Goal: Task Accomplishment & Management: Complete application form

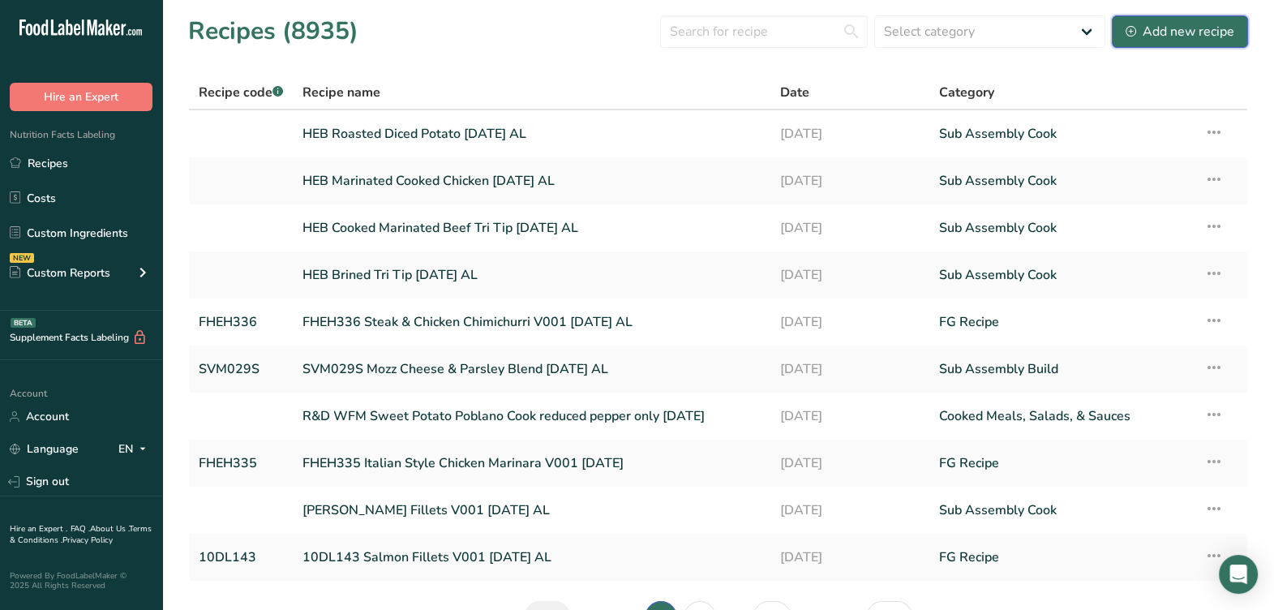
click at [1199, 32] on div "Add new recipe" at bounding box center [1180, 31] width 109 height 19
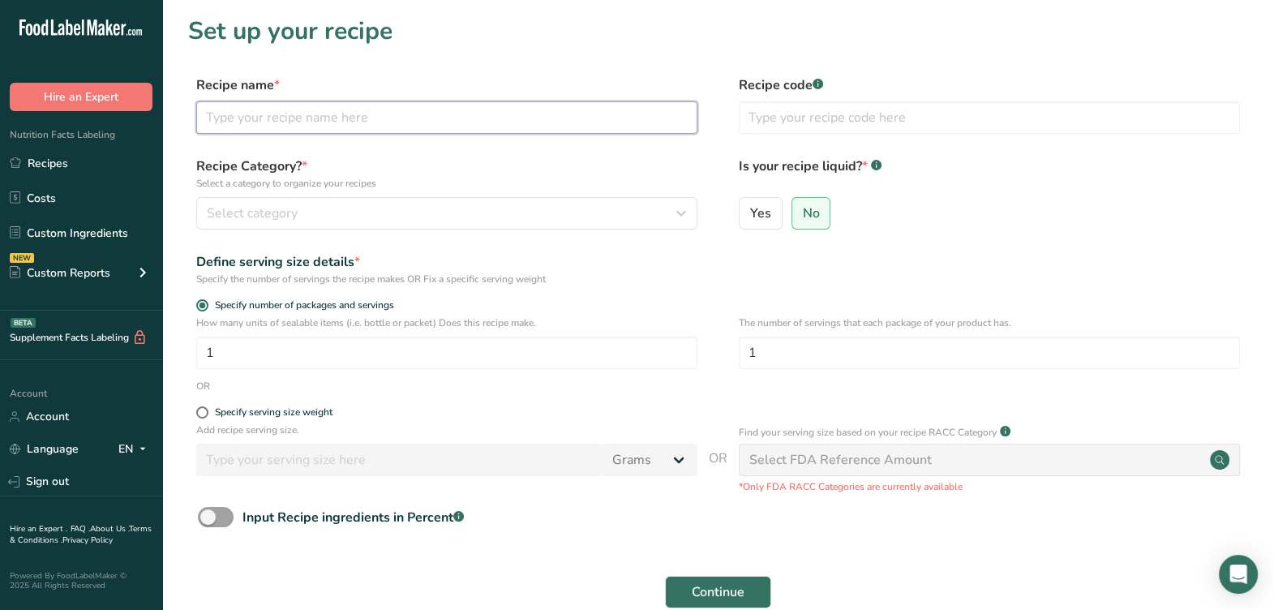
click at [357, 116] on input "text" at bounding box center [446, 117] width 501 height 32
type input "HEB Chimichurri Dressing 8-21-25 AL"
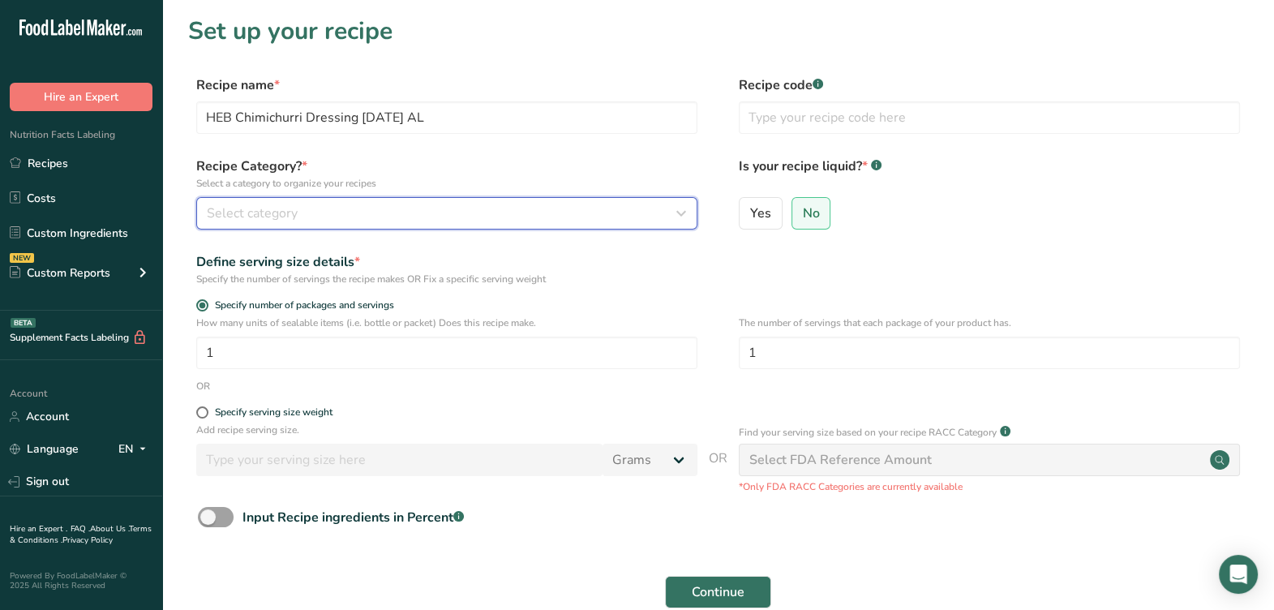
click at [464, 207] on div "Select category" at bounding box center [442, 213] width 470 height 19
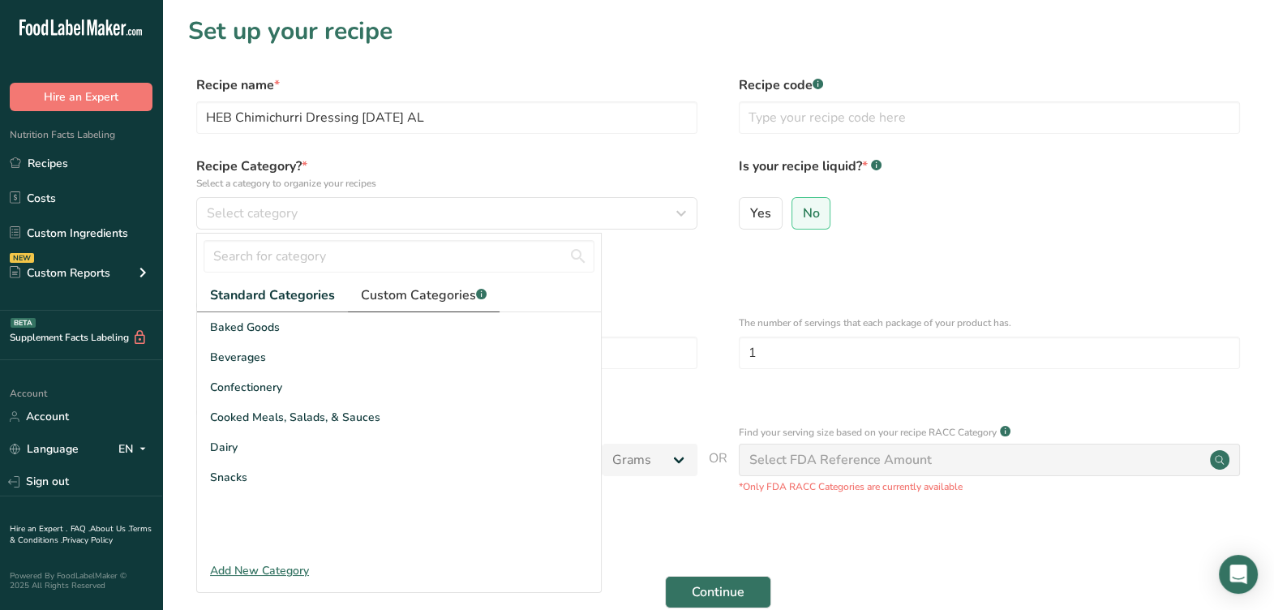
click at [410, 288] on span "Custom Categories .a-a{fill:#347362;}.b-a{fill:#fff;}" at bounding box center [424, 294] width 126 height 19
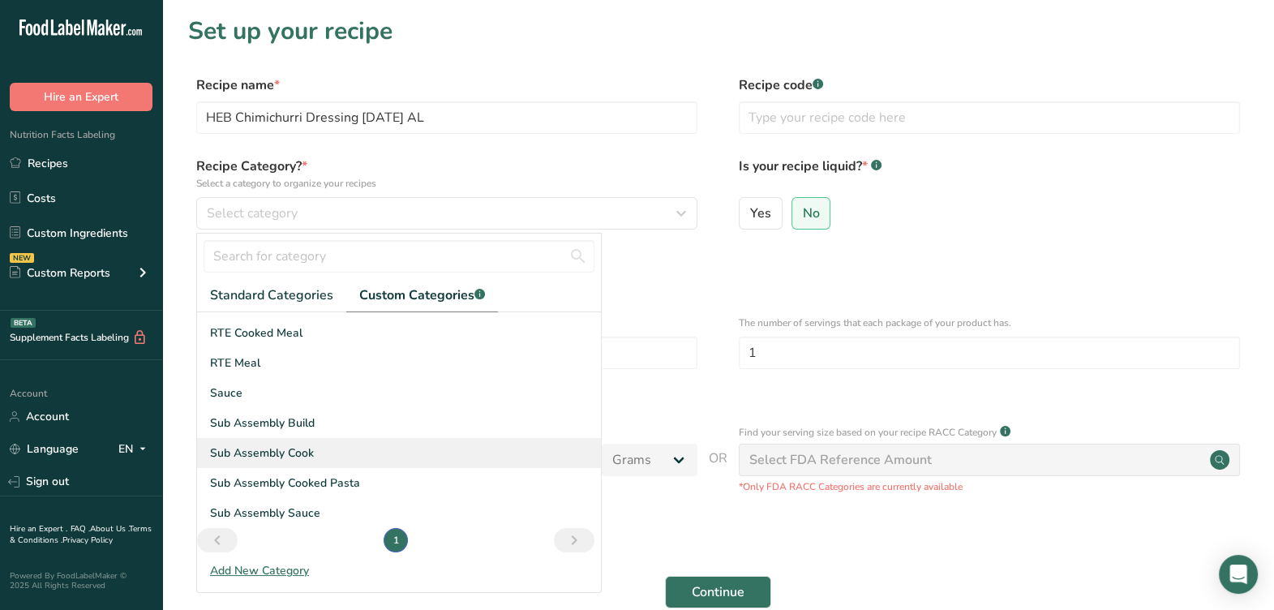
scroll to position [118, 0]
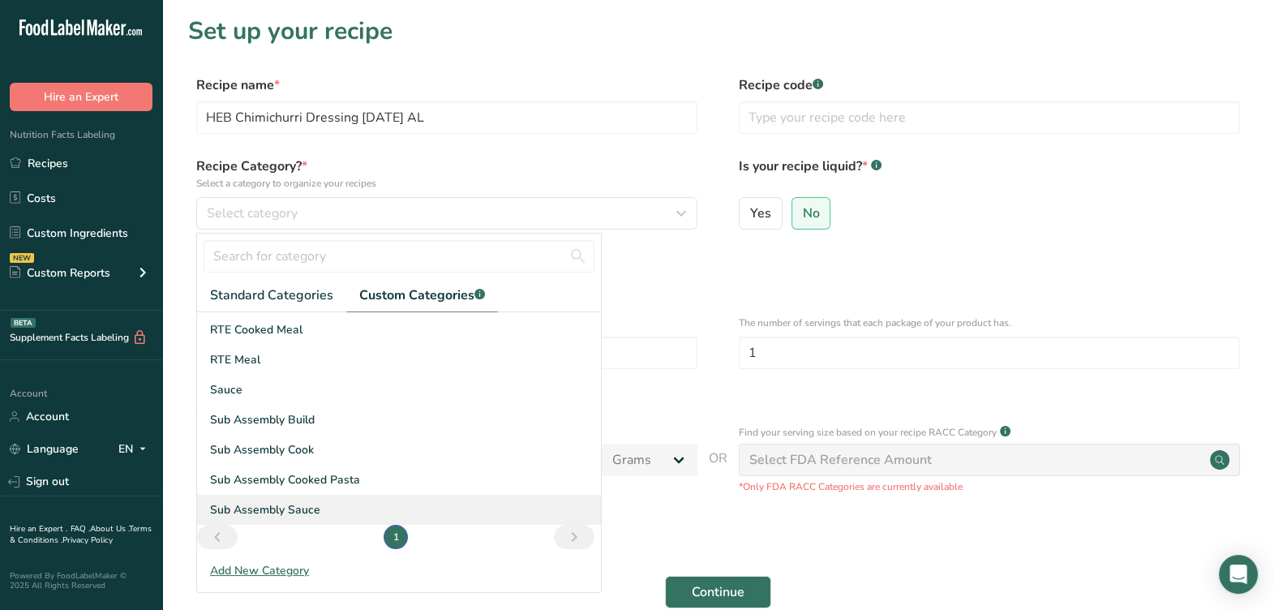
click at [337, 504] on div "Sub Assembly Sauce" at bounding box center [399, 510] width 404 height 30
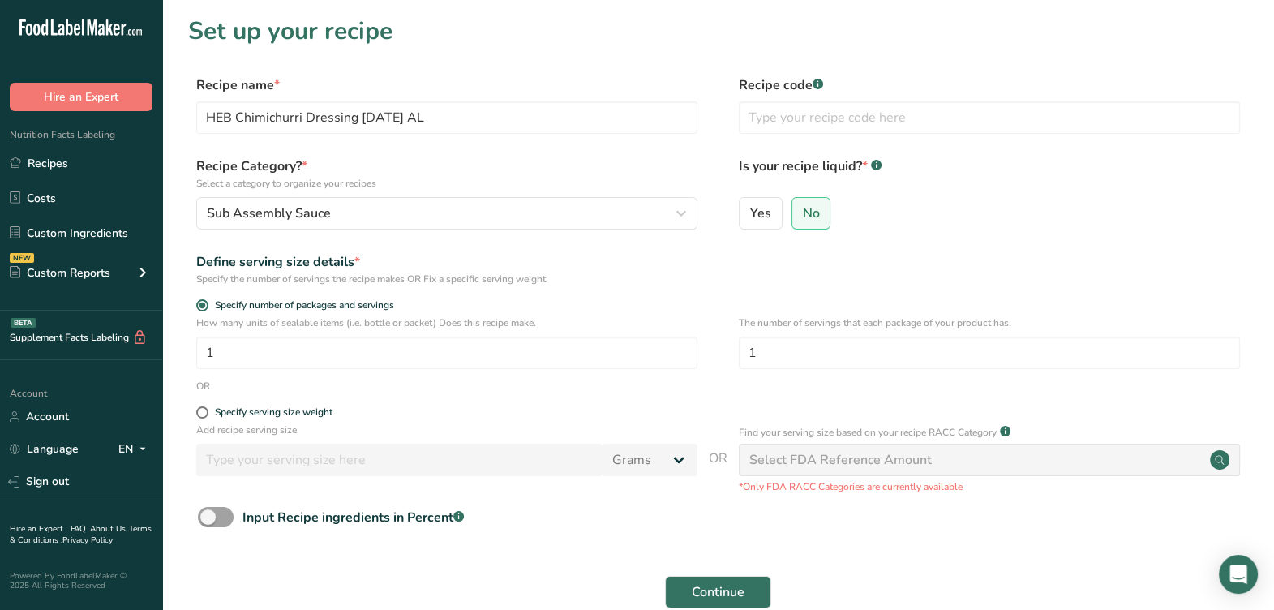
drag, startPoint x: 280, startPoint y: 414, endPoint x: 292, endPoint y: 451, distance: 39.2
click at [280, 413] on div "Specify serving size weight" at bounding box center [274, 412] width 118 height 12
click at [207, 413] on input "Specify serving size weight" at bounding box center [201, 412] width 11 height 11
radio input "true"
radio input "false"
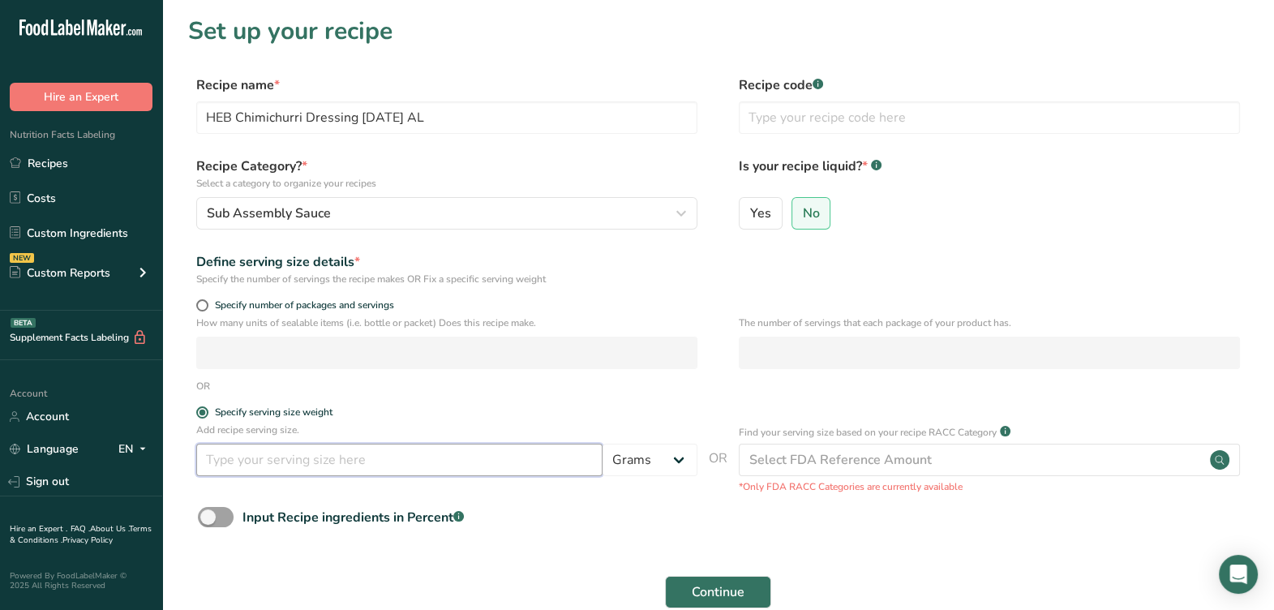
click at [295, 463] on input "number" at bounding box center [399, 460] width 406 height 32
type input "100"
click at [732, 595] on span "Continue" at bounding box center [718, 591] width 53 height 19
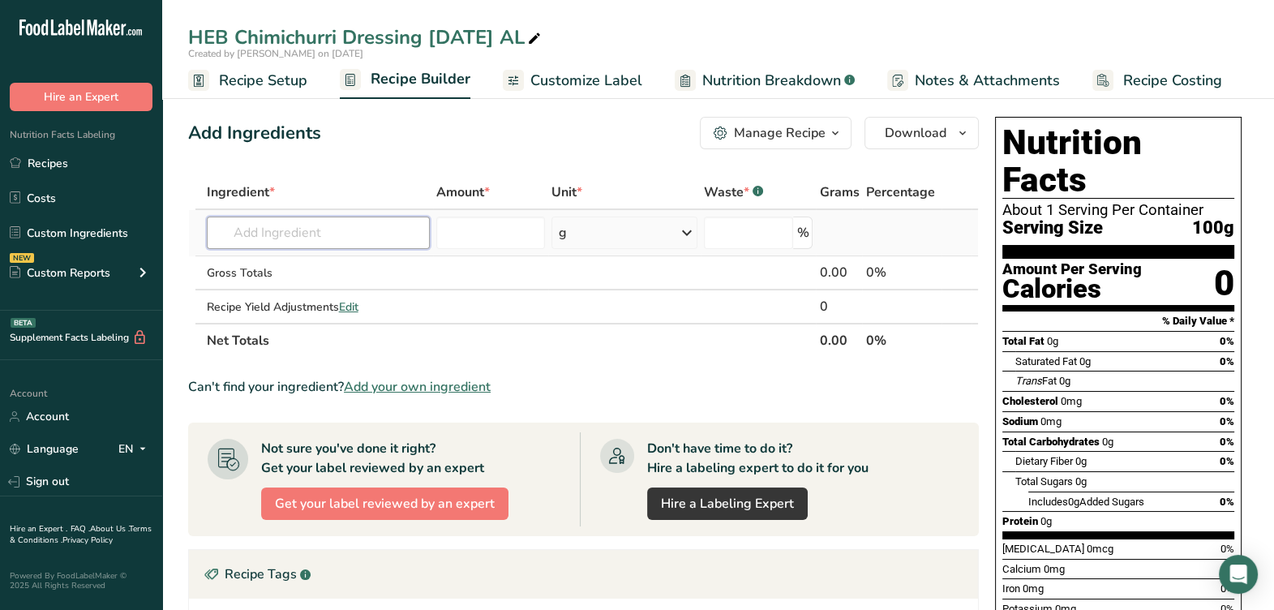
click at [382, 230] on input "text" at bounding box center [318, 233] width 223 height 32
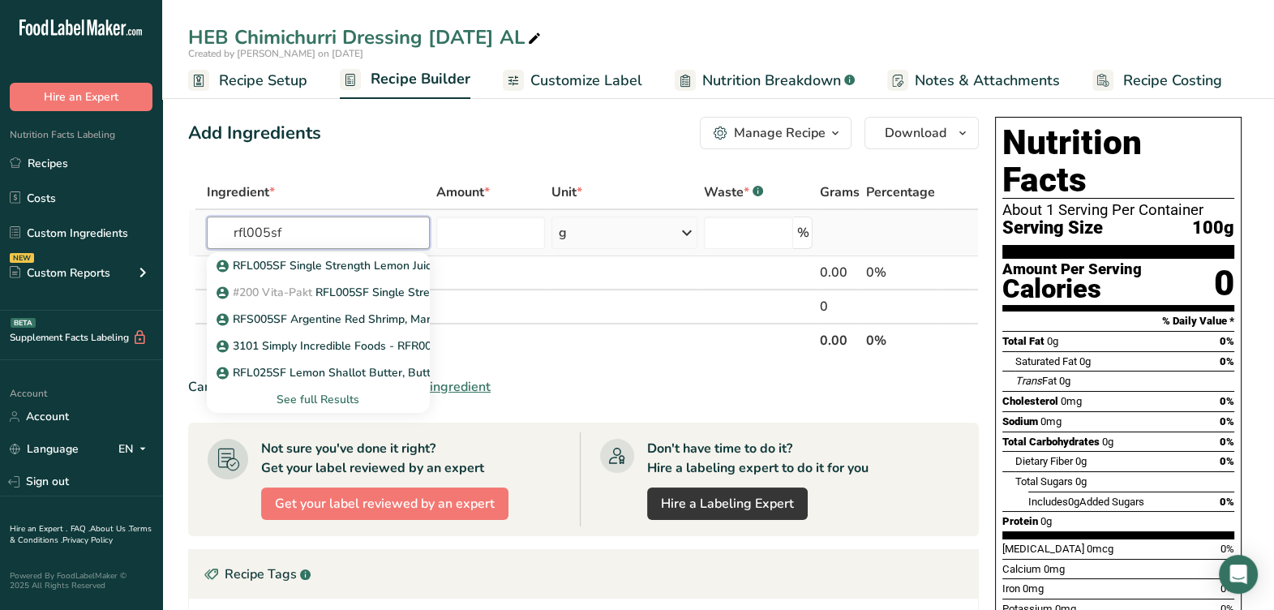
type input "rfl005sf"
click at [308, 399] on div "See full Results" at bounding box center [318, 399] width 197 height 17
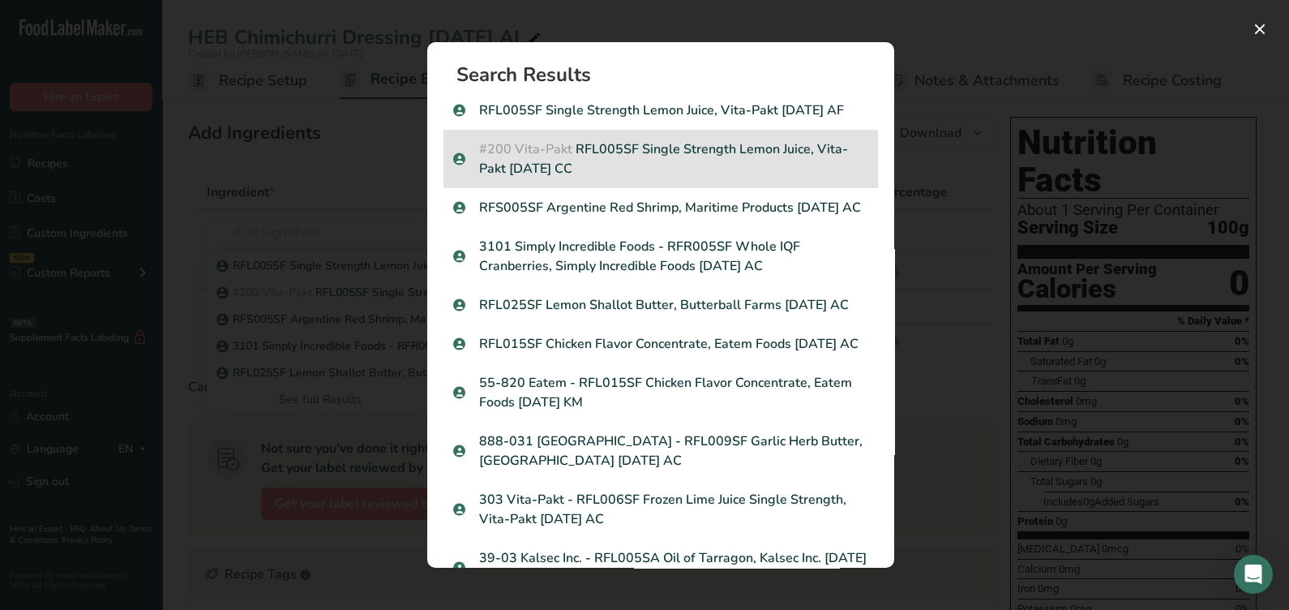
click at [745, 178] on p "#200 Vita-Pakt RFL005SF Single Strength Lemon Juice, Vita-Pakt 09-01-21 CC" at bounding box center [660, 158] width 415 height 39
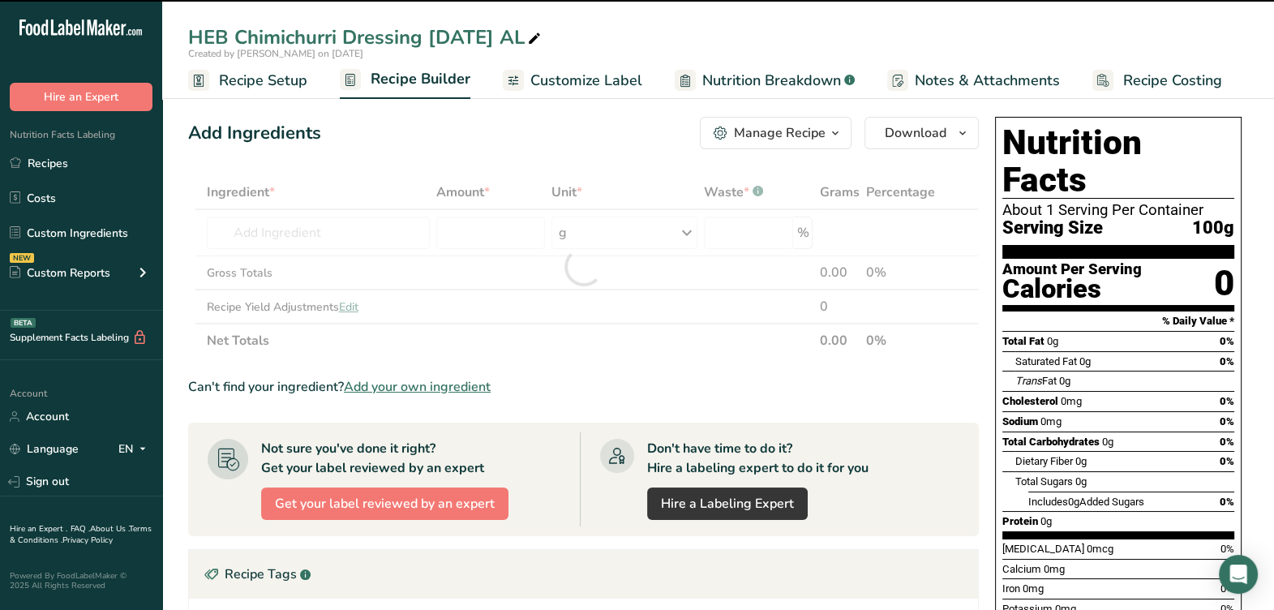
type input "0"
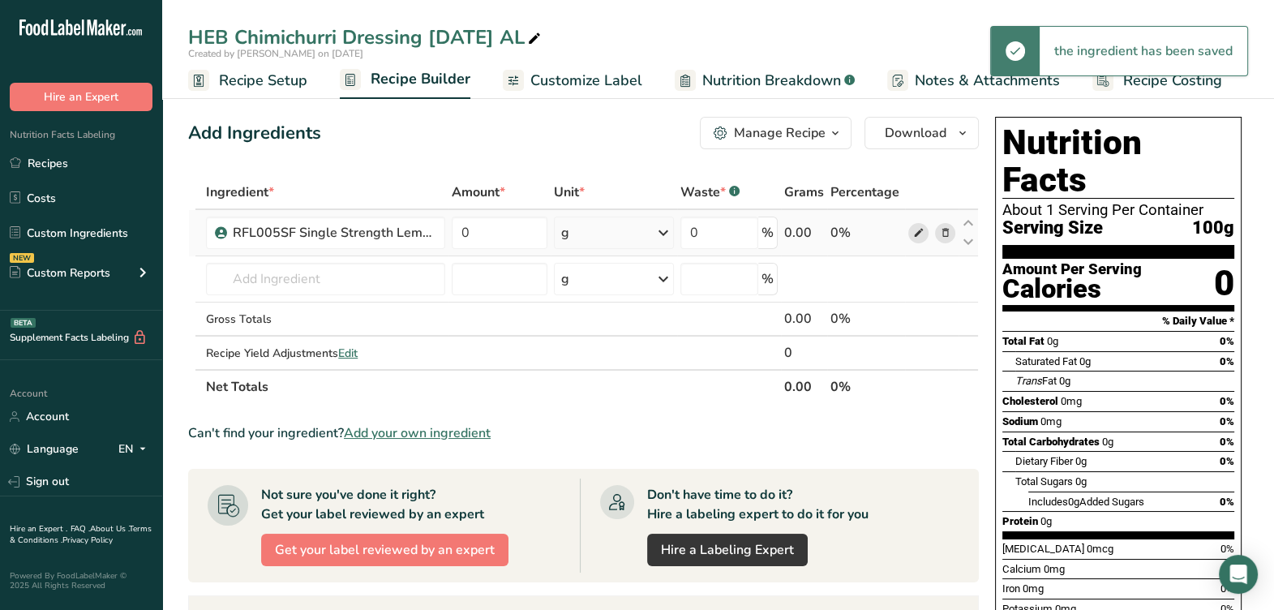
click at [911, 233] on span at bounding box center [917, 232] width 19 height 19
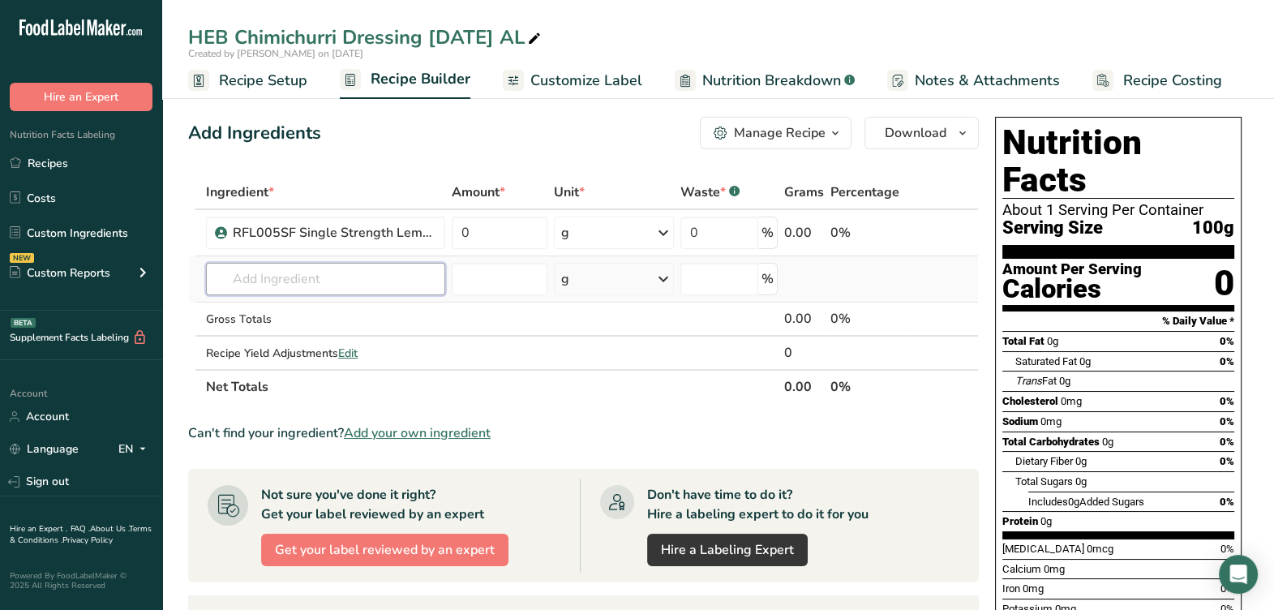
click at [303, 290] on input "text" at bounding box center [325, 279] width 239 height 32
type input "heb bagged cumin"
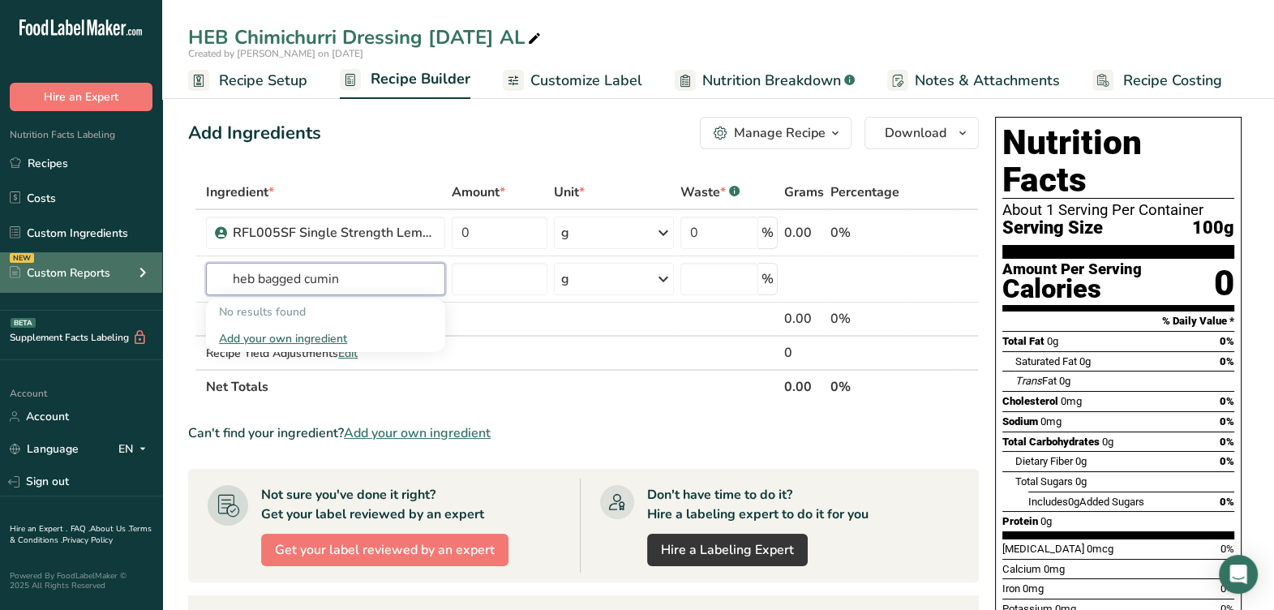
drag, startPoint x: 345, startPoint y: 271, endPoint x: 101, endPoint y: 288, distance: 243.9
click at [101, 288] on div ".a-20{fill:#fff;} Hire an Expert Nutrition Facts Labeling Recipes Costs Custom …" at bounding box center [637, 510] width 1274 height 1021
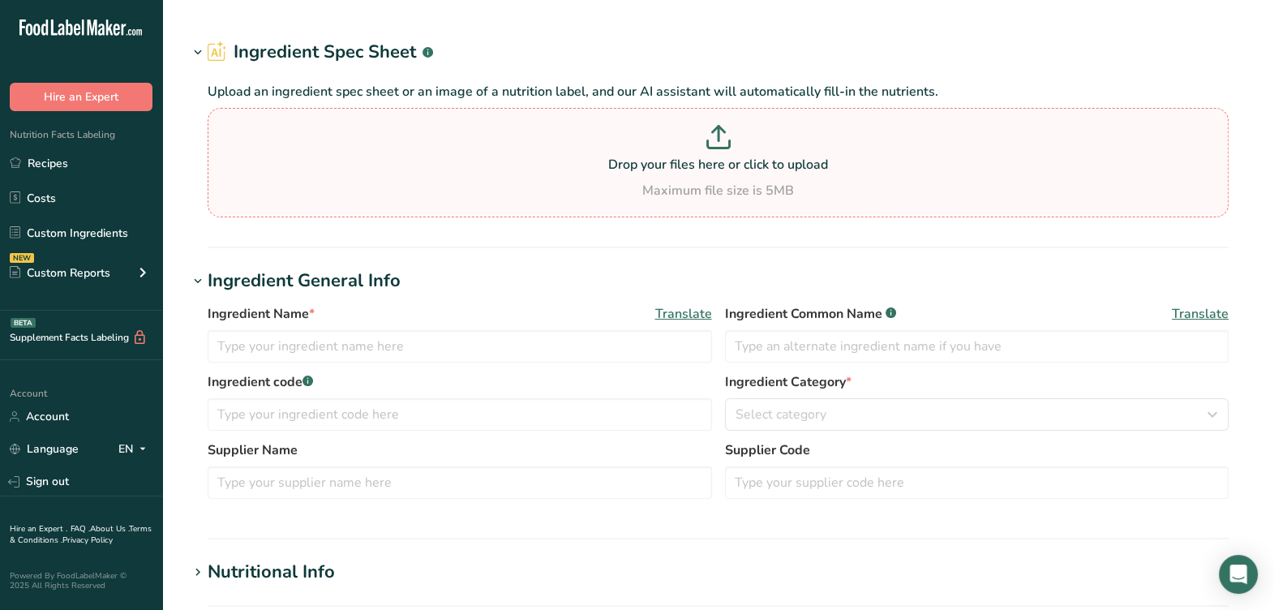
type input "RFL005SF Single Strength Lemon Juice, Vita-Pakt 09-01-21 CC"
type input "Lemon Juice"
type input "#200 Vita-Pakt"
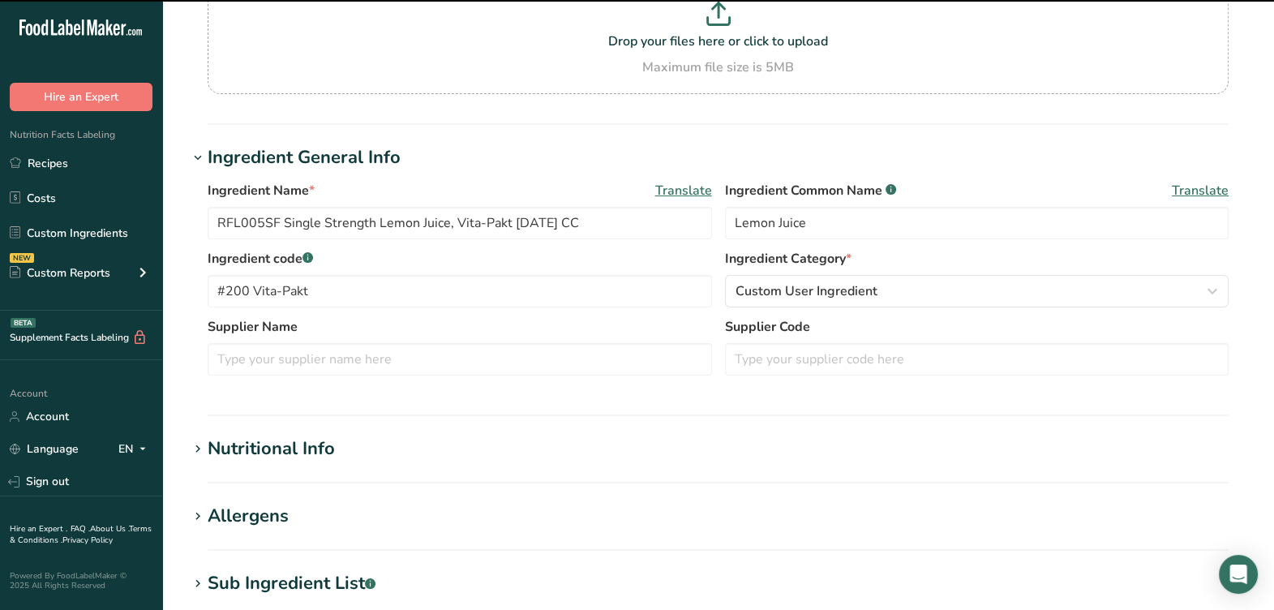
scroll to position [202, 0]
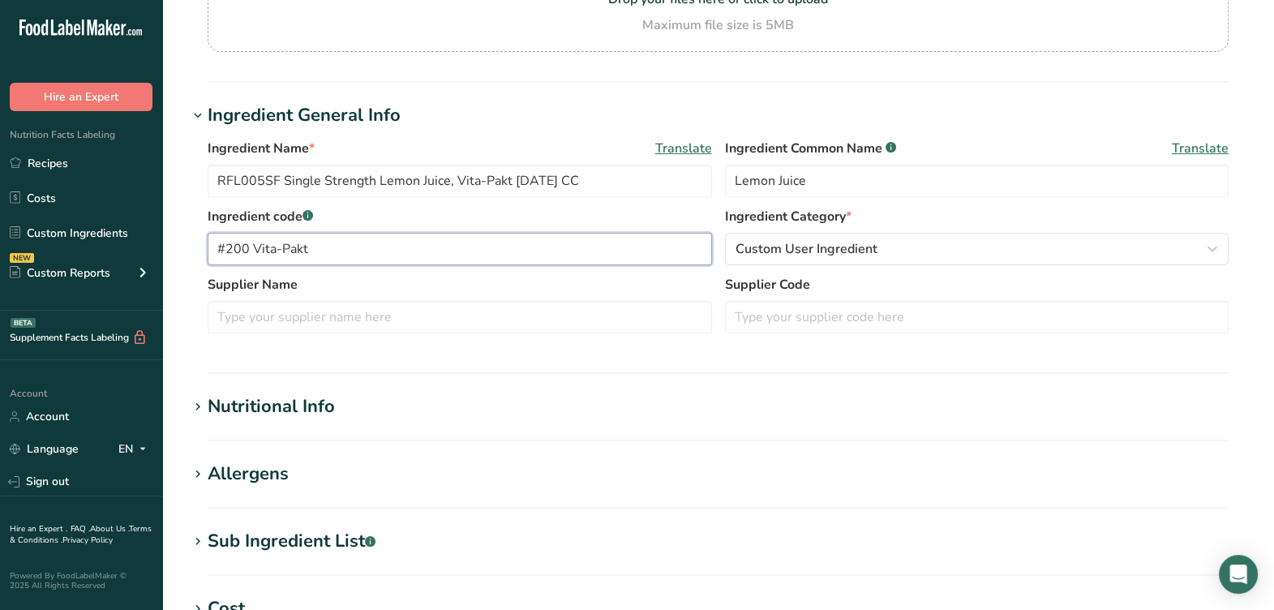
drag, startPoint x: 315, startPoint y: 251, endPoint x: 254, endPoint y: 252, distance: 60.8
click at [254, 252] on input "#200 Vita-Pakt" at bounding box center [460, 249] width 504 height 32
click at [373, 320] on input "text" at bounding box center [460, 317] width 504 height 32
paste input "Vita-Pakt"
type input "Vita-Pakt"
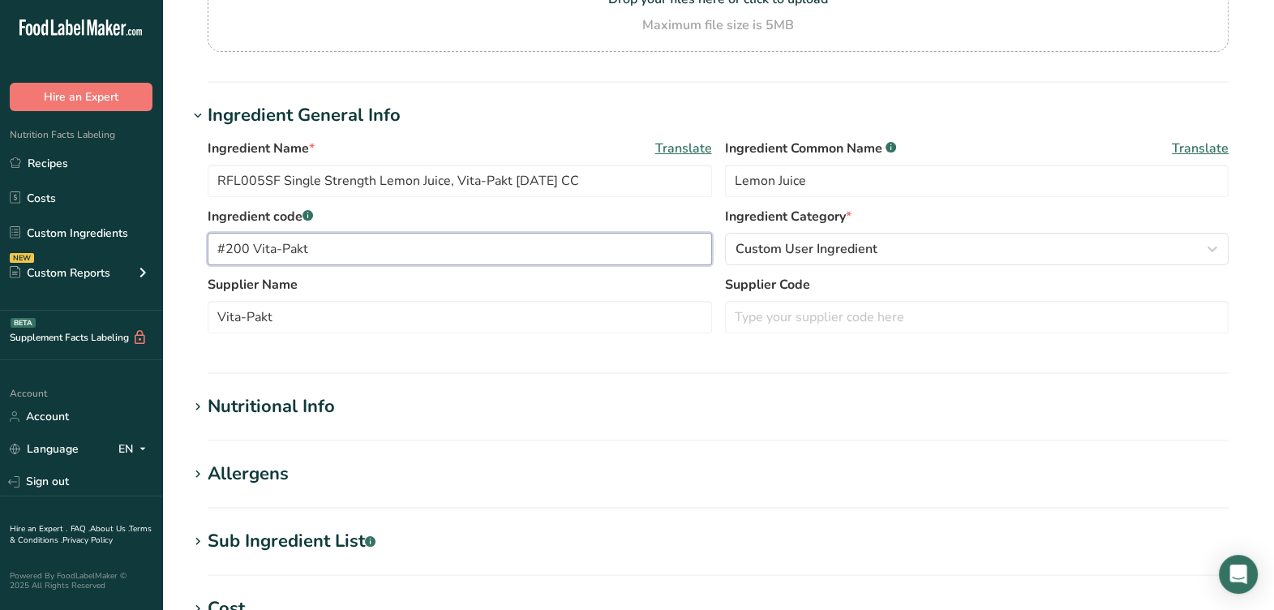
drag, startPoint x: 229, startPoint y: 250, endPoint x: 184, endPoint y: 254, distance: 44.8
click at [184, 254] on section "Edit RFL005SF Single Strength Lemon Juice, Vita-Pakt 09-01-21 CC Ingredient Spe…" at bounding box center [718, 393] width 1112 height 1191
click at [779, 313] on input "text" at bounding box center [977, 317] width 504 height 32
paste input "#200"
type input "#200"
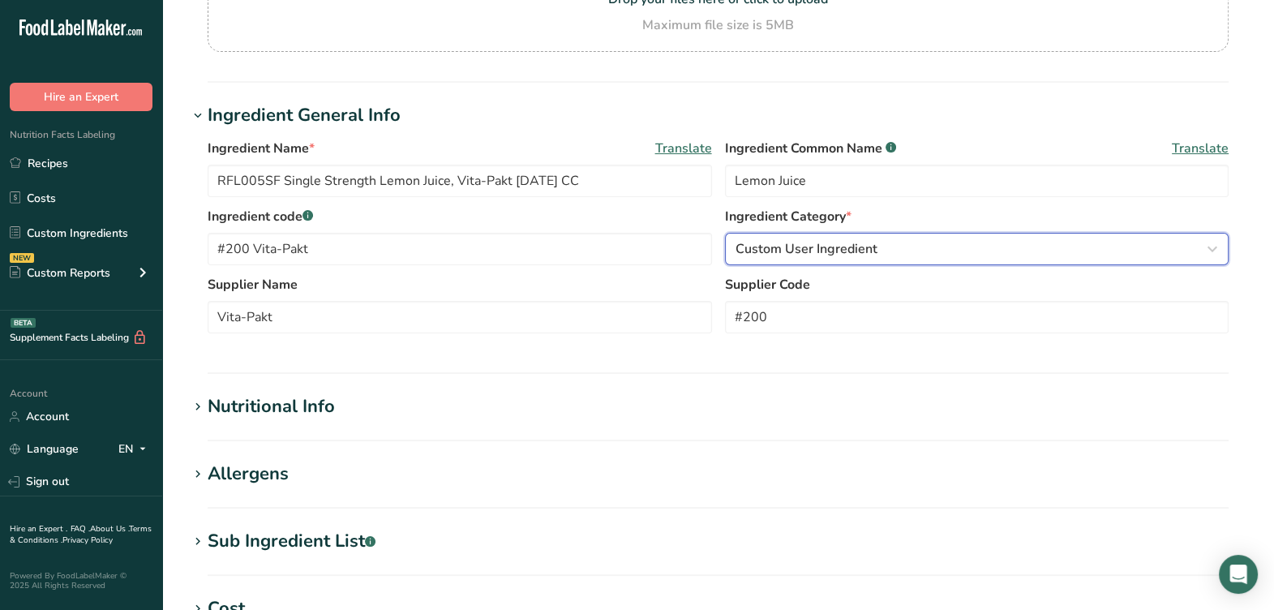
click at [1070, 260] on button "Custom User Ingredient" at bounding box center [977, 249] width 504 height 32
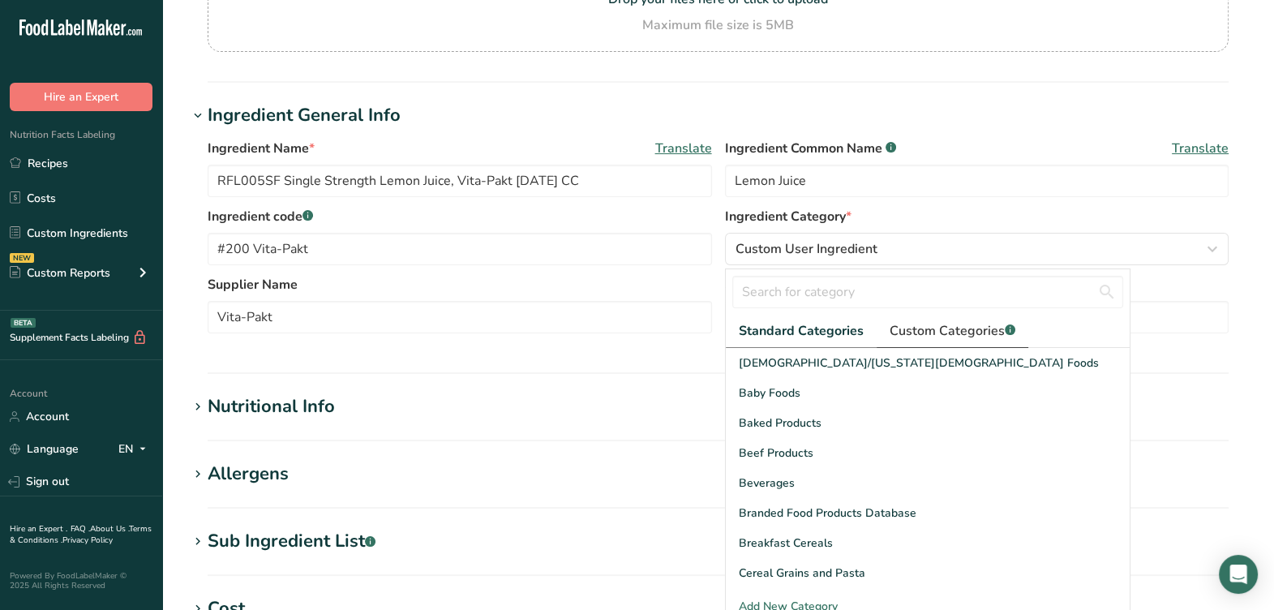
click at [954, 334] on span "Custom Categories .a-a{fill:#347362;}.b-a{fill:#fff;}" at bounding box center [953, 330] width 126 height 19
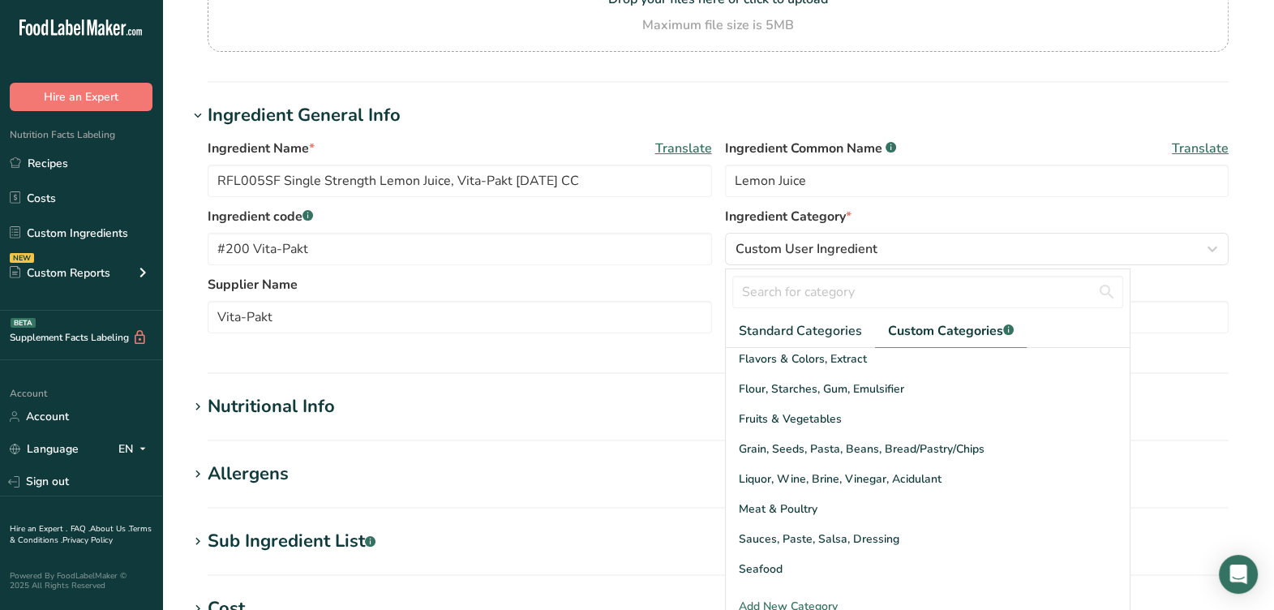
scroll to position [0, 0]
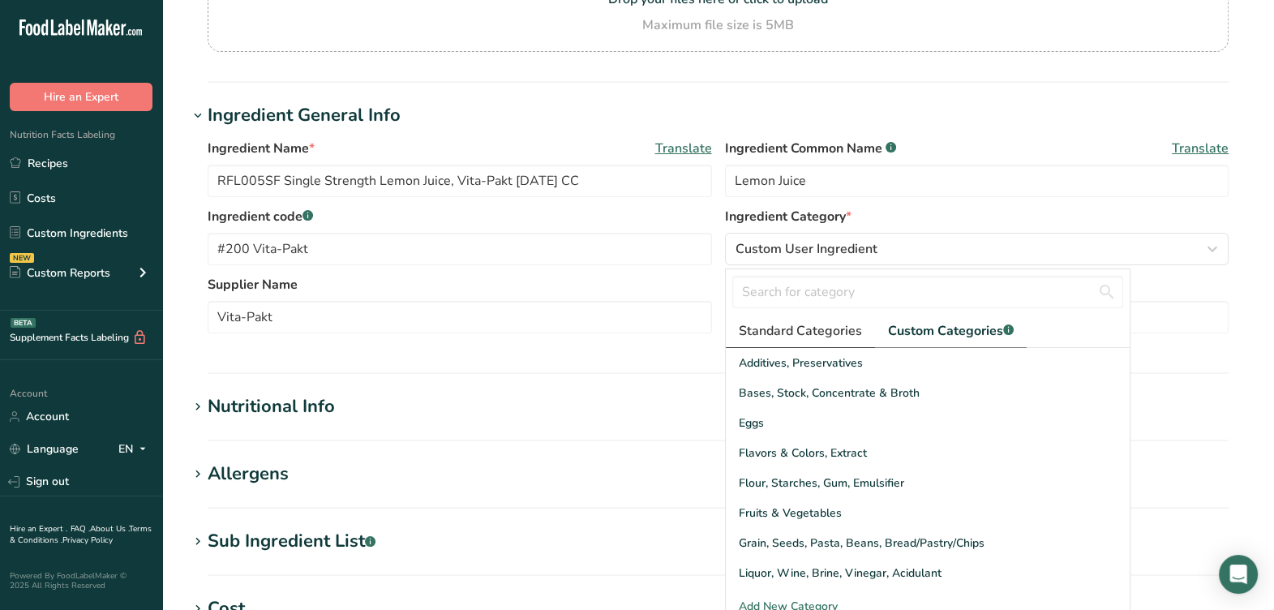
click at [815, 333] on span "Standard Categories" at bounding box center [800, 330] width 123 height 19
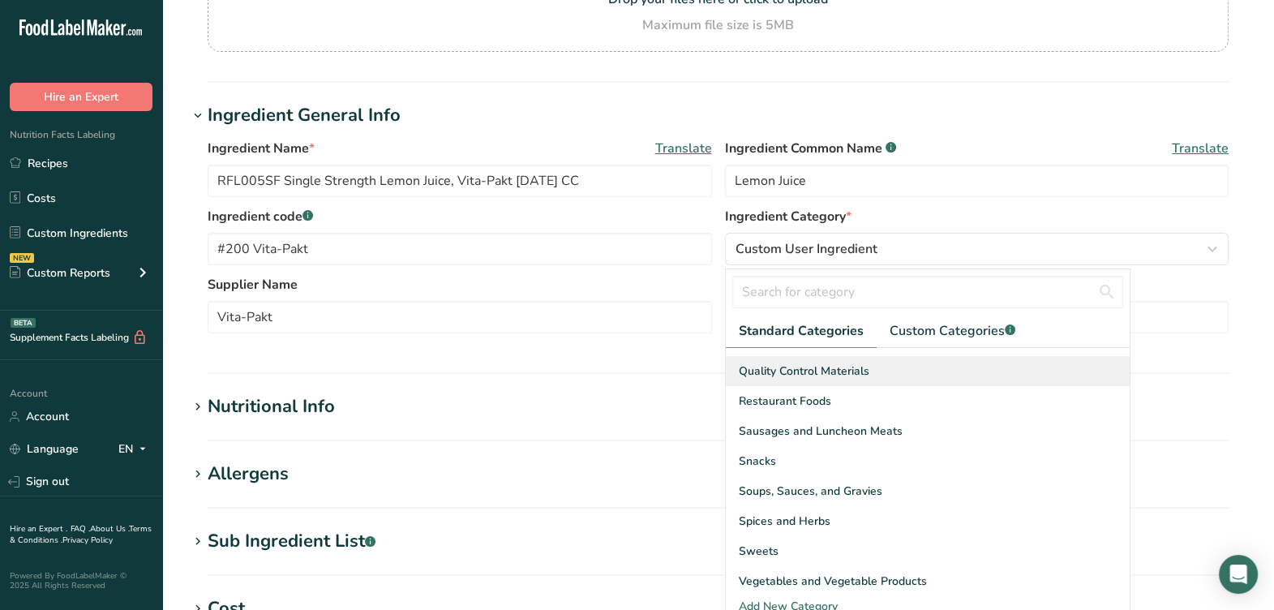
scroll to position [626, 0]
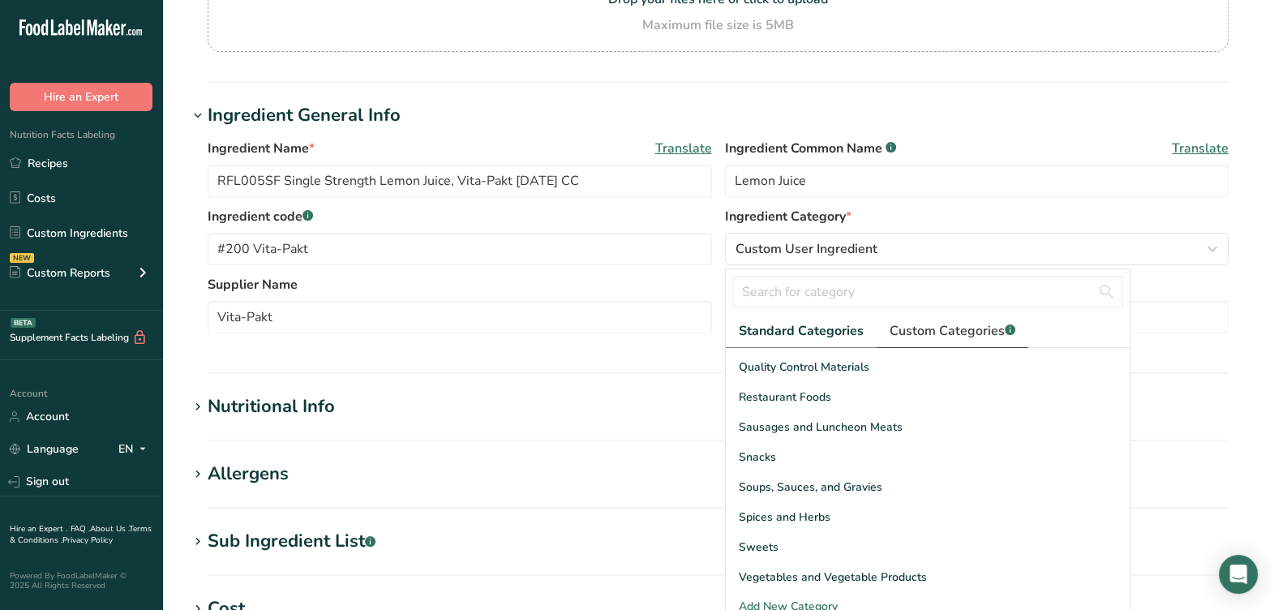
click at [953, 333] on span "Custom Categories .a-a{fill:#347362;}.b-a{fill:#fff;}" at bounding box center [953, 330] width 126 height 19
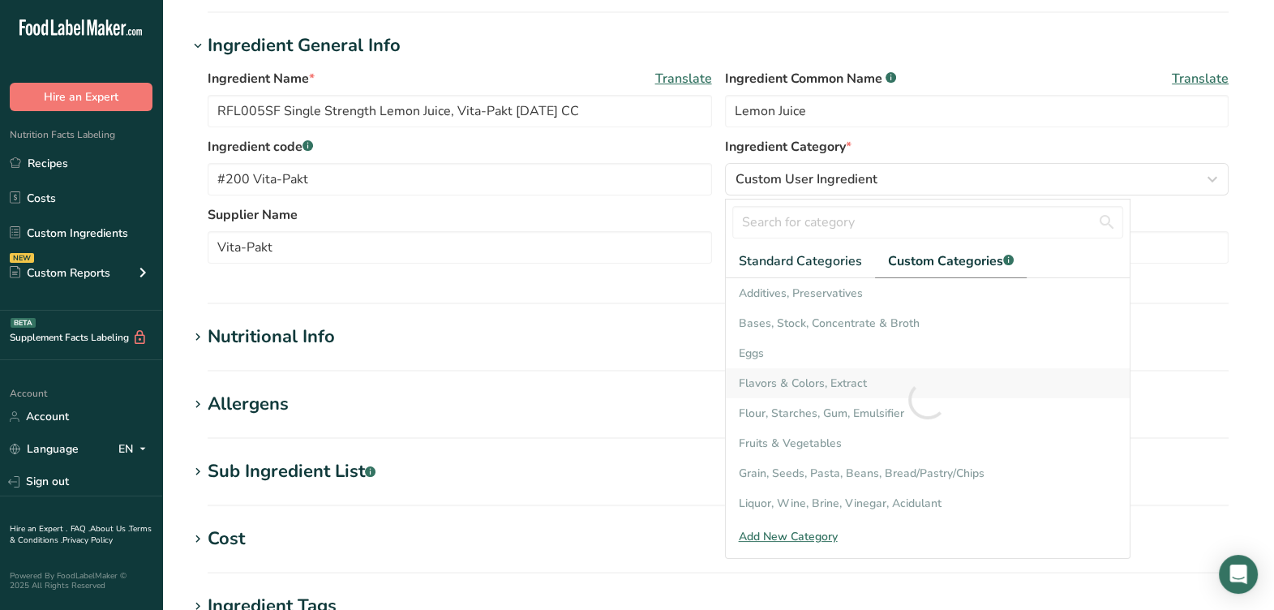
scroll to position [304, 0]
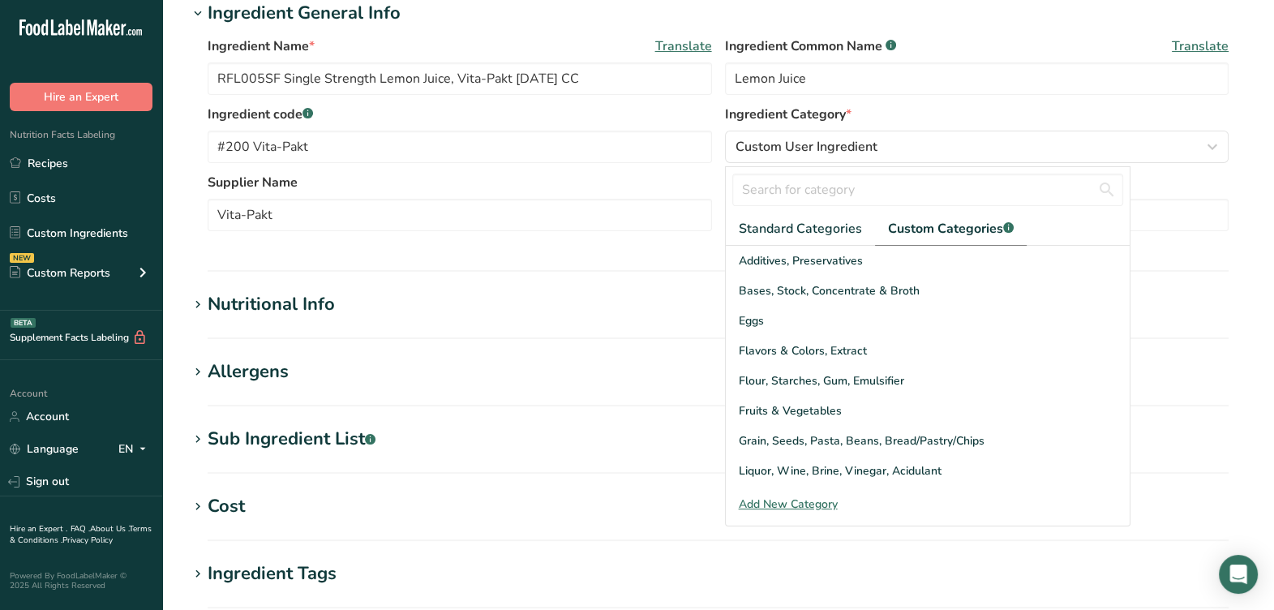
click at [813, 505] on div "Add New Category" at bounding box center [928, 504] width 404 height 17
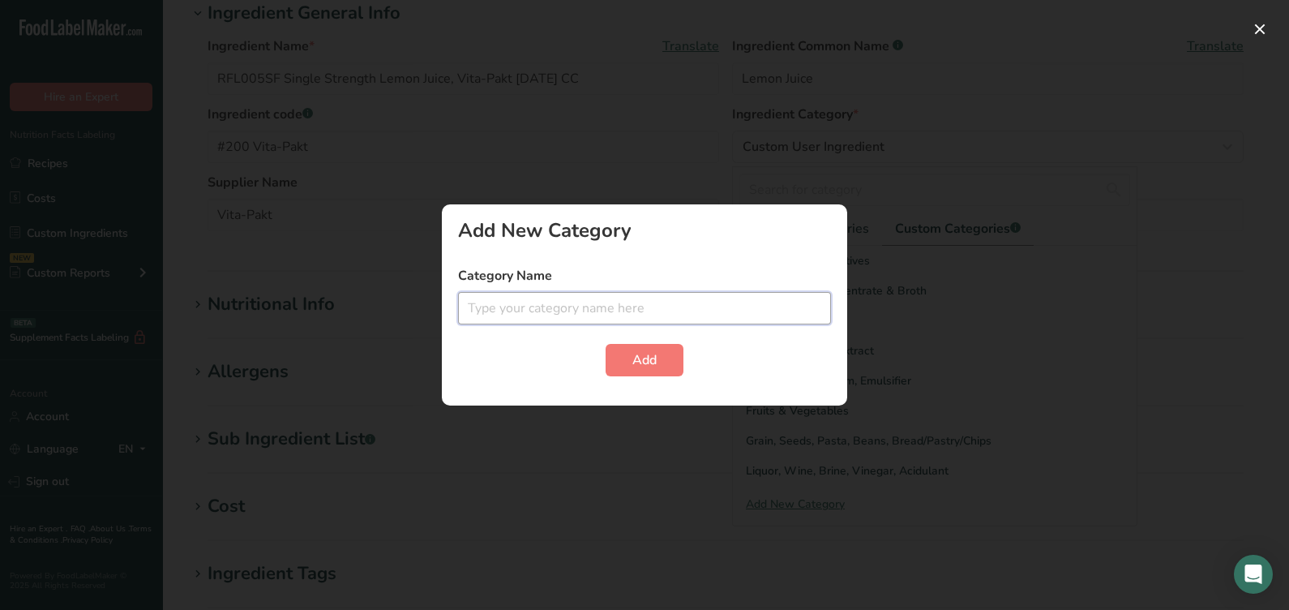
click at [722, 300] on input "text" at bounding box center [644, 308] width 373 height 32
type input "Juice"
click at [631, 375] on button "Add" at bounding box center [645, 360] width 78 height 32
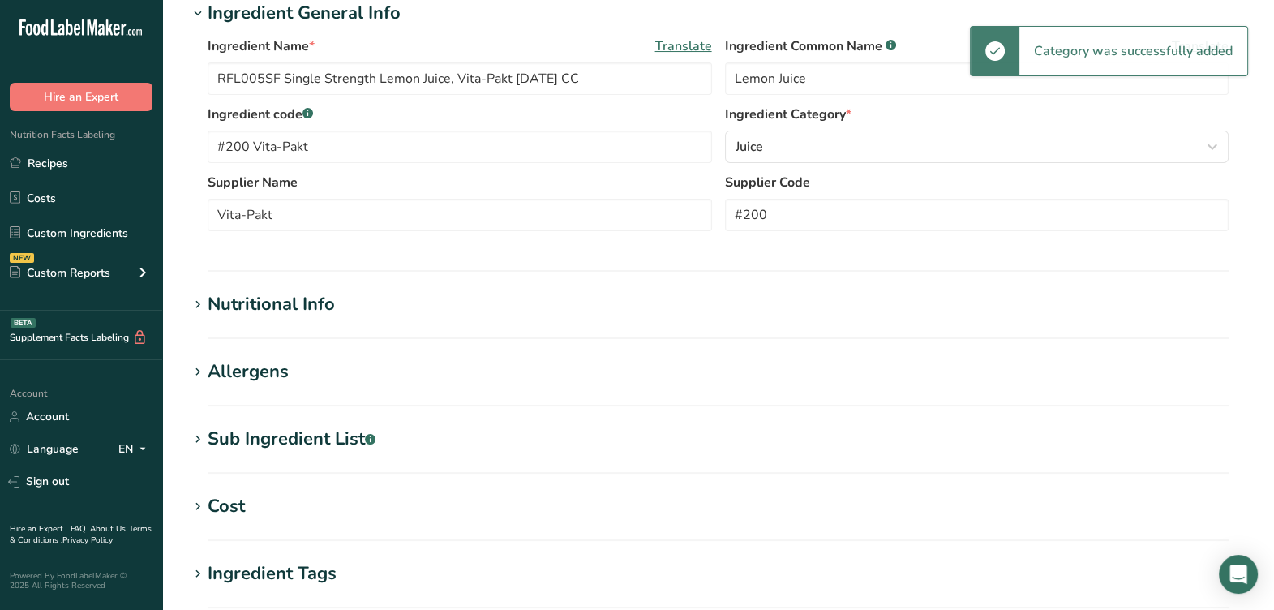
click at [703, 261] on section "Ingredient General Info Ingredient Name * Translate RFL005SF Single Strength Le…" at bounding box center [718, 136] width 1060 height 272
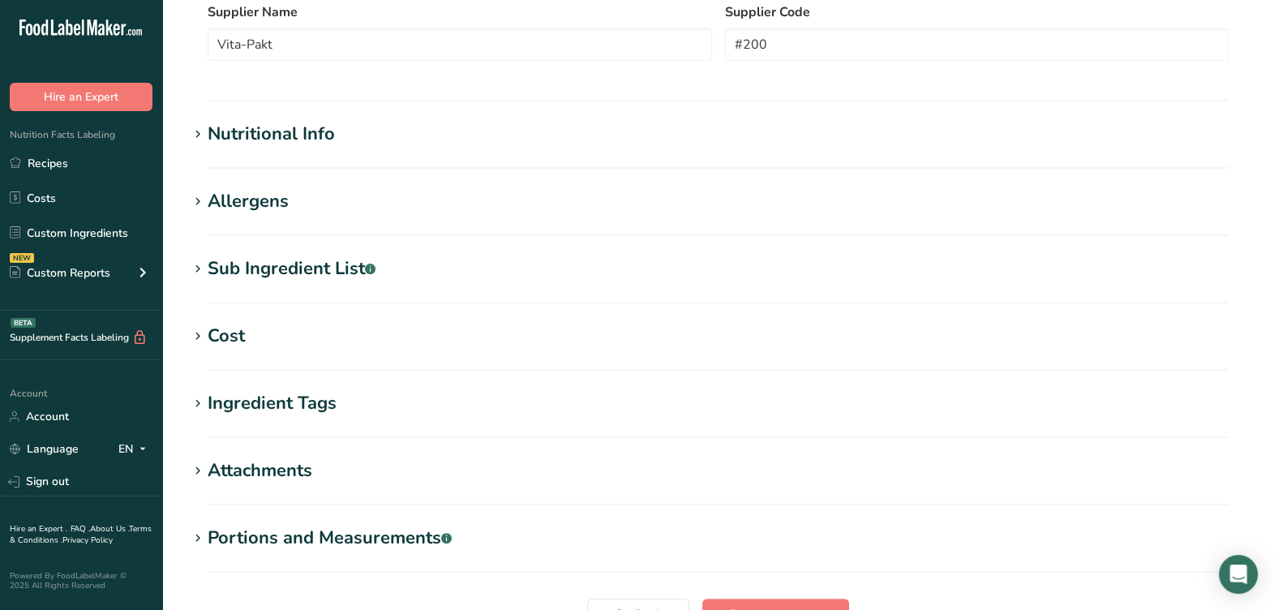
scroll to position [507, 0]
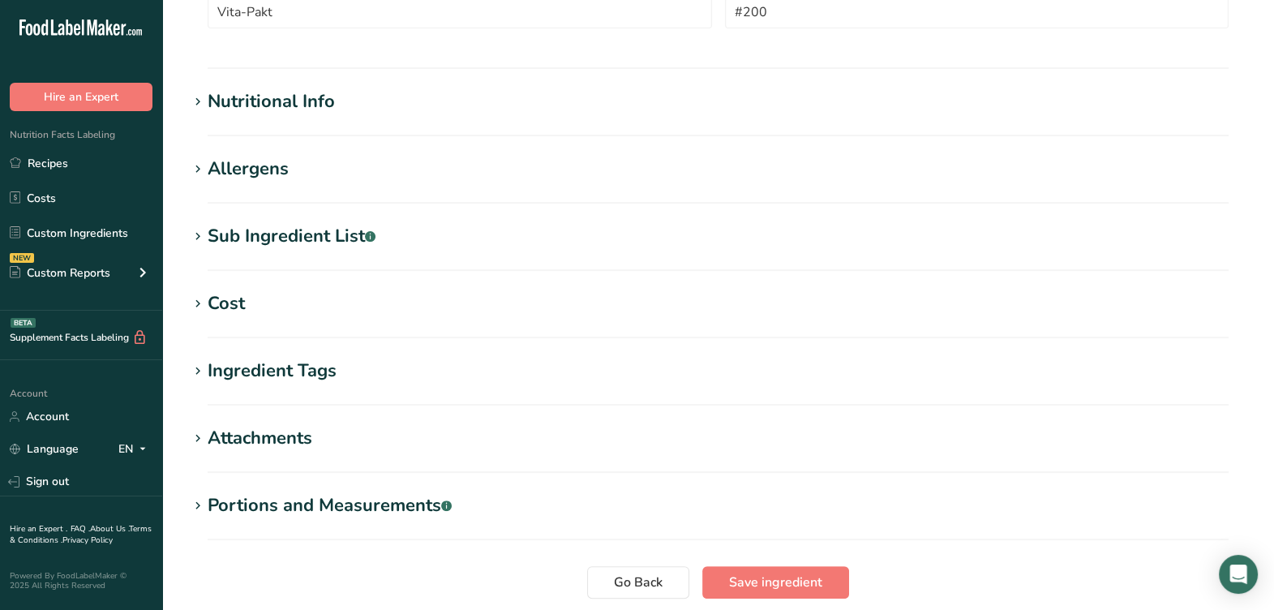
click at [318, 233] on div "Sub Ingredient List .a-a{fill:#347362;}.b-a{fill:#fff;}" at bounding box center [292, 236] width 168 height 27
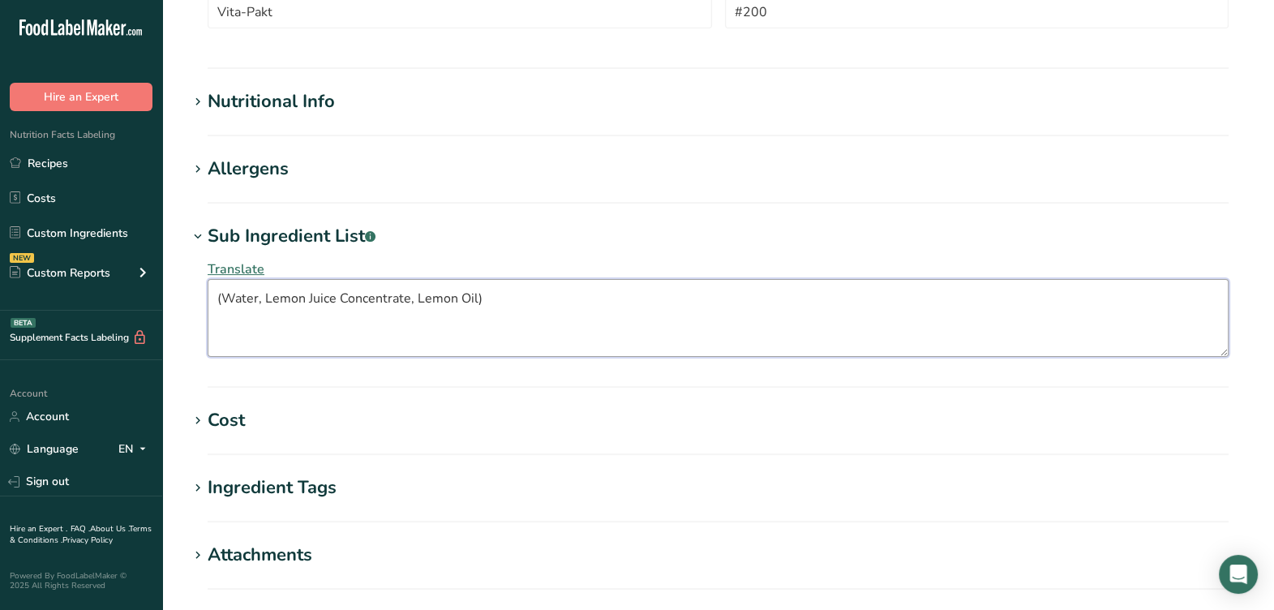
click at [510, 291] on textarea "(Water, Lemon Juice Concentrate, Lemon Oil)" at bounding box center [718, 318] width 1021 height 78
click at [225, 300] on textarea "(Water, Lemon Juice Concentrate, Lemon Oil" at bounding box center [718, 318] width 1021 height 78
type textarea "Water, Lemon Juice Concentrate, Lemon Oil"
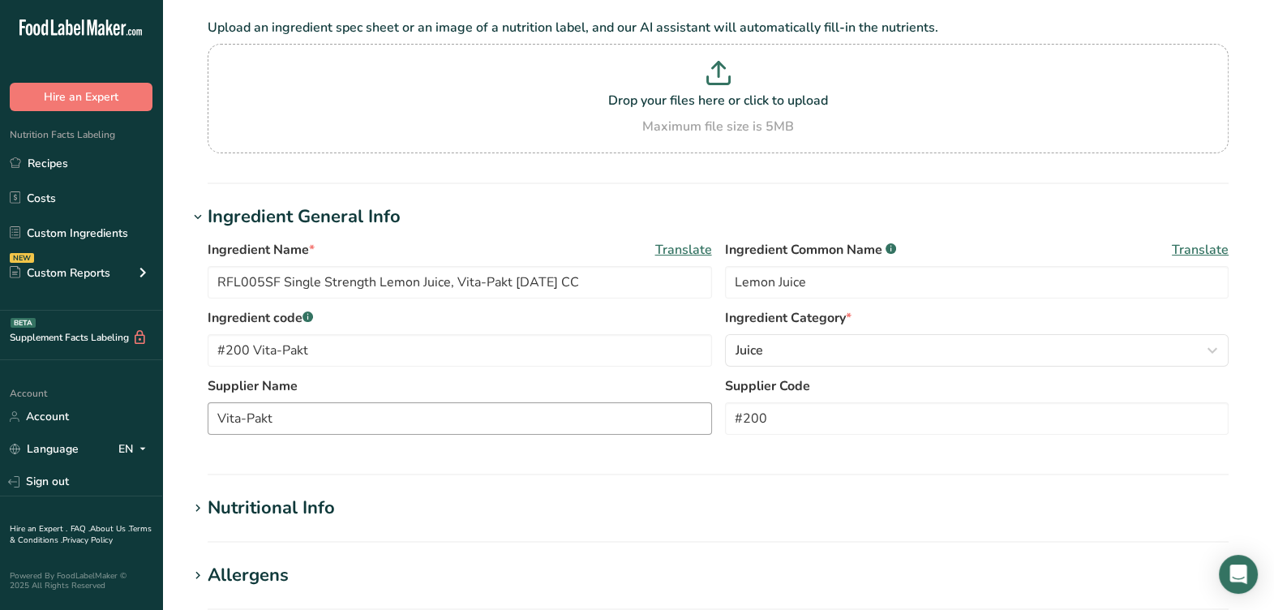
drag, startPoint x: 314, startPoint y: 502, endPoint x: 369, endPoint y: 418, distance: 100.8
click at [315, 496] on div "Nutritional Info" at bounding box center [271, 508] width 127 height 27
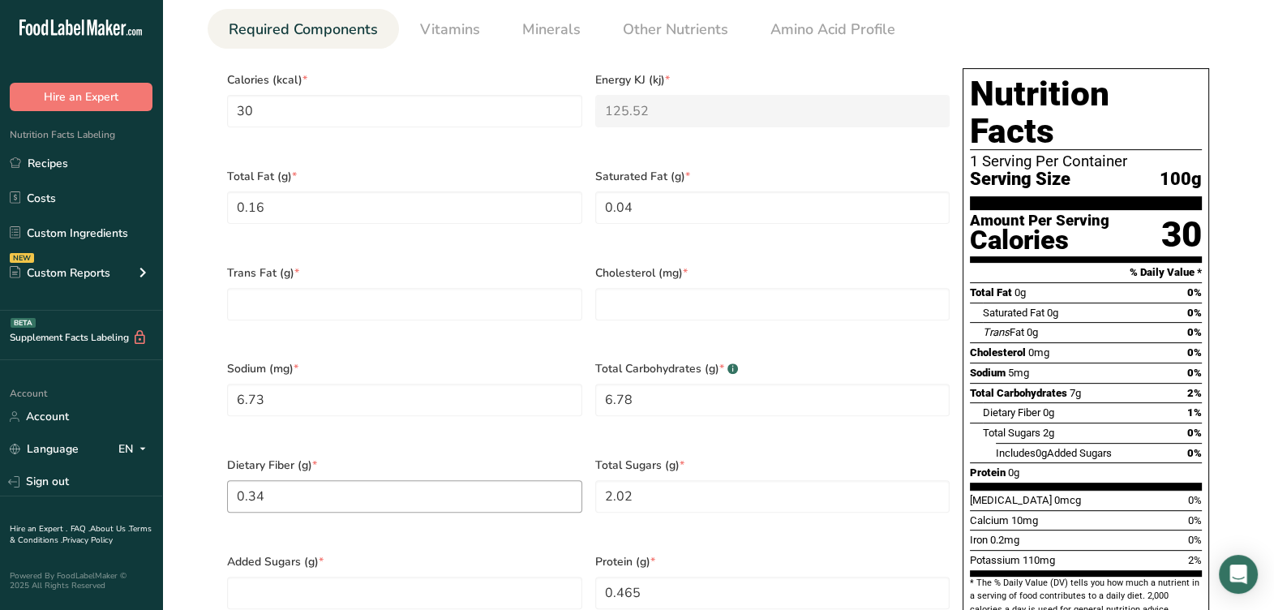
scroll to position [709, 0]
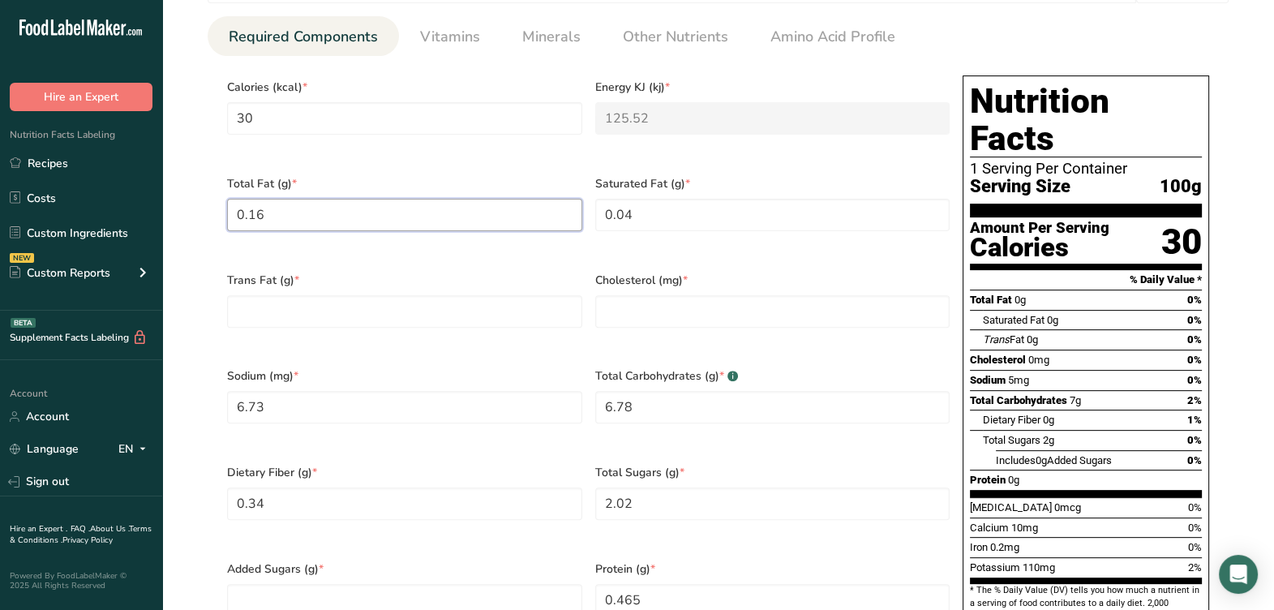
click at [400, 213] on Fat "0.16" at bounding box center [404, 215] width 355 height 32
click at [456, 313] on div "Trans Fat (g) *" at bounding box center [405, 310] width 368 height 97
click at [462, 308] on Fat "number" at bounding box center [404, 311] width 355 height 32
type Fat "0"
click at [642, 295] on input "number" at bounding box center [772, 311] width 355 height 32
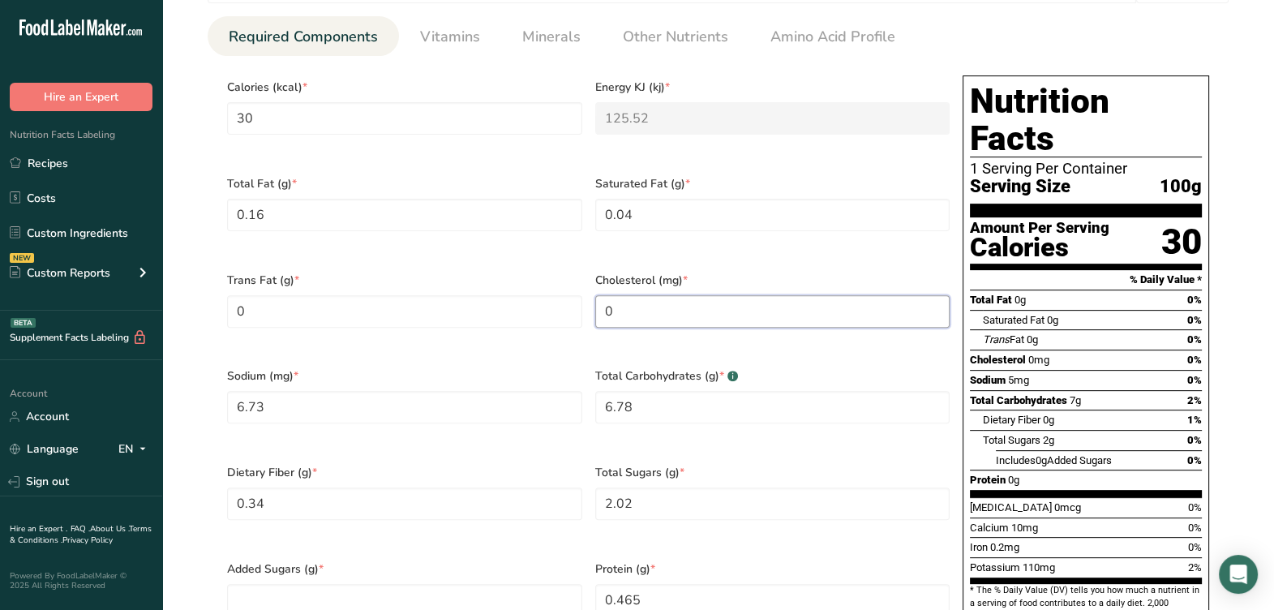
type input "0"
click at [454, 464] on span "Dietary Fiber (g) *" at bounding box center [404, 472] width 355 height 17
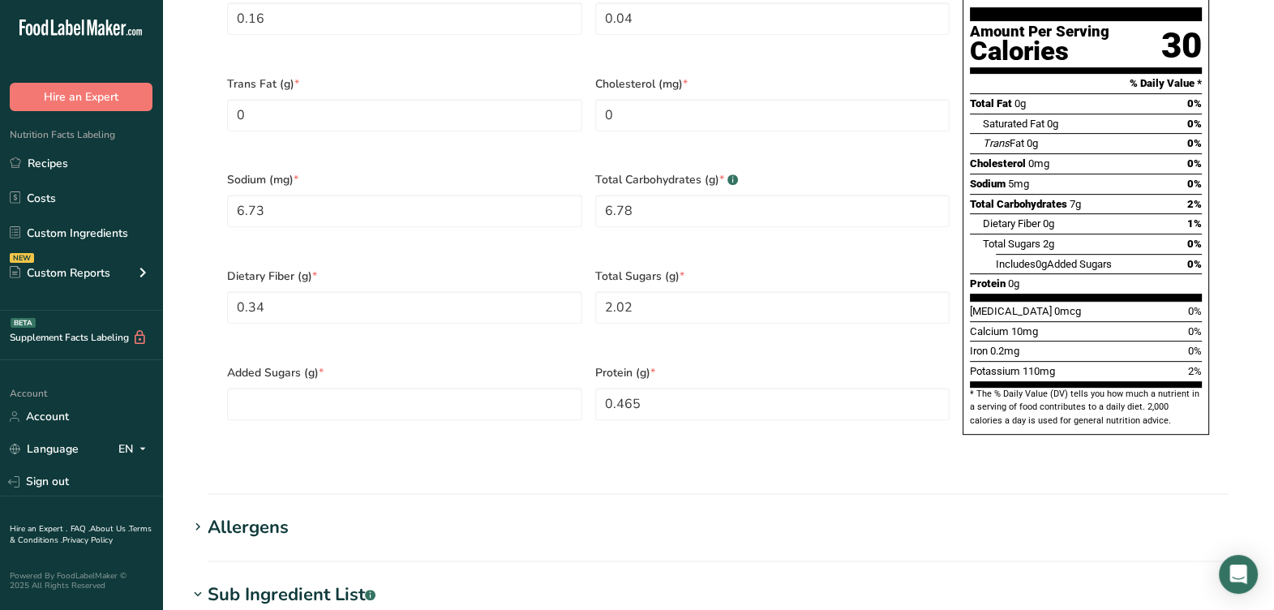
scroll to position [912, 0]
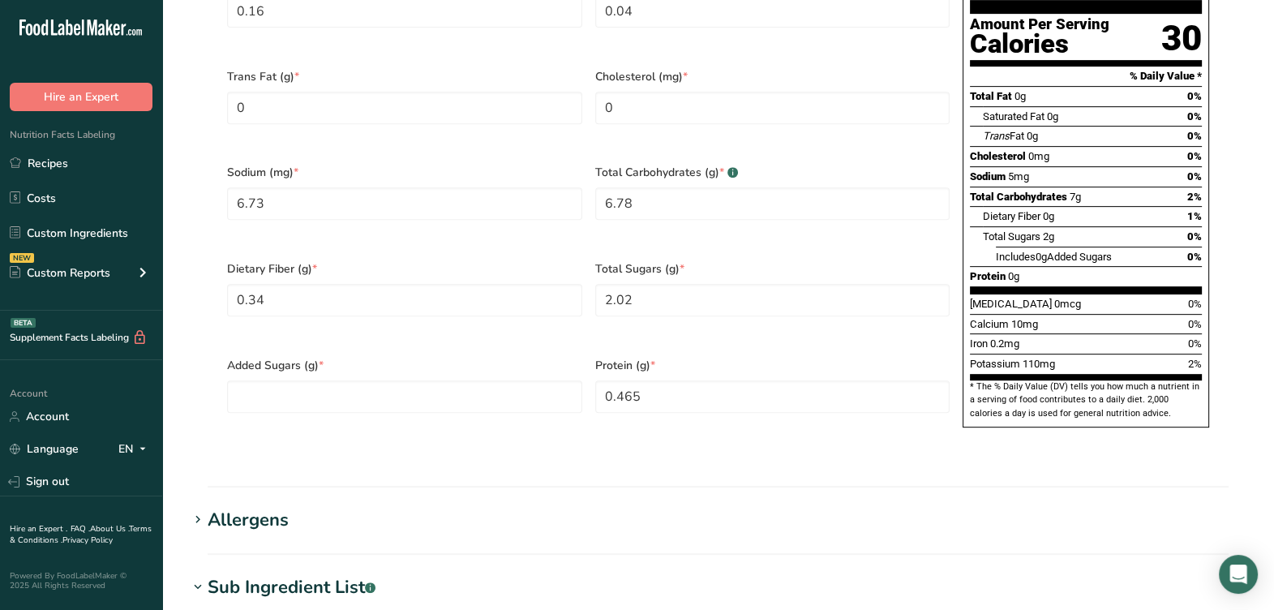
drag, startPoint x: 501, startPoint y: 392, endPoint x: 509, endPoint y: 379, distance: 14.9
click at [501, 389] on div "Added Sugars (g) *" at bounding box center [405, 395] width 368 height 97
click at [509, 380] on Sugars "number" at bounding box center [404, 396] width 355 height 32
type Sugars "0"
click at [497, 399] on div "Added Sugars (g) * 0" at bounding box center [405, 395] width 368 height 97
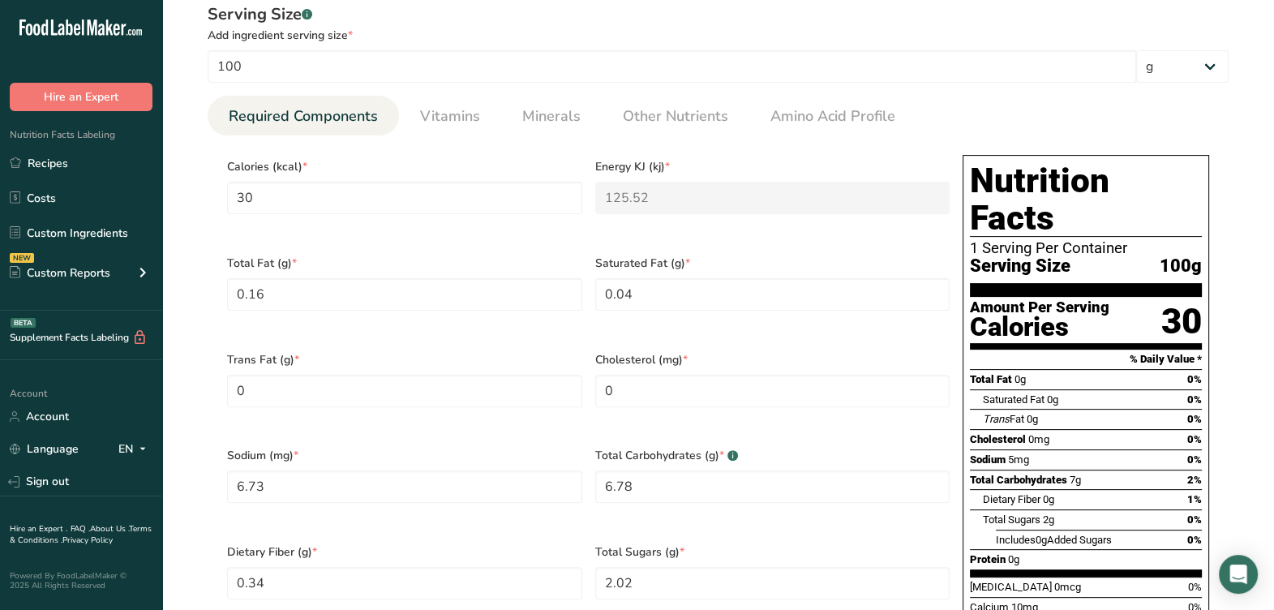
scroll to position [507, 0]
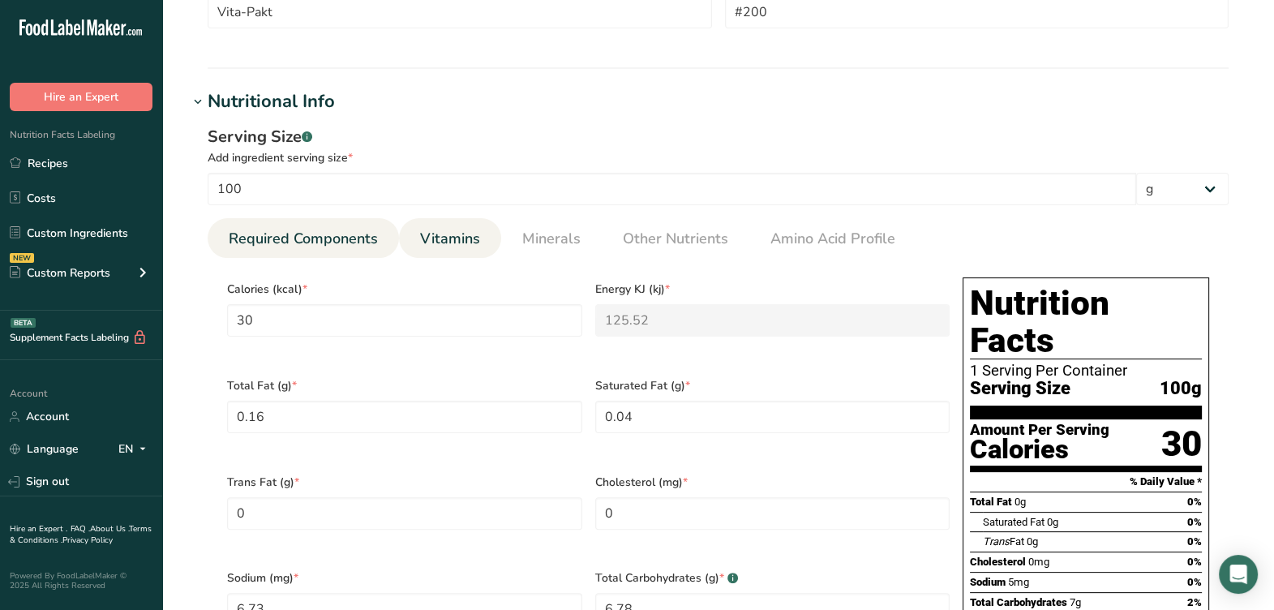
click at [452, 241] on span "Vitamins" at bounding box center [450, 239] width 60 height 22
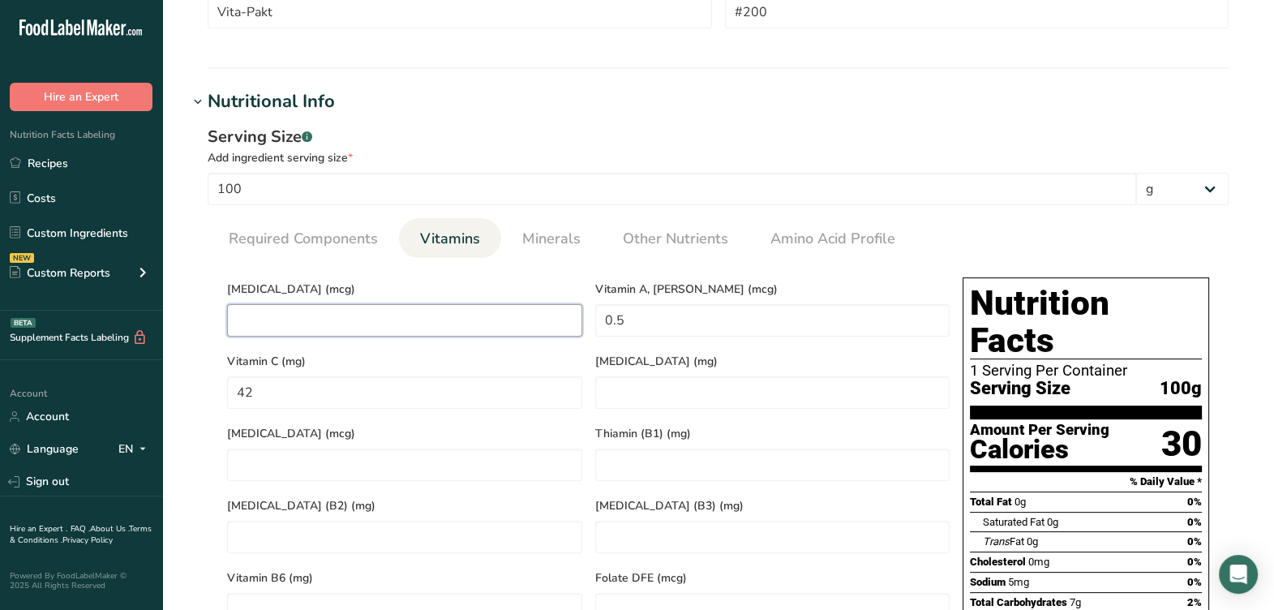
click at [426, 328] on D "number" at bounding box center [404, 320] width 355 height 32
click at [563, 255] on link "Minerals" at bounding box center [551, 238] width 71 height 41
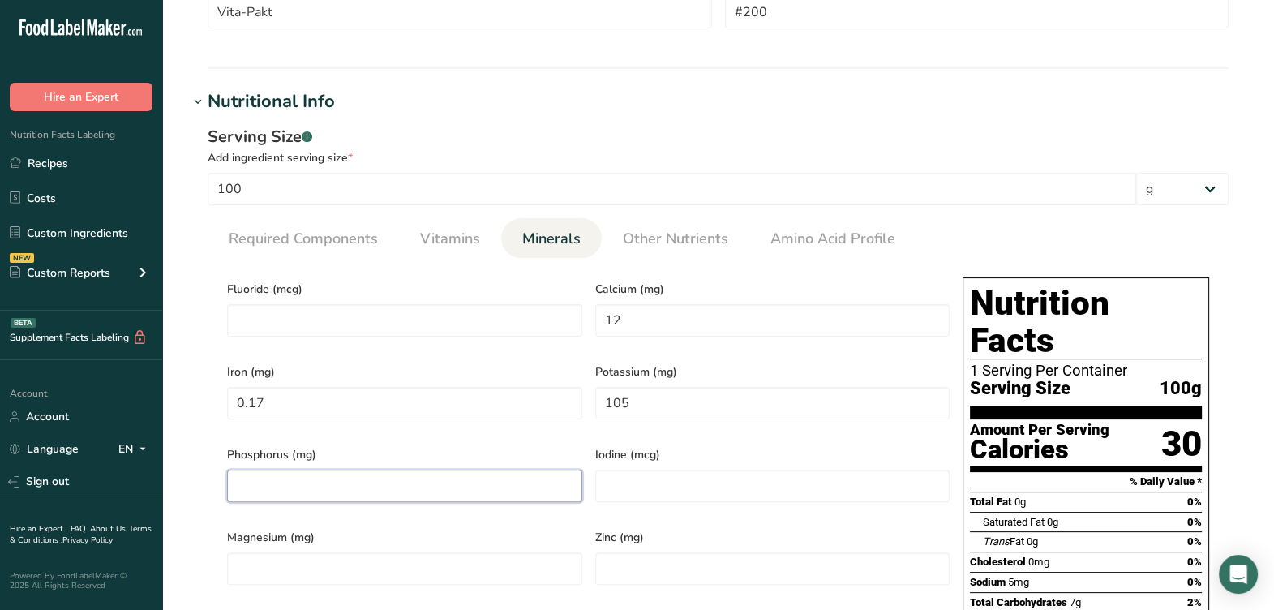
click at [425, 470] on input "number" at bounding box center [404, 486] width 355 height 32
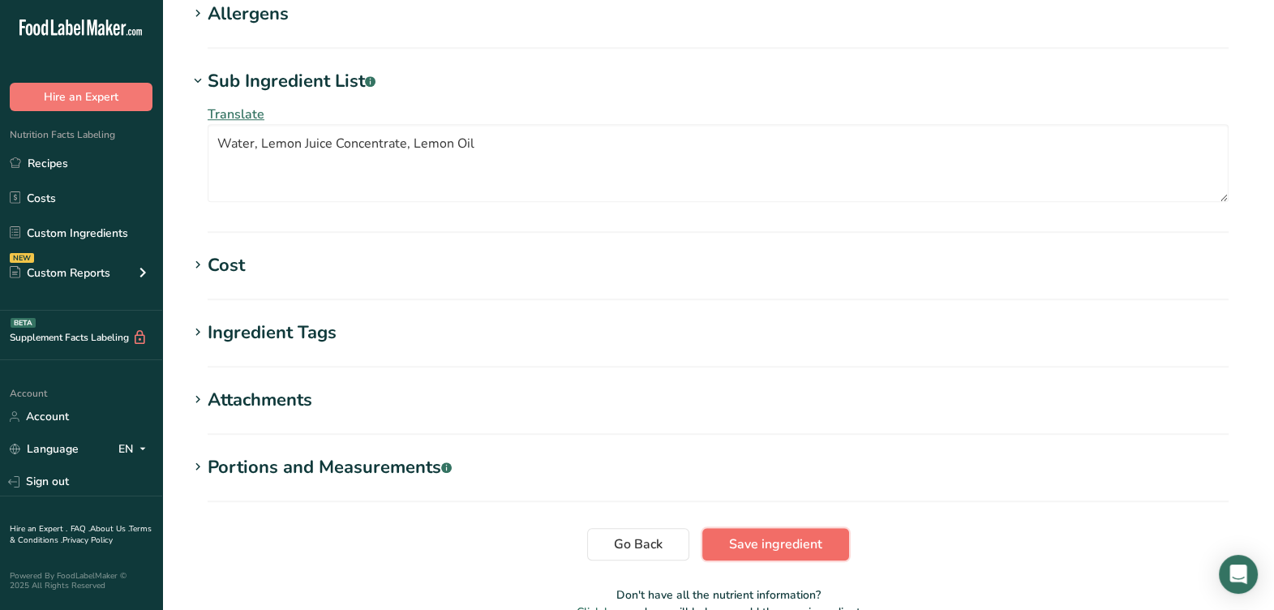
click at [719, 528] on button "Save ingredient" at bounding box center [775, 544] width 147 height 32
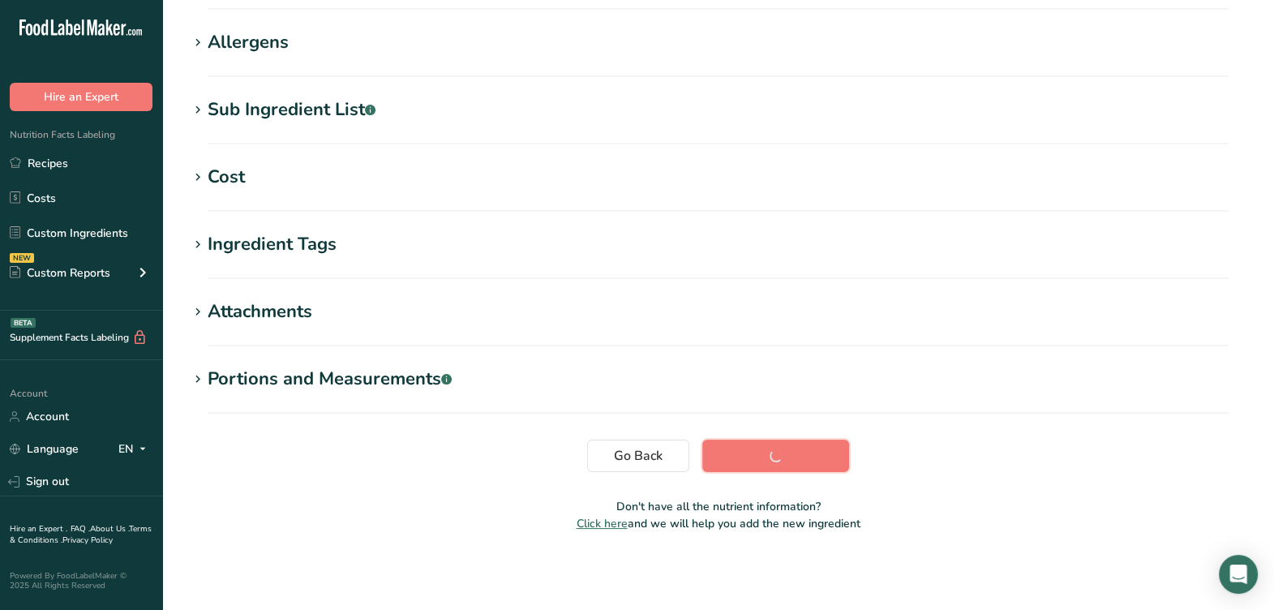
scroll to position [247, 0]
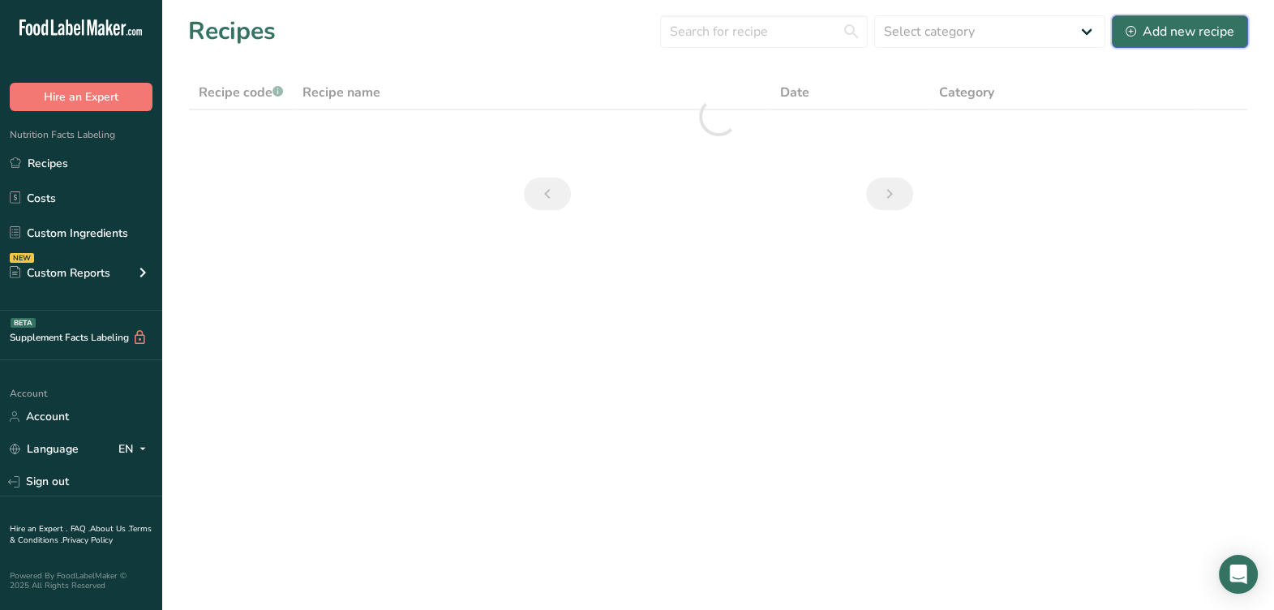
click at [1164, 44] on button "Add new recipe" at bounding box center [1180, 31] width 136 height 32
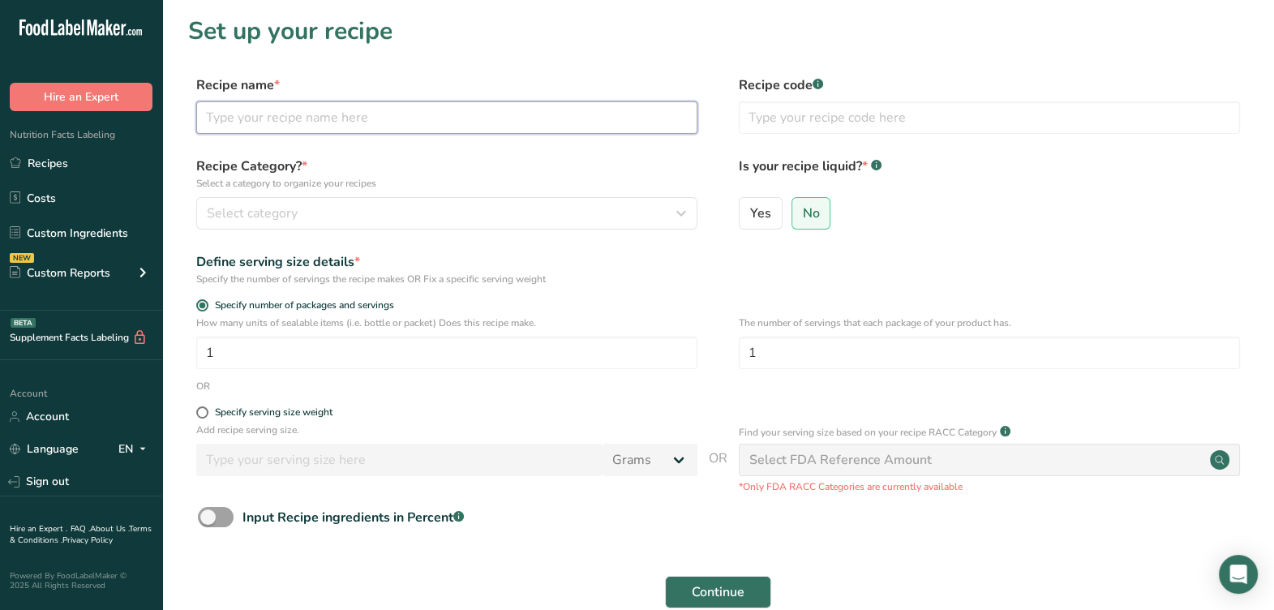
click at [467, 119] on input "text" at bounding box center [446, 117] width 501 height 32
type input "HEB Bagged Cumin & Cayenne 8-21-25 AL"
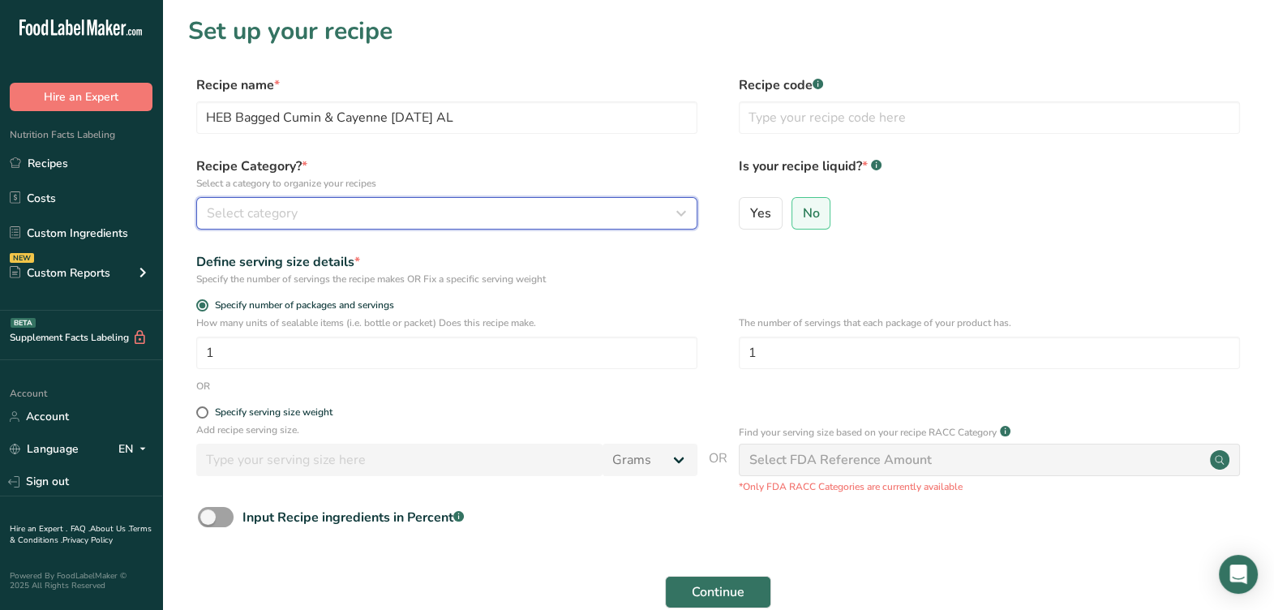
click at [350, 215] on div "Select category" at bounding box center [442, 213] width 470 height 19
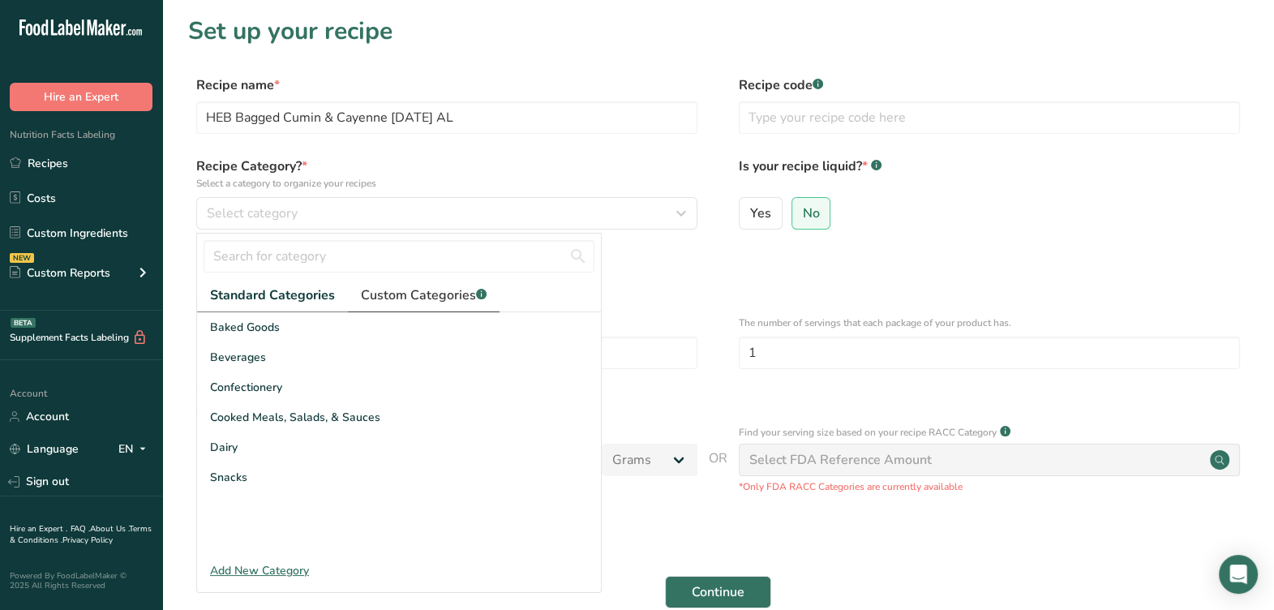
click at [449, 292] on span "Custom Categories .a-a{fill:#347362;}.b-a{fill:#fff;}" at bounding box center [424, 294] width 126 height 19
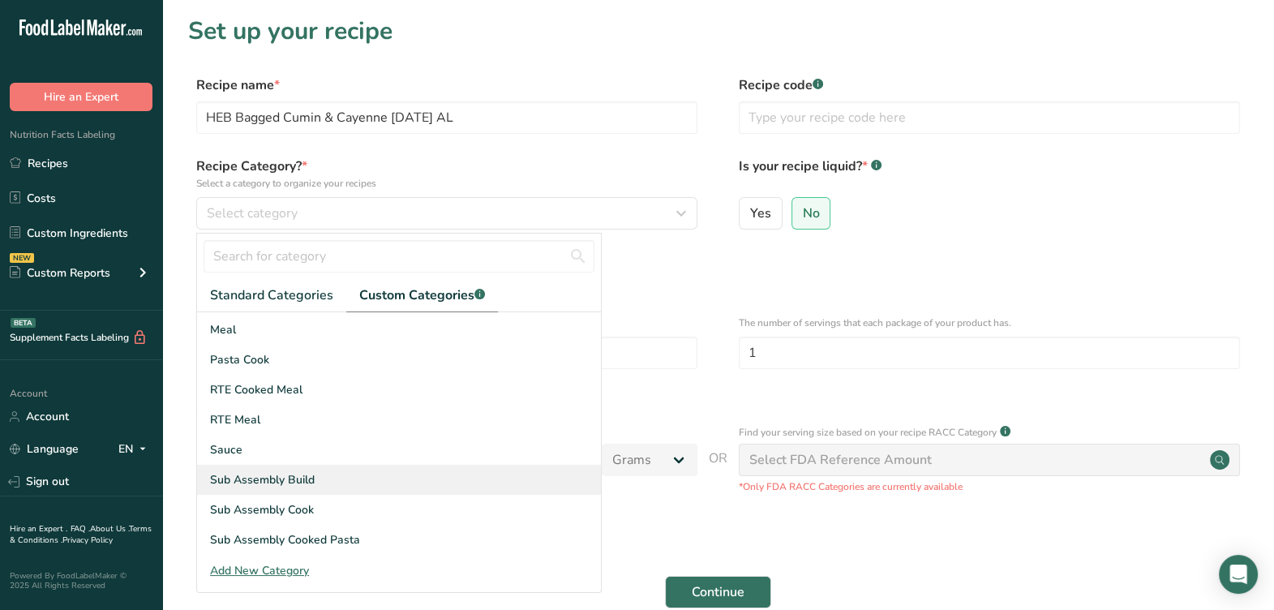
scroll to position [101, 0]
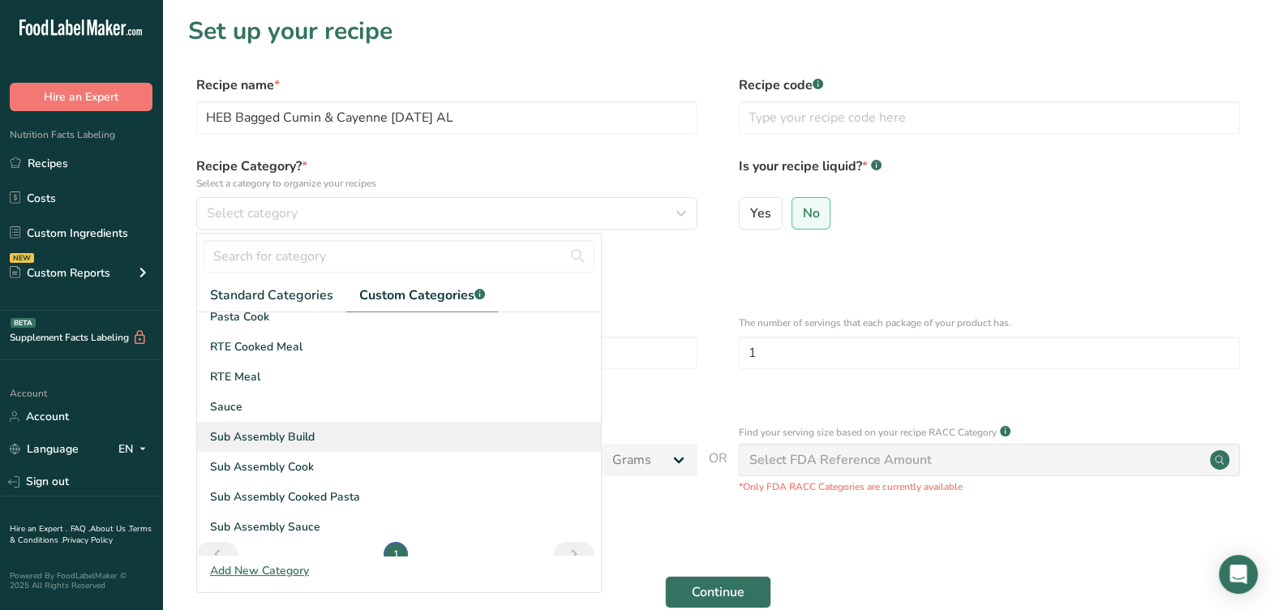
click at [312, 440] on span "Sub Assembly Build" at bounding box center [262, 436] width 105 height 17
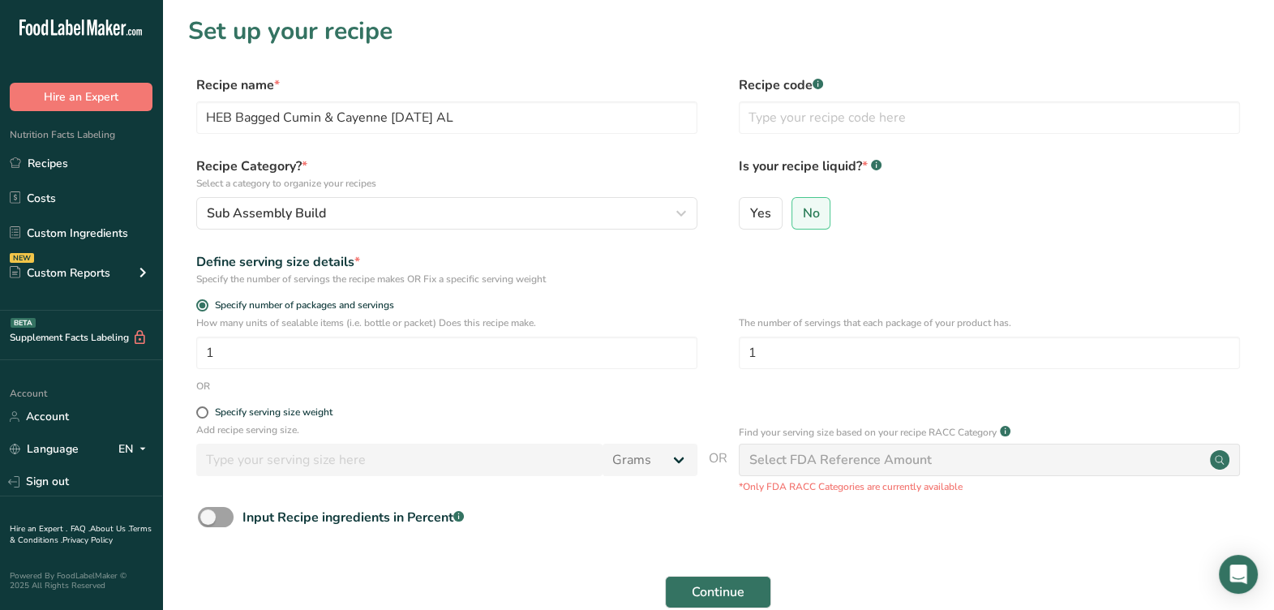
click at [638, 275] on div "Specify the number of servings the recipe makes OR Fix a specific serving weight" at bounding box center [446, 279] width 501 height 15
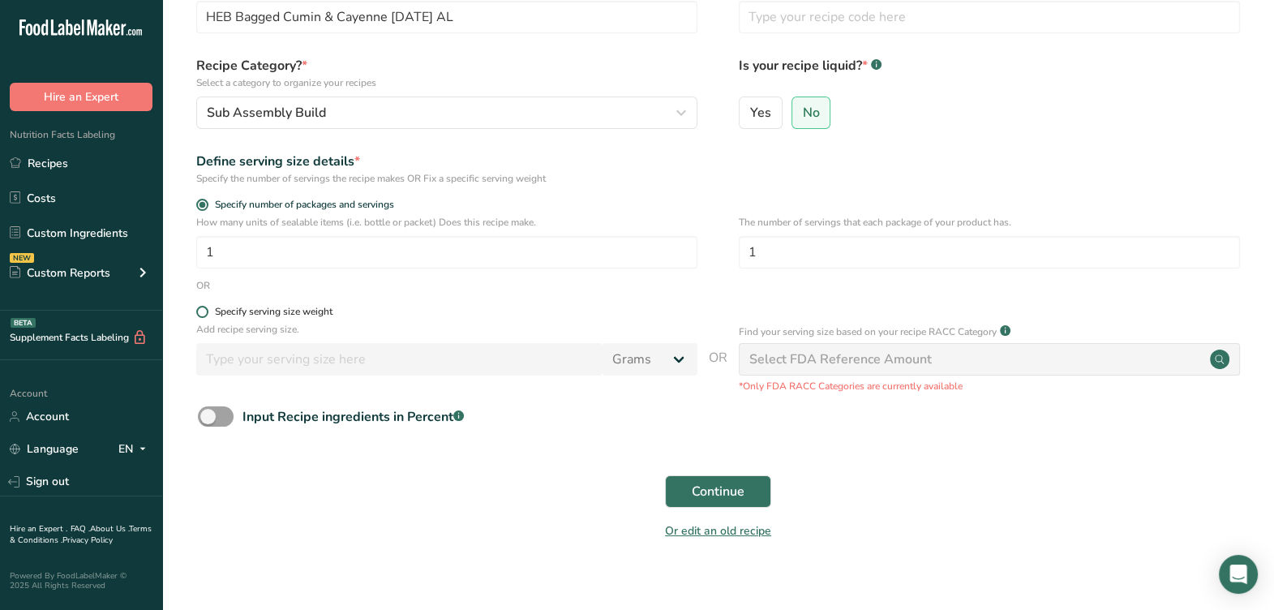
click at [247, 311] on div "Specify serving size weight" at bounding box center [274, 312] width 118 height 12
click at [207, 311] on input "Specify serving size weight" at bounding box center [201, 312] width 11 height 11
radio input "true"
radio input "false"
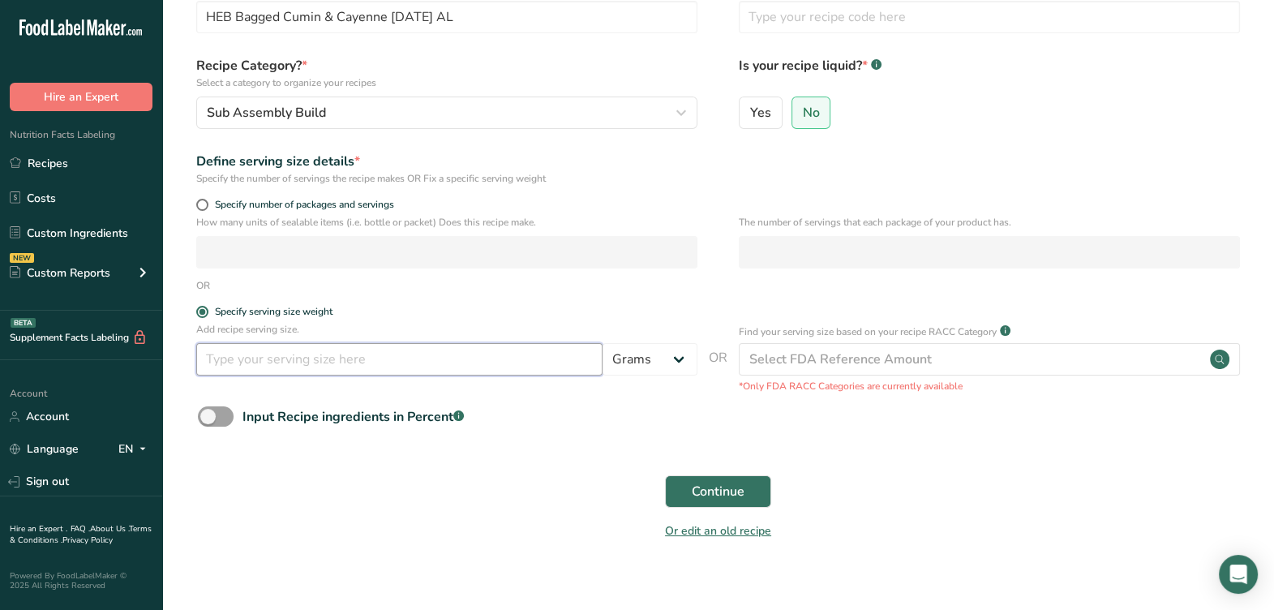
click at [268, 366] on input "number" at bounding box center [399, 359] width 406 height 32
type input "100"
click at [689, 474] on div "Continue" at bounding box center [718, 492] width 1060 height 52
click at [692, 491] on span "Continue" at bounding box center [718, 491] width 53 height 19
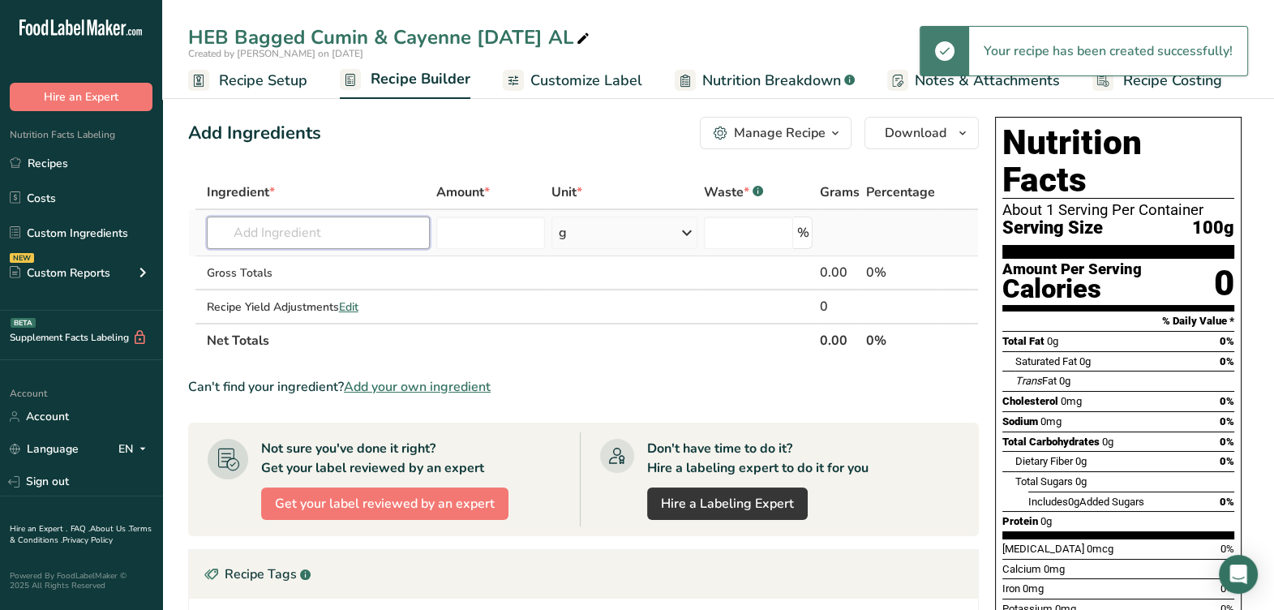
click at [357, 246] on input "text" at bounding box center [318, 233] width 223 height 32
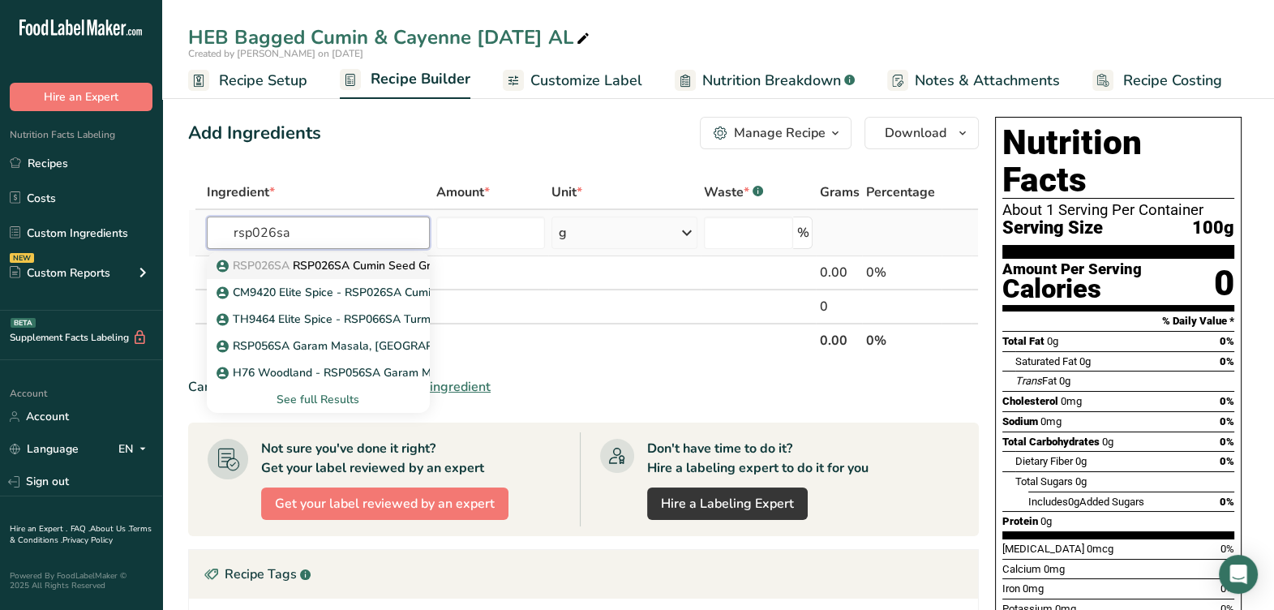
type input "rsp026sa"
click at [332, 271] on p "RSP026SA RSP026SA Cumin Seed Ground 30, Elite Spice 01-03-19 KM" at bounding box center [407, 265] width 375 height 17
type input "RSP026SA Cumin Seed Ground 30, Elite Spice 01-03-19 KM"
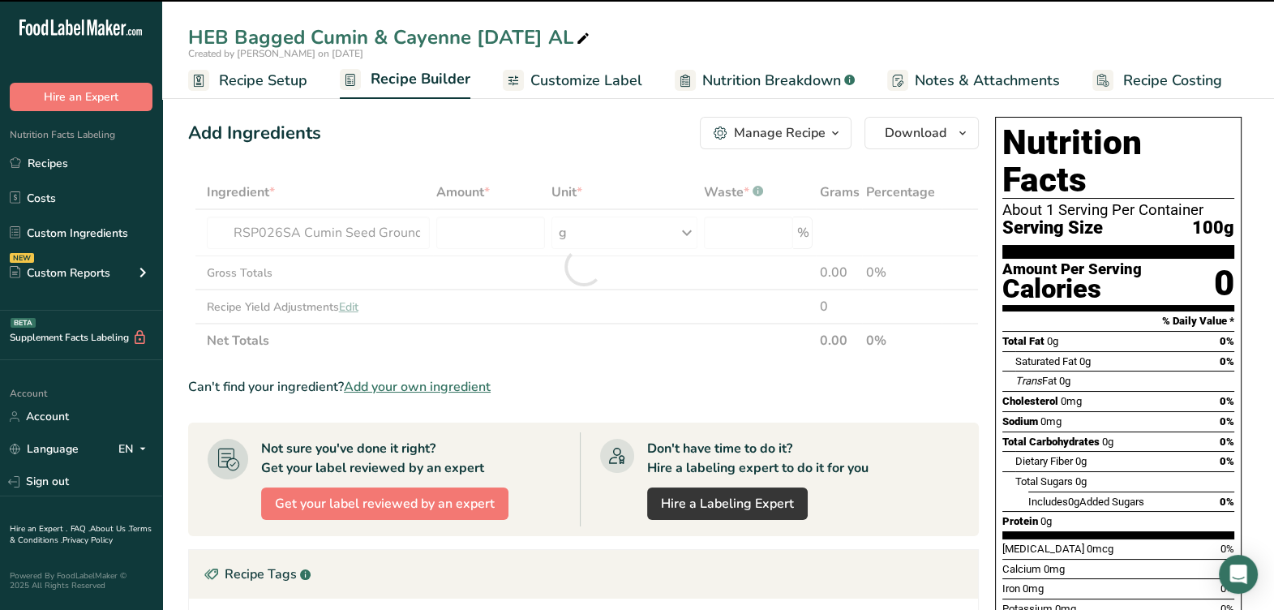
type input "0"
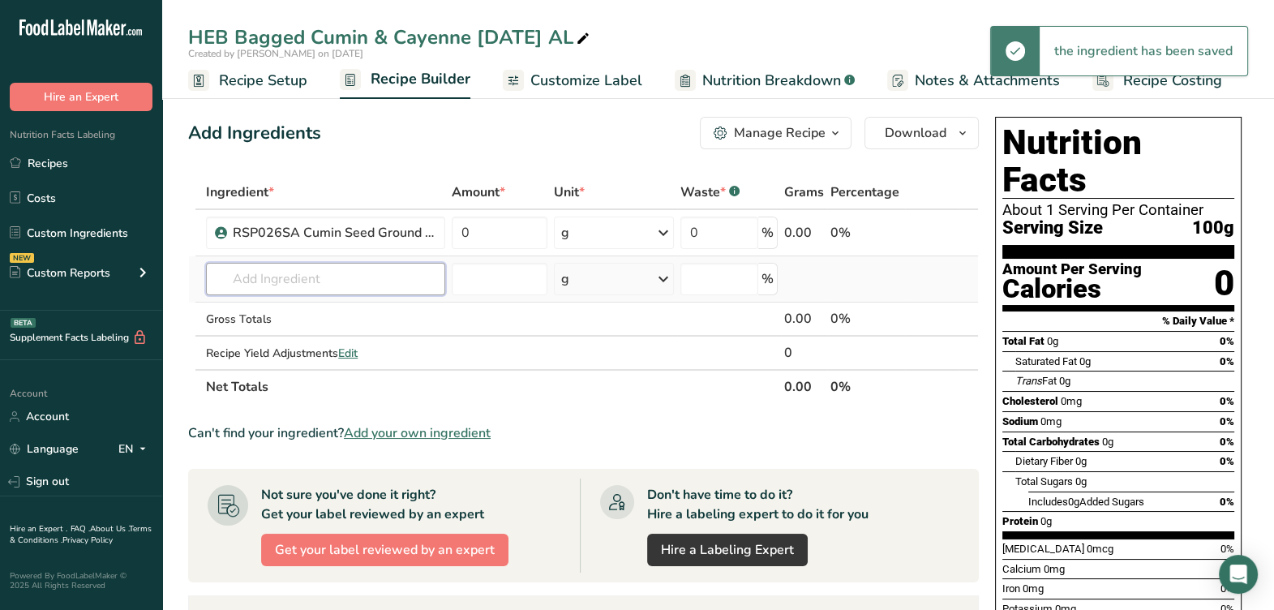
click at [334, 273] on input "text" at bounding box center [325, 279] width 239 height 32
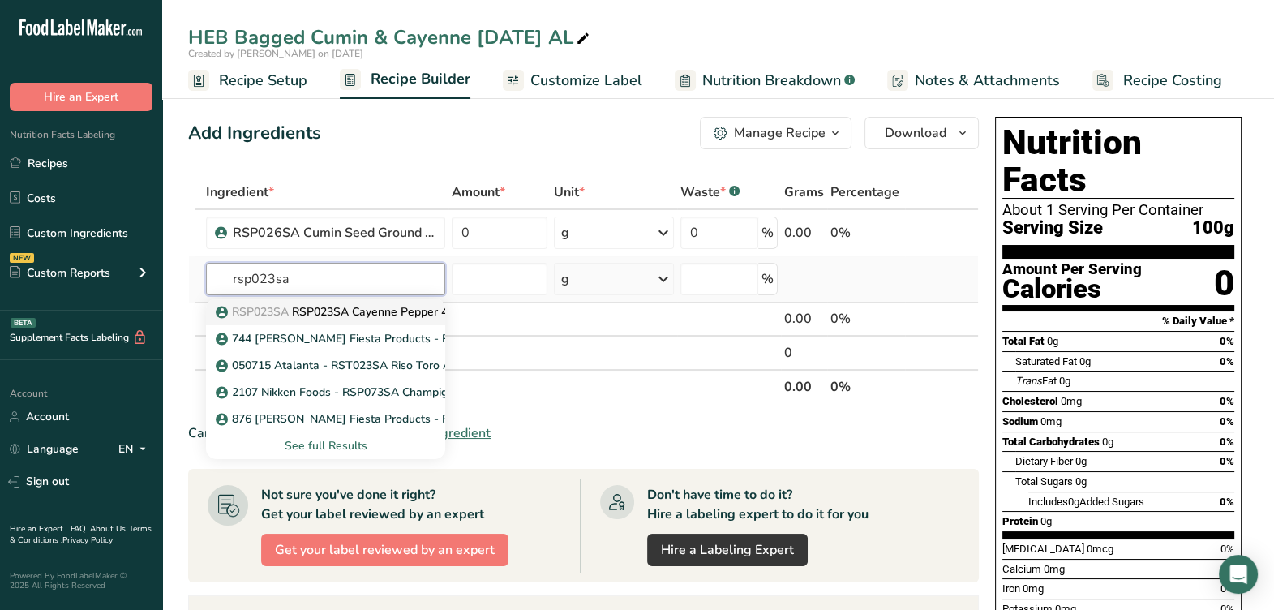
type input "rsp023sa"
click at [330, 312] on p "RSP023SA RSP023SA Cayenne Pepper 40,000 HU, Bolner's Fiesta Products 04-14-21 KM" at bounding box center [479, 311] width 521 height 17
type input "RSP023SA Cayenne Pepper 40,000 HU, Bolner's Fiesta Products 04-14-21 KM"
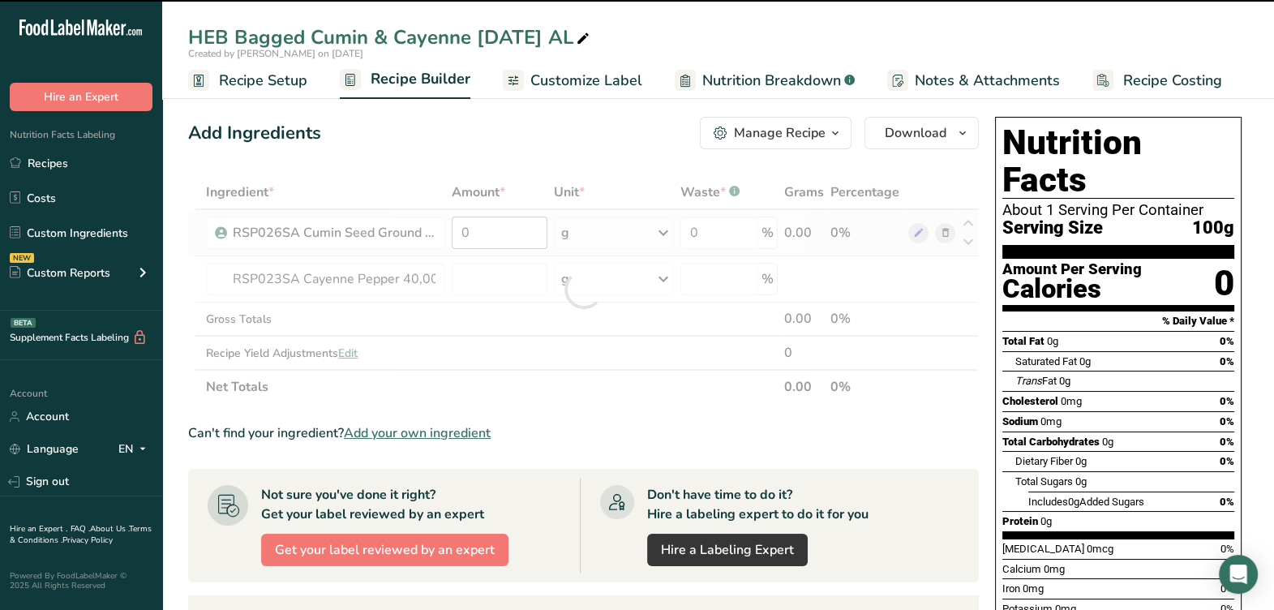
type input "0"
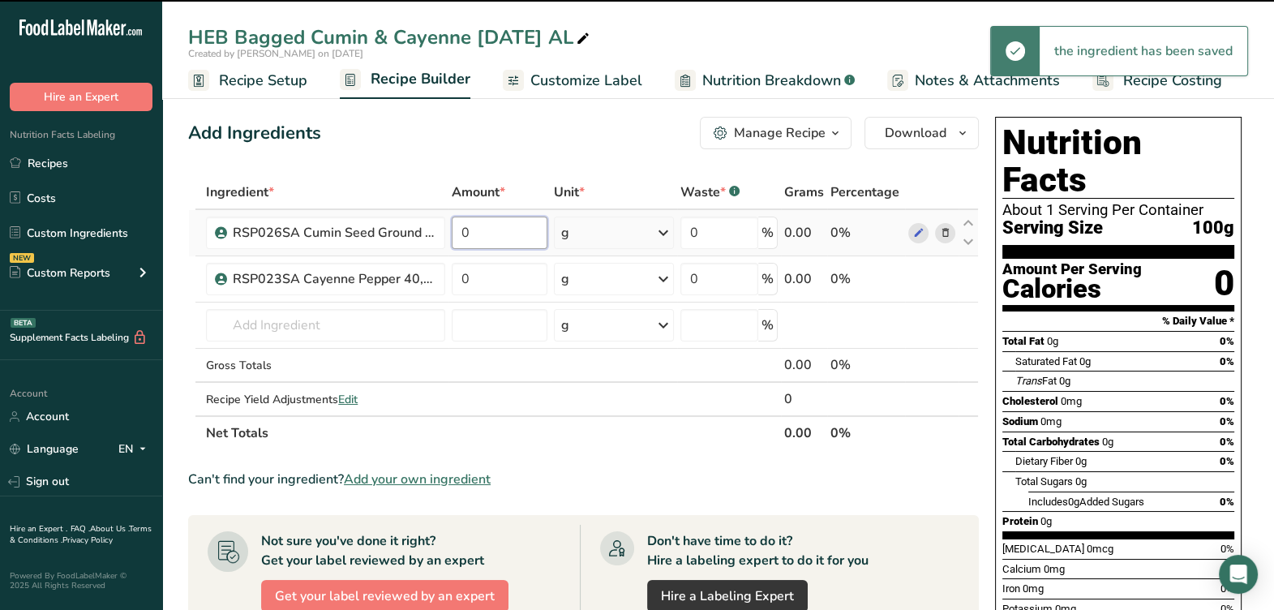
click at [498, 231] on input "0" at bounding box center [500, 233] width 96 height 32
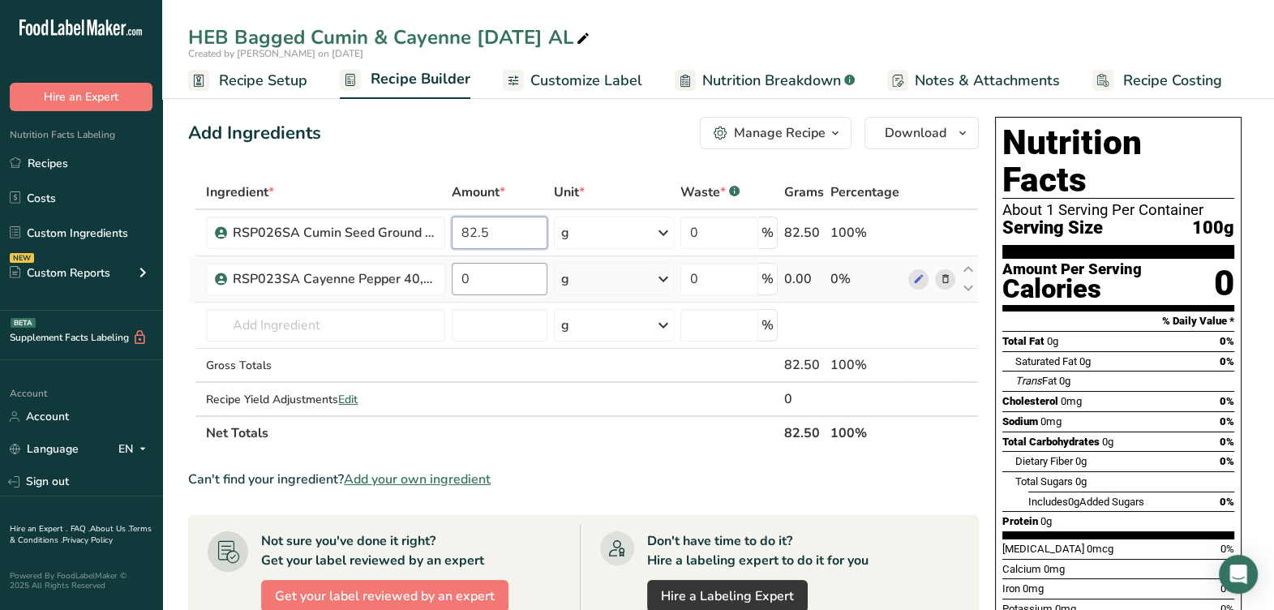
type input "82.5"
click at [499, 285] on div "Ingredient * Amount * Unit * Waste * .a-a{fill:#347362;}.b-a{fill:#fff;} Grams …" at bounding box center [583, 312] width 791 height 275
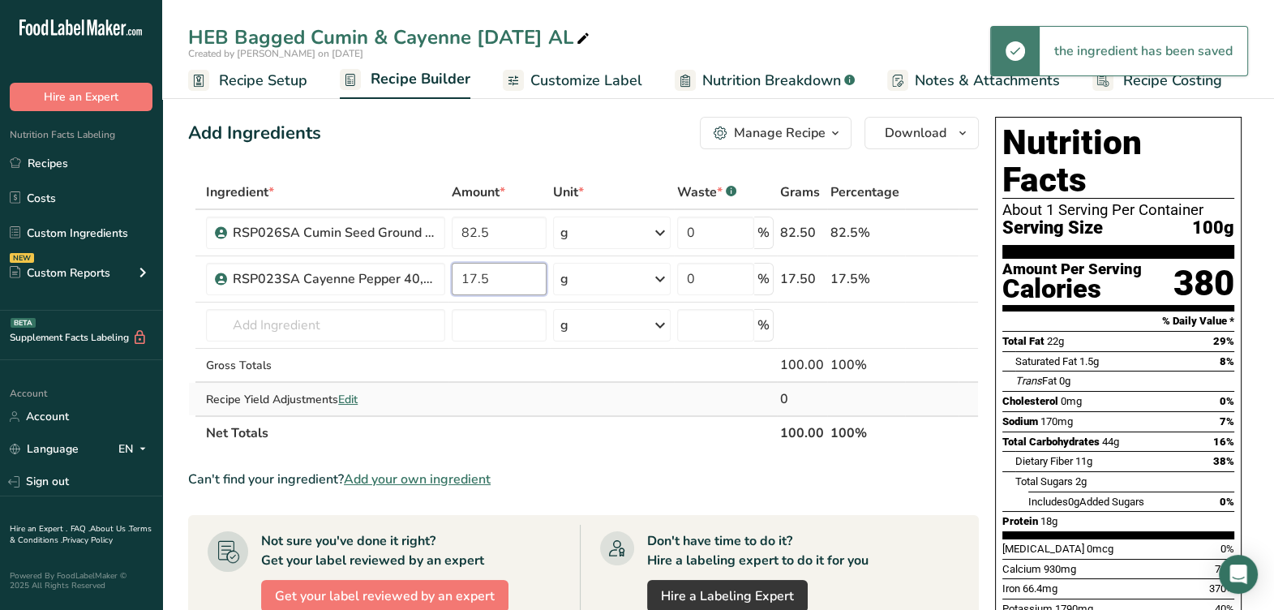
type input "17.5"
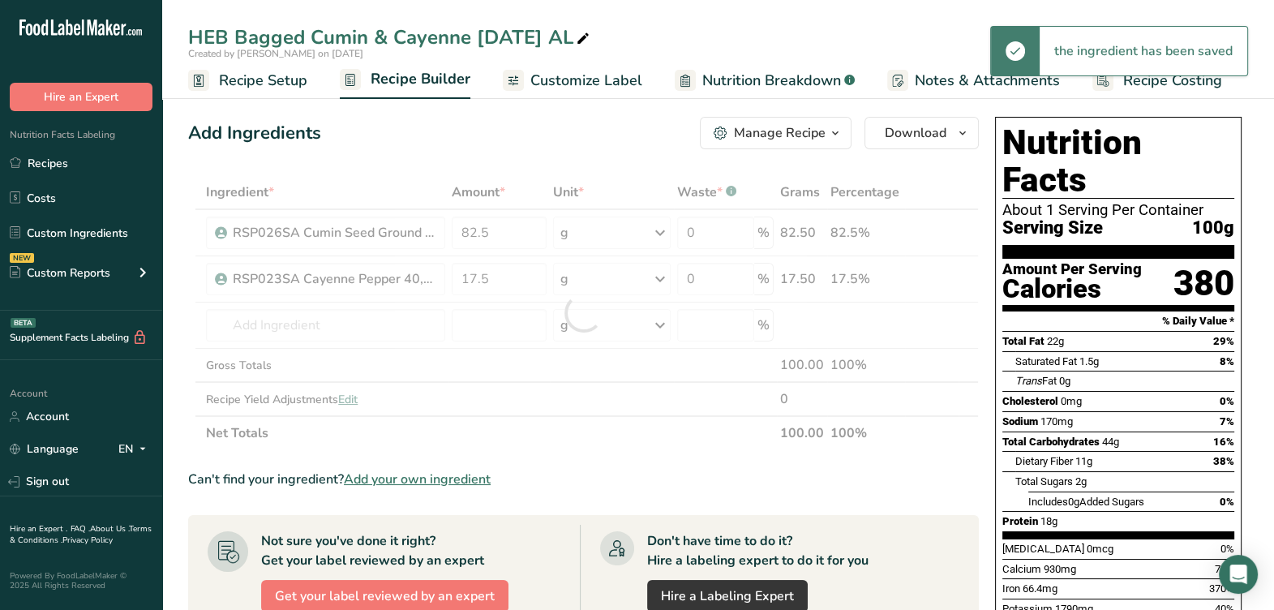
click at [540, 386] on div "Ingredient * Amount * Unit * Waste * .a-a{fill:#347362;}.b-a{fill:#fff;} Grams …" at bounding box center [583, 312] width 791 height 275
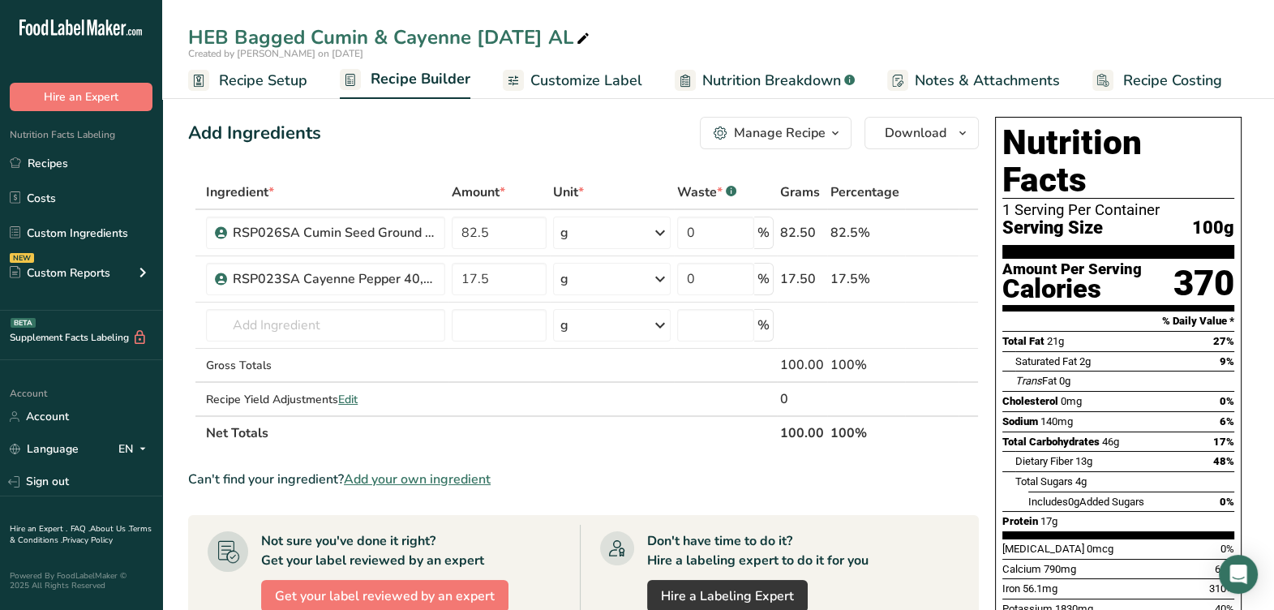
click at [810, 134] on div "Manage Recipe" at bounding box center [780, 132] width 92 height 19
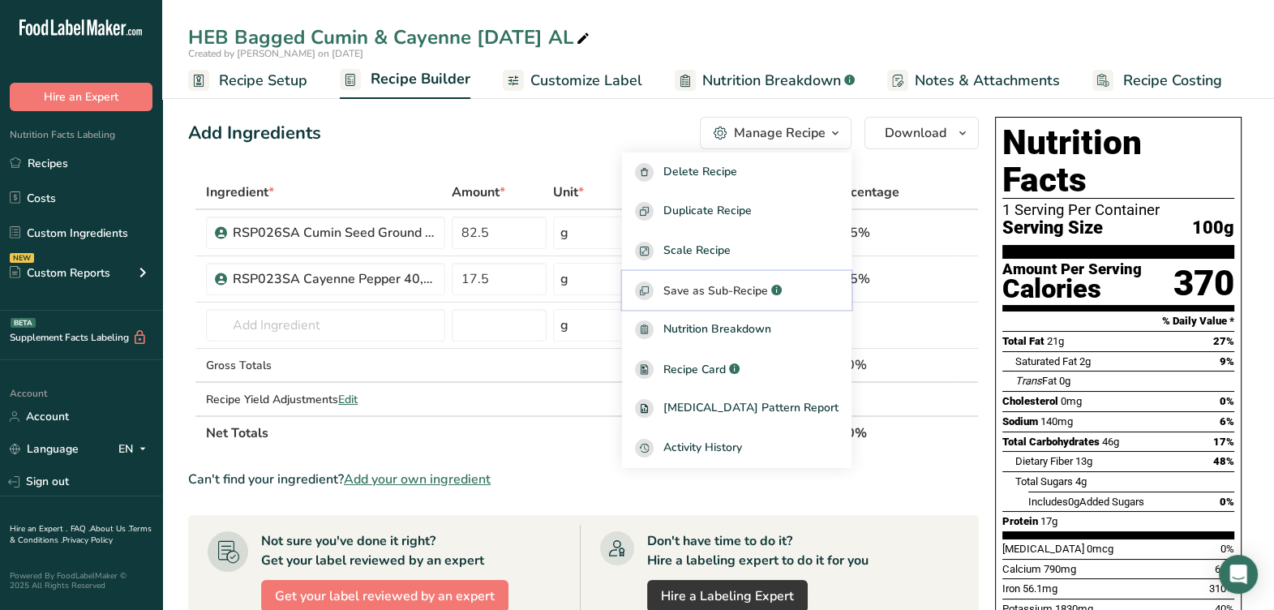
click at [750, 285] on span "Save as Sub-Recipe" at bounding box center [715, 290] width 105 height 17
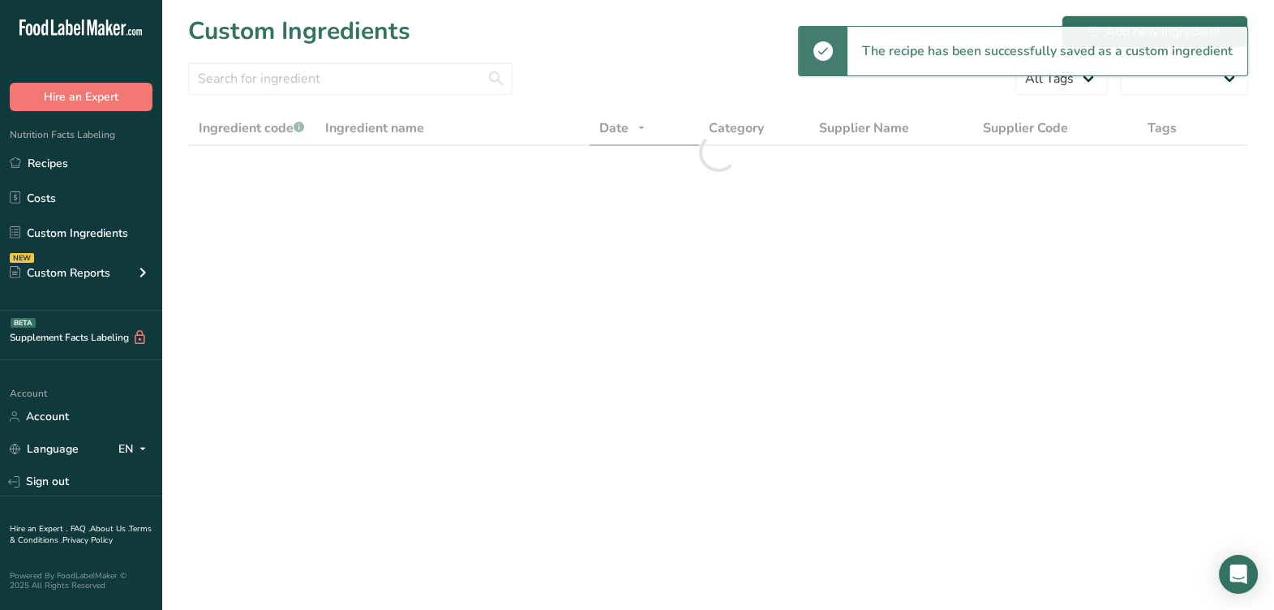
select select "30"
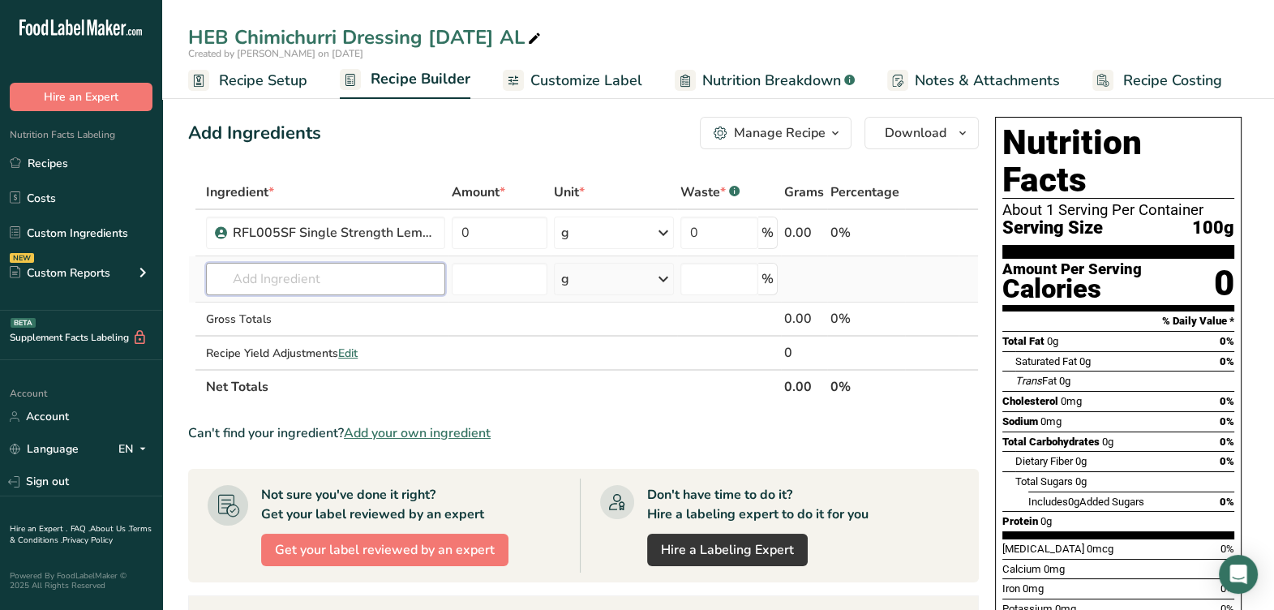
click at [355, 289] on input "text" at bounding box center [325, 279] width 239 height 32
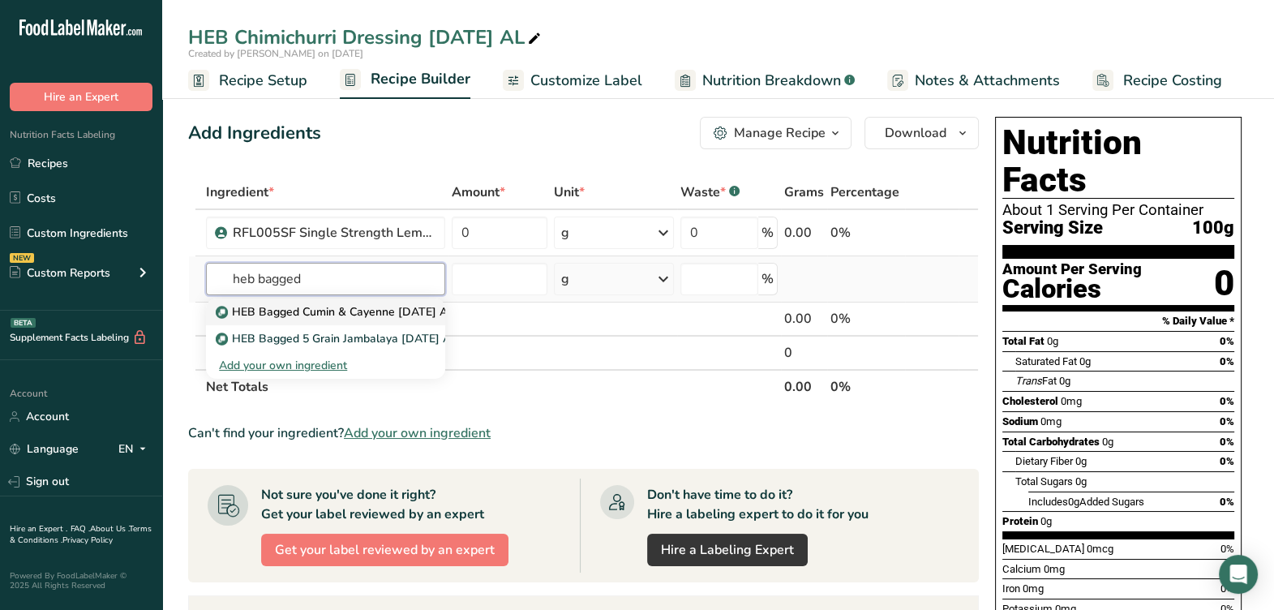
type input "heb bagged"
click at [350, 304] on p "HEB Bagged Cumin & Cayenne [DATE] AL" at bounding box center [336, 311] width 235 height 17
type input "HEB Bagged Cumin & Cayenne [DATE] AL"
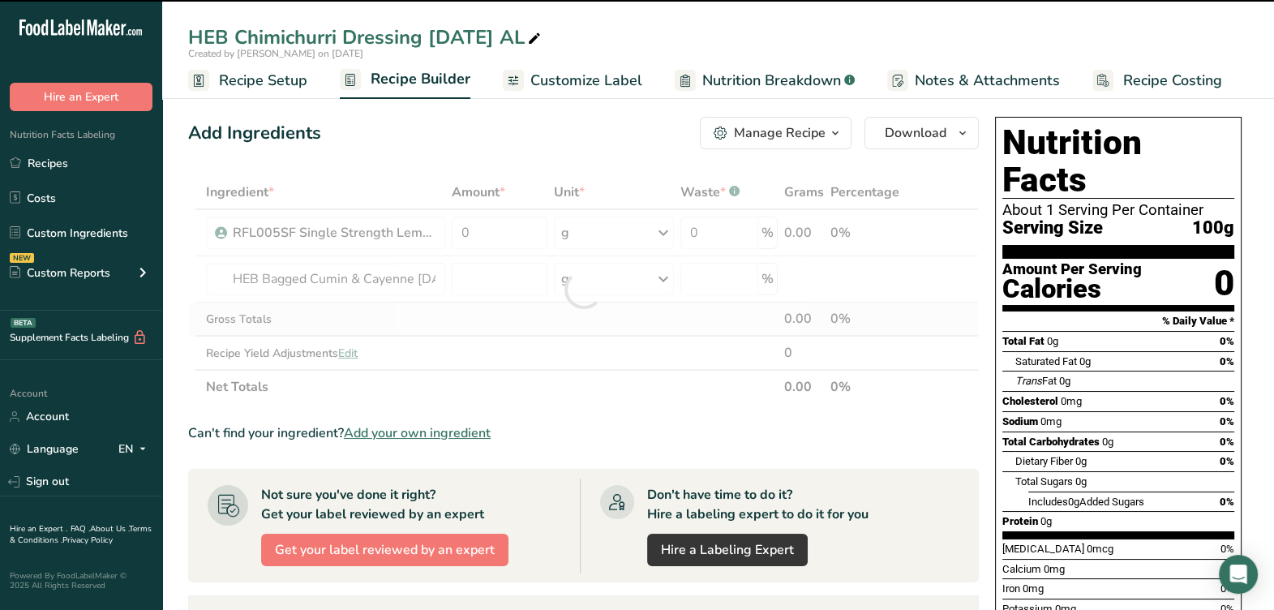
type input "0"
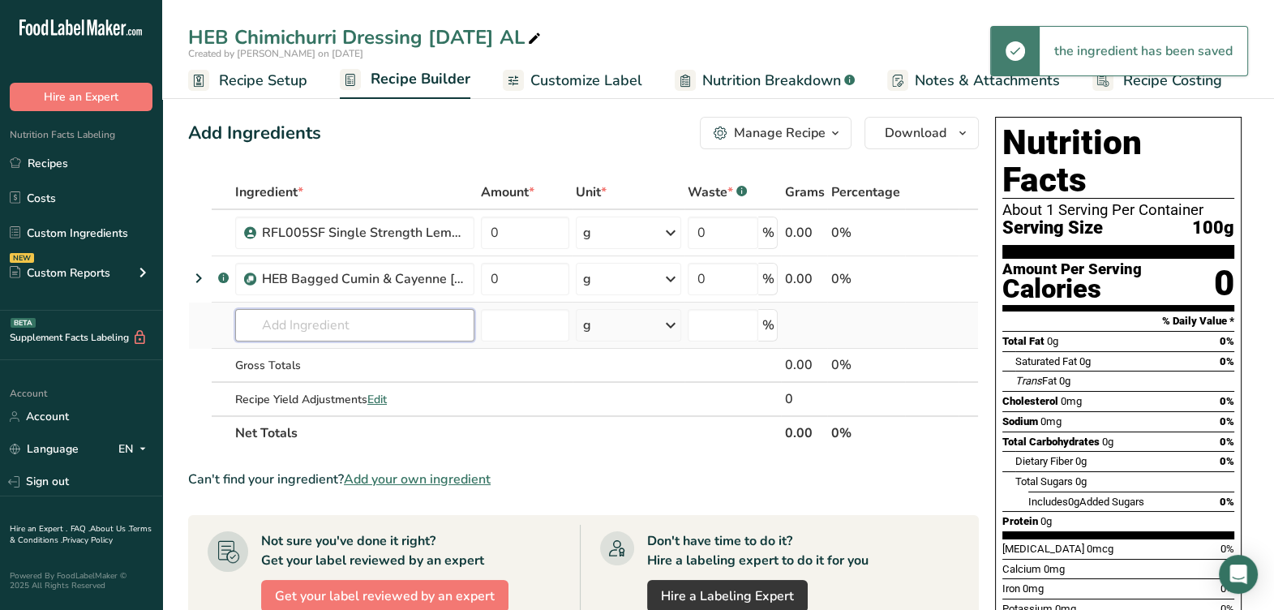
click at [343, 313] on input "text" at bounding box center [354, 325] width 239 height 32
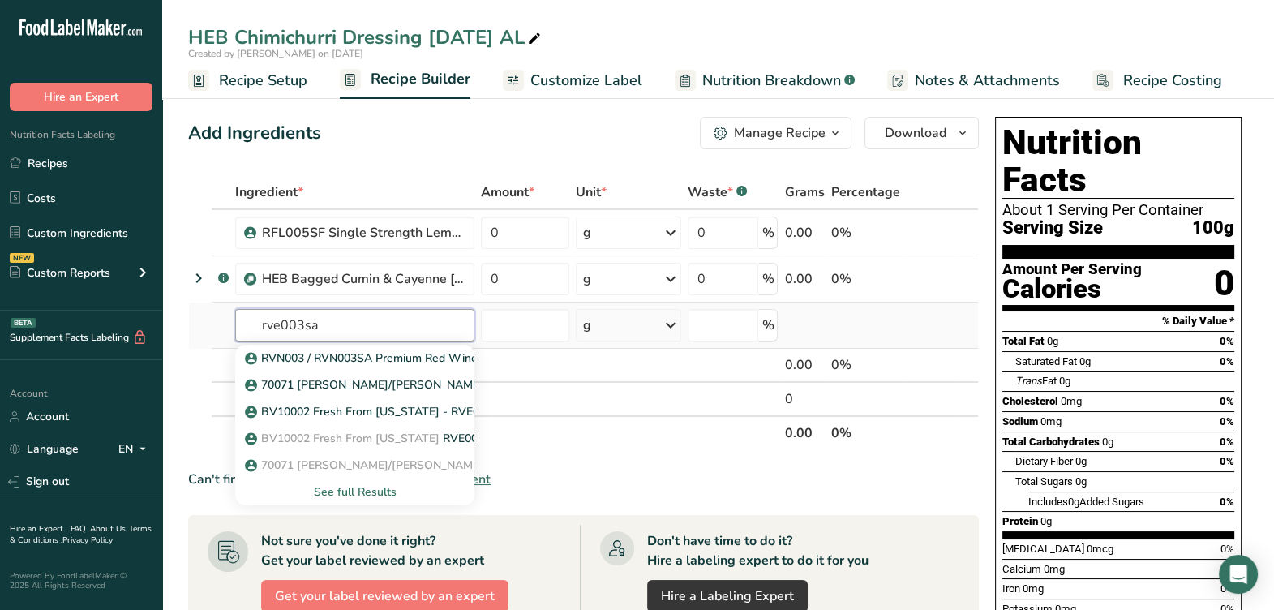
type input "rve003sa"
click at [354, 491] on div "See full Results" at bounding box center [354, 491] width 213 height 17
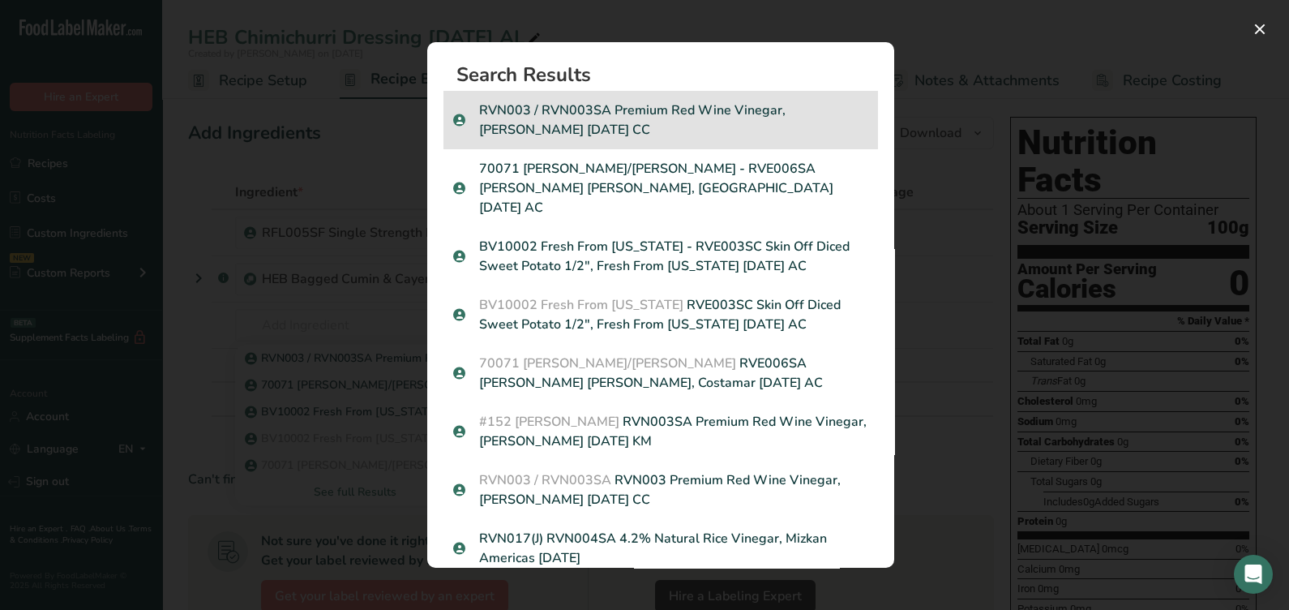
click at [534, 134] on p "RVN003 / RVN003SA Premium Red Wine Vinegar, [PERSON_NAME] [DATE] CC" at bounding box center [660, 120] width 415 height 39
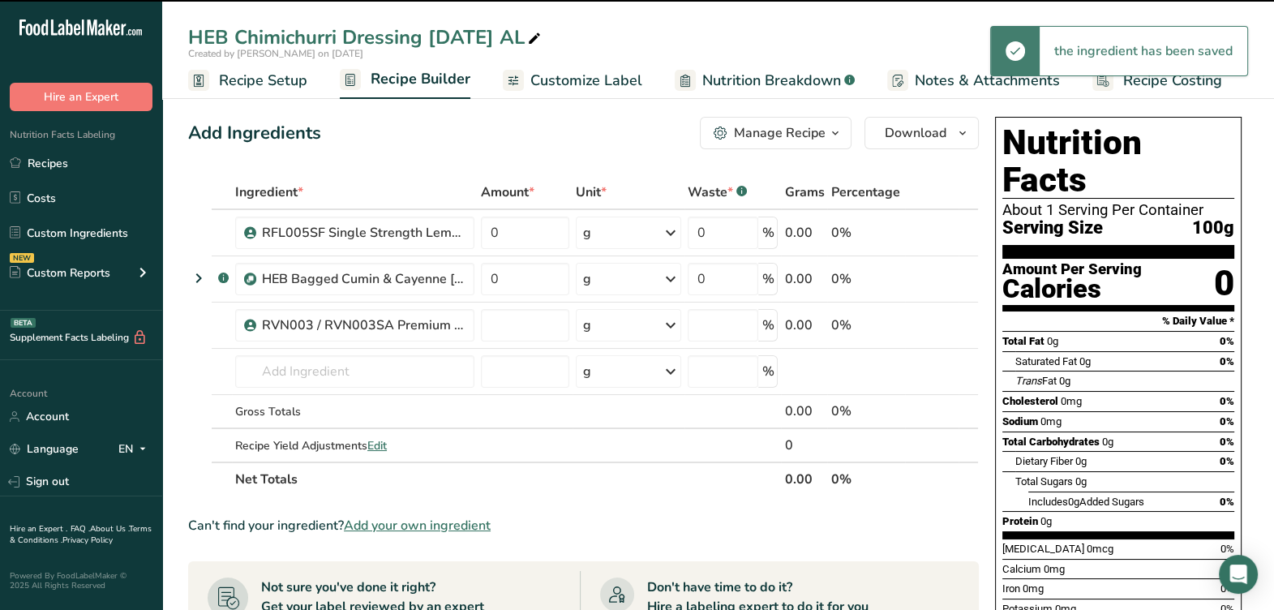
type input "0"
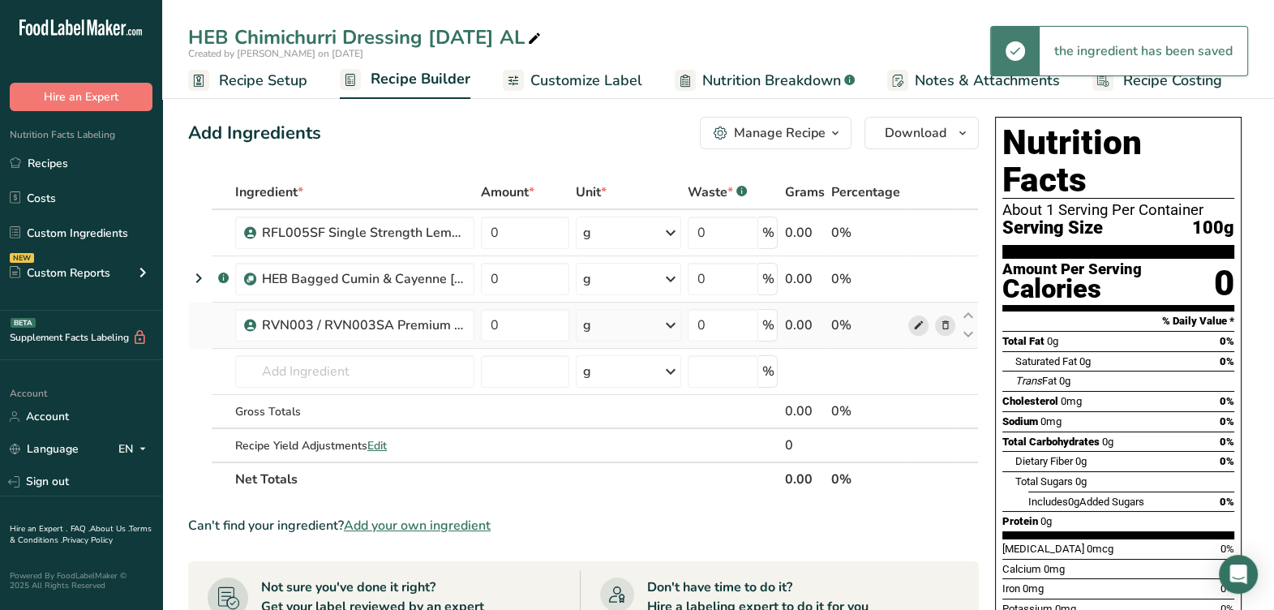
click at [915, 321] on icon at bounding box center [917, 325] width 11 height 17
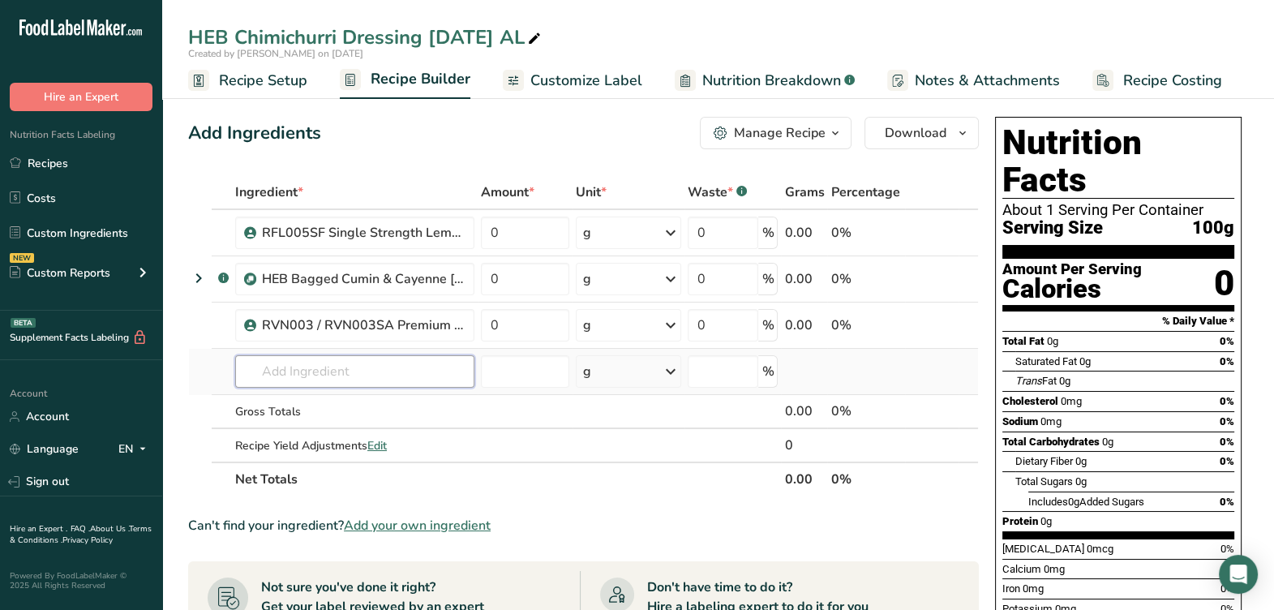
click at [349, 384] on input "text" at bounding box center [354, 371] width 239 height 32
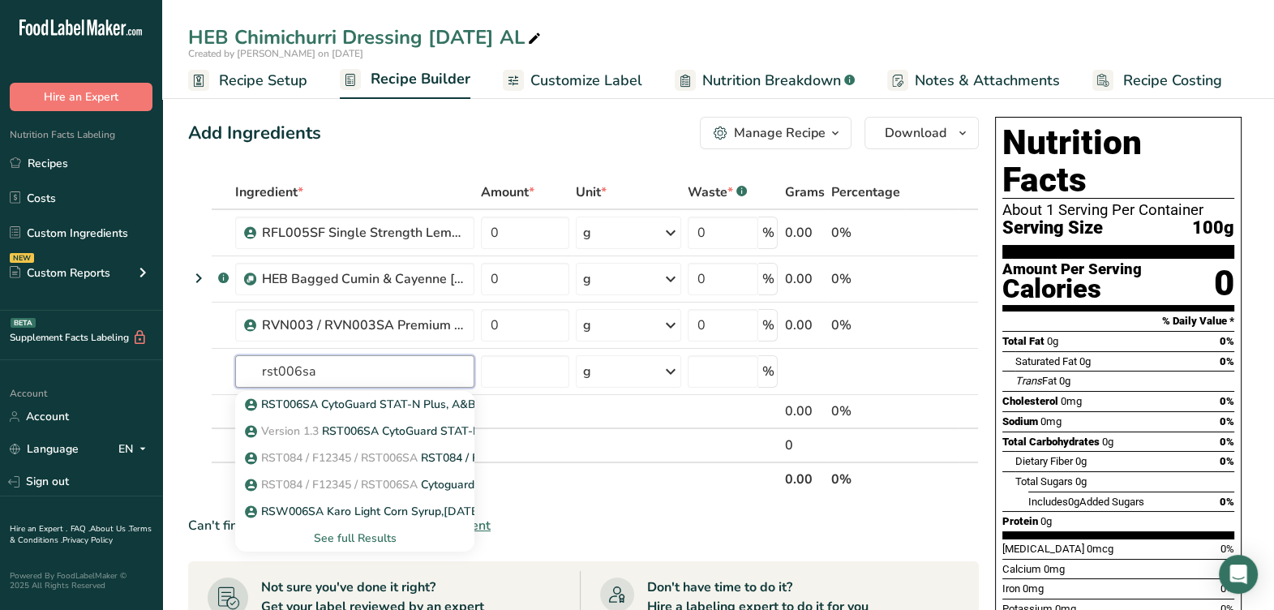
type input "rst006sa"
click at [378, 539] on div "See full Results" at bounding box center [354, 538] width 213 height 17
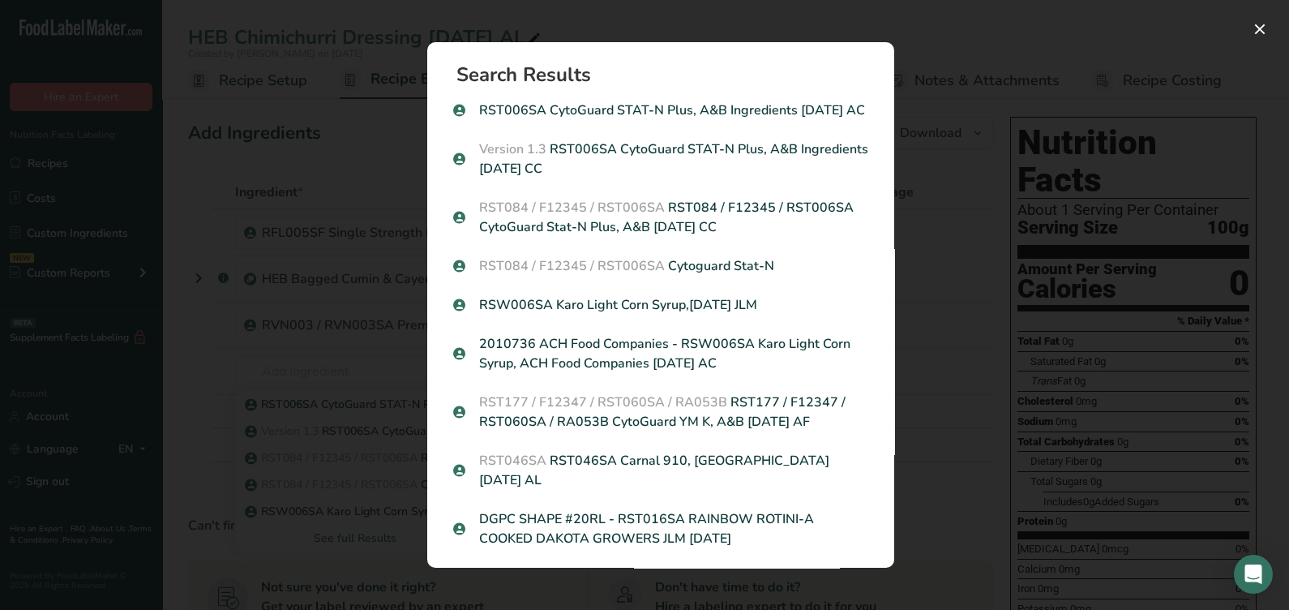
click at [633, 217] on span "RST084 / F12345 / RST006SA" at bounding box center [572, 208] width 186 height 18
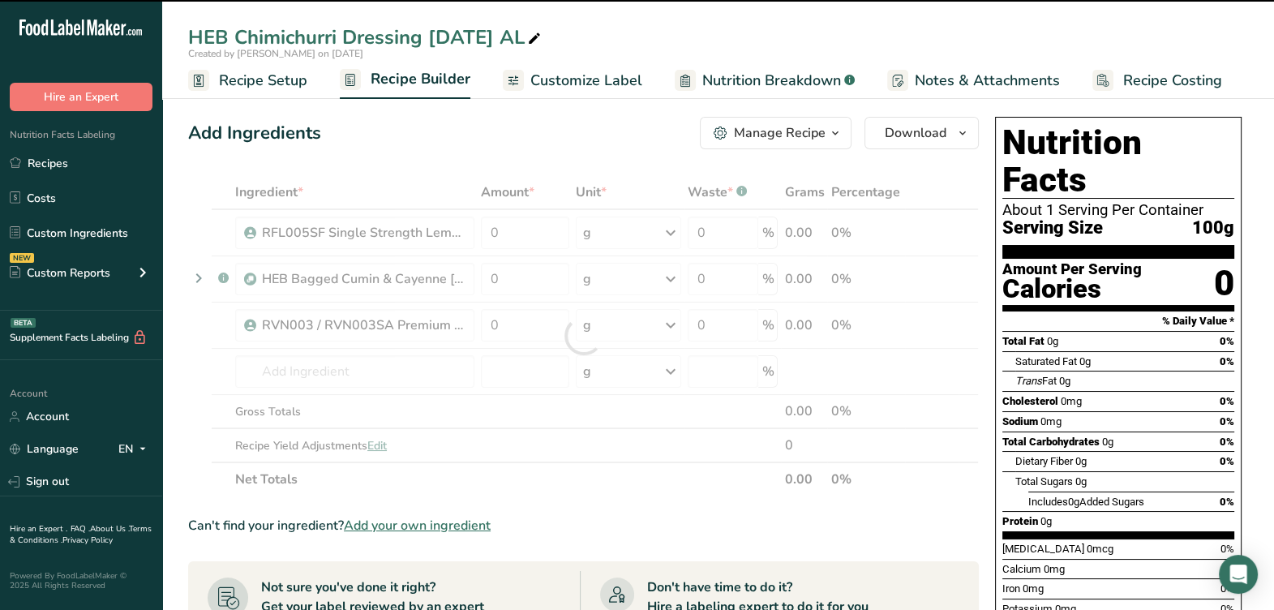
type input "0"
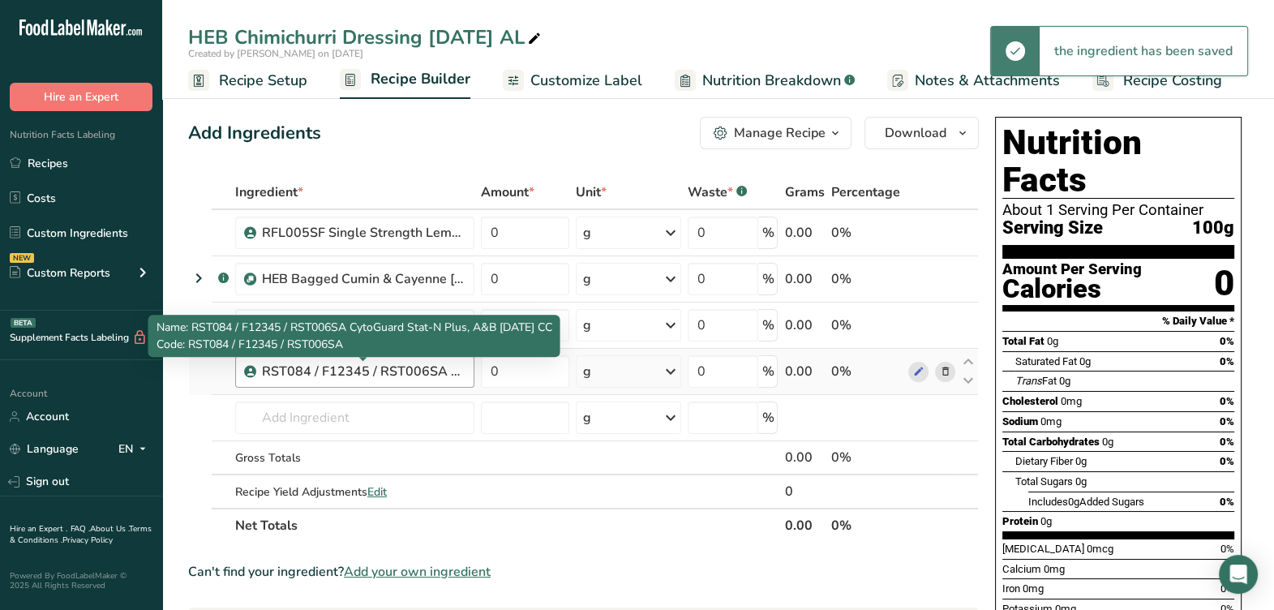
click at [333, 373] on div "RST084 / F12345 / RST006SA CytoGuard Stat-N Plus, A&B 02-23-21 CC" at bounding box center [363, 371] width 203 height 19
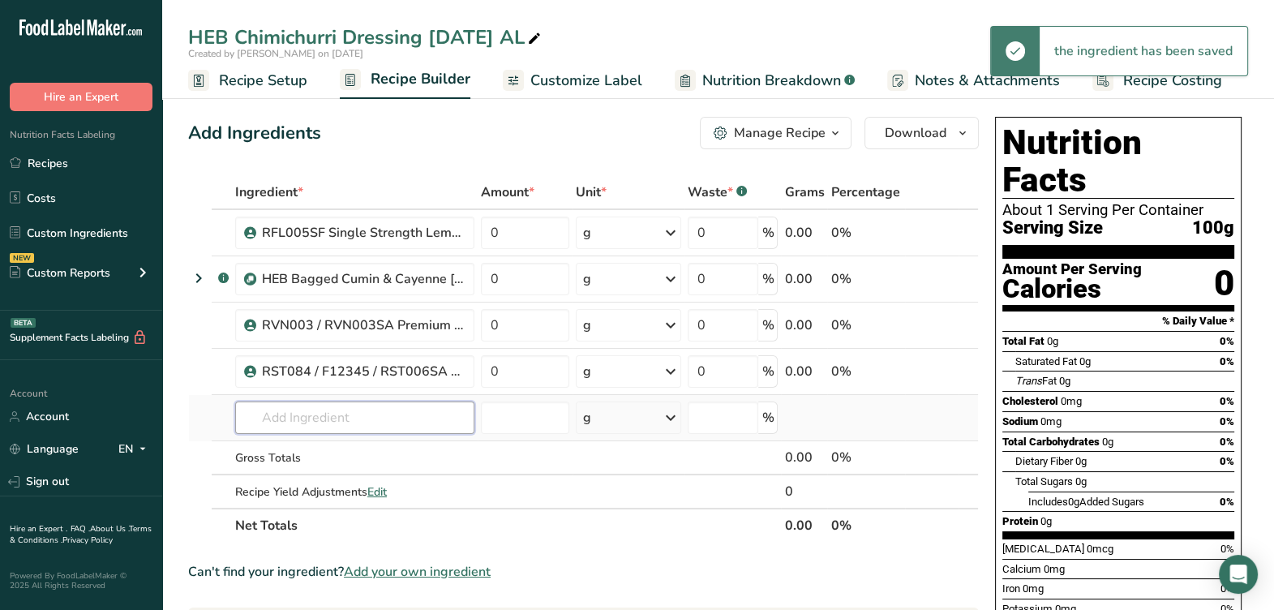
click at [334, 406] on input "text" at bounding box center [354, 417] width 239 height 32
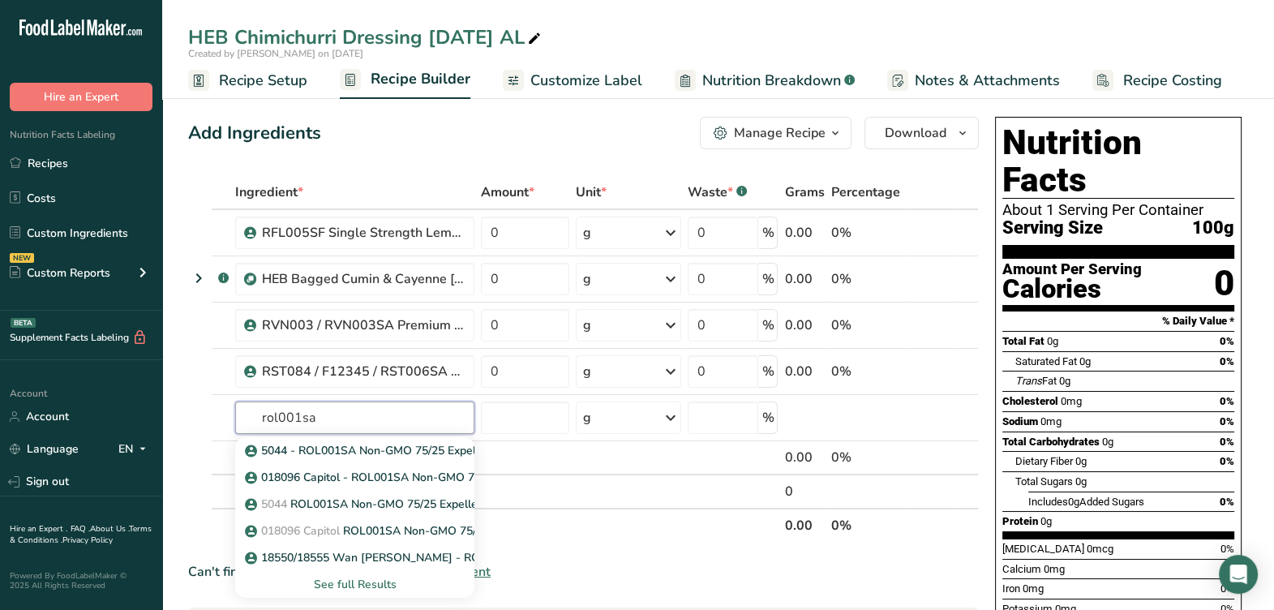
type input "rol001sa"
click at [382, 581] on div "See full Results" at bounding box center [354, 584] width 213 height 17
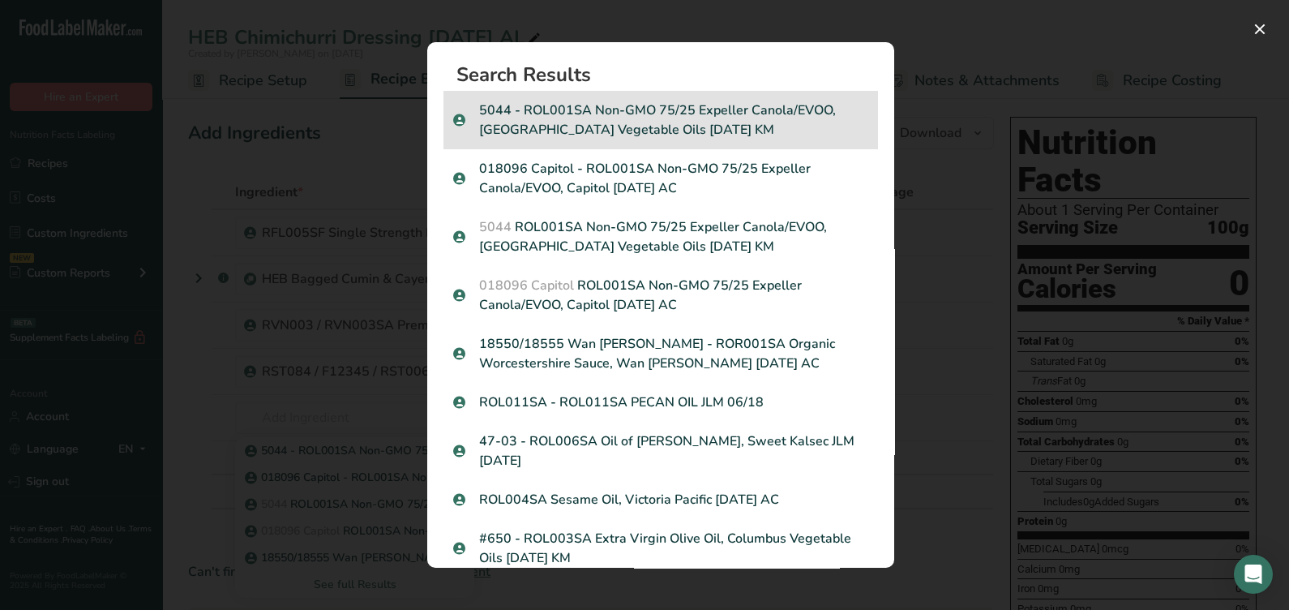
click at [703, 130] on p "5044 - ROL001SA Non-GMO 75/25 Expeller Canola/EVOO,Columbus Vegetable Oils 02-0…" at bounding box center [660, 120] width 415 height 39
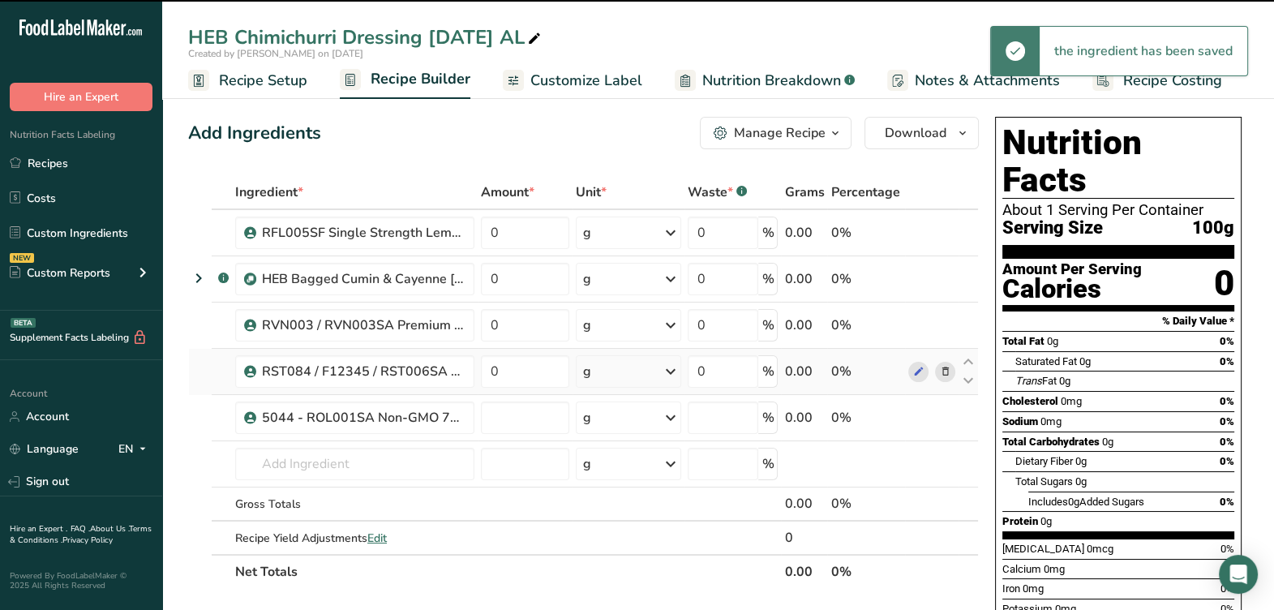
type input "0"
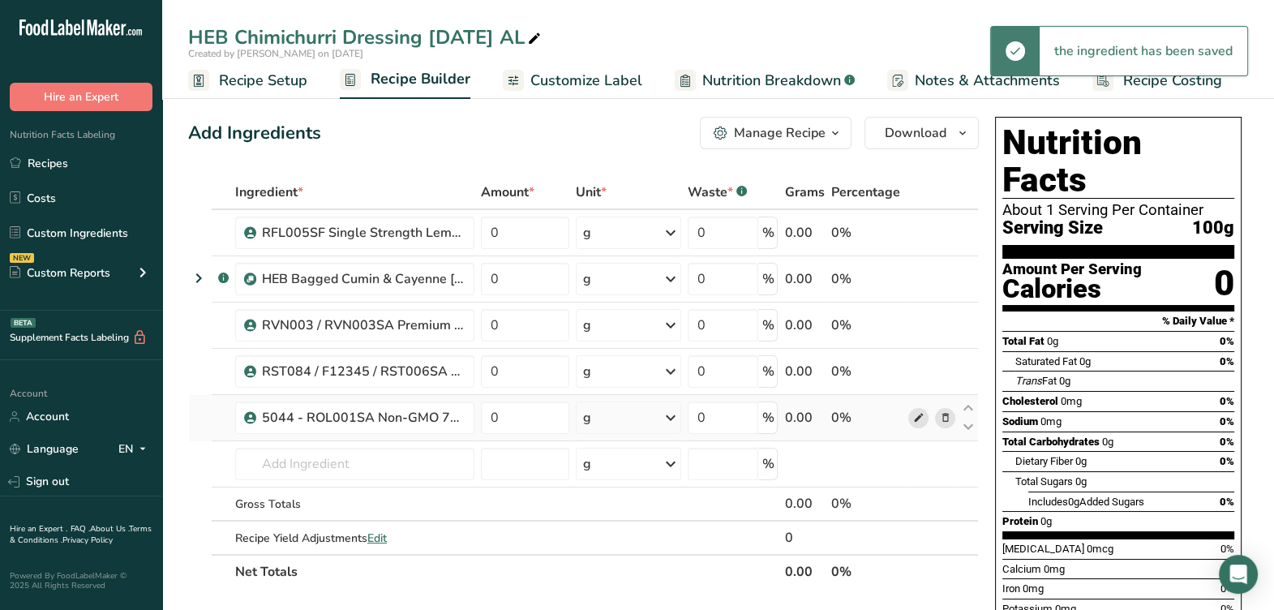
click at [916, 410] on icon at bounding box center [917, 418] width 11 height 17
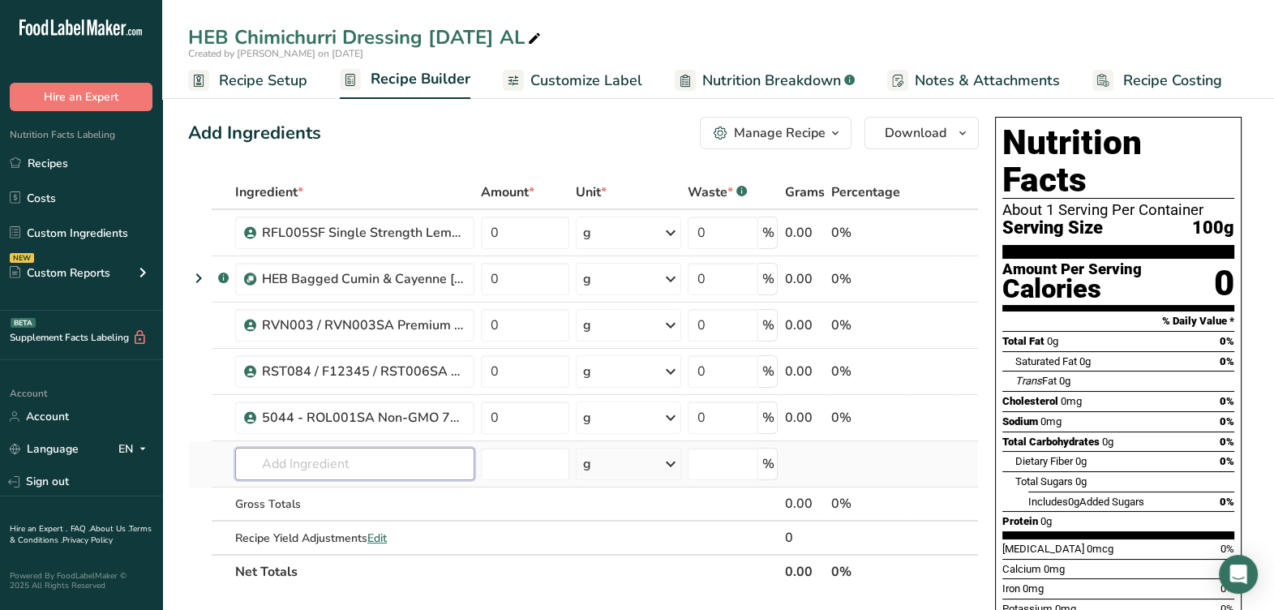
click at [388, 475] on input "text" at bounding box center [354, 464] width 239 height 32
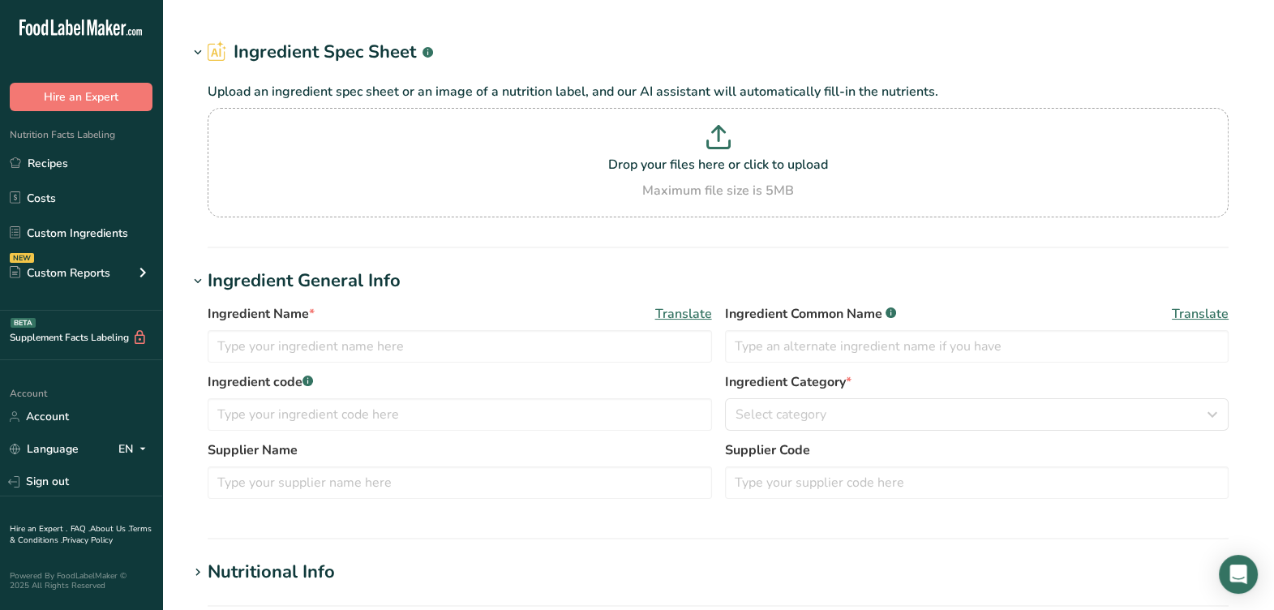
type input "RVN003 / RVN003SA Premium Red Wine Vinegar, [PERSON_NAME] [DATE] CC"
type input "Red Wine Vinegar"
type input "Capitol Foods / [PERSON_NAME] - Item Code 20661905"
type input "RVN003 / RVN003SA"
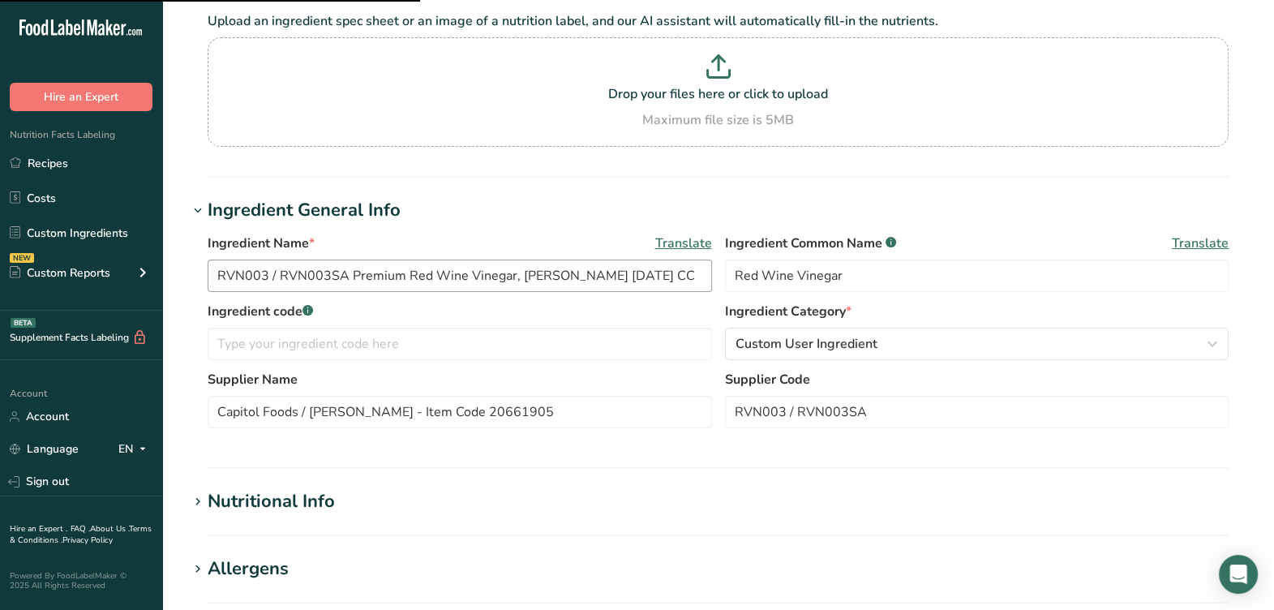
scroll to position [202, 0]
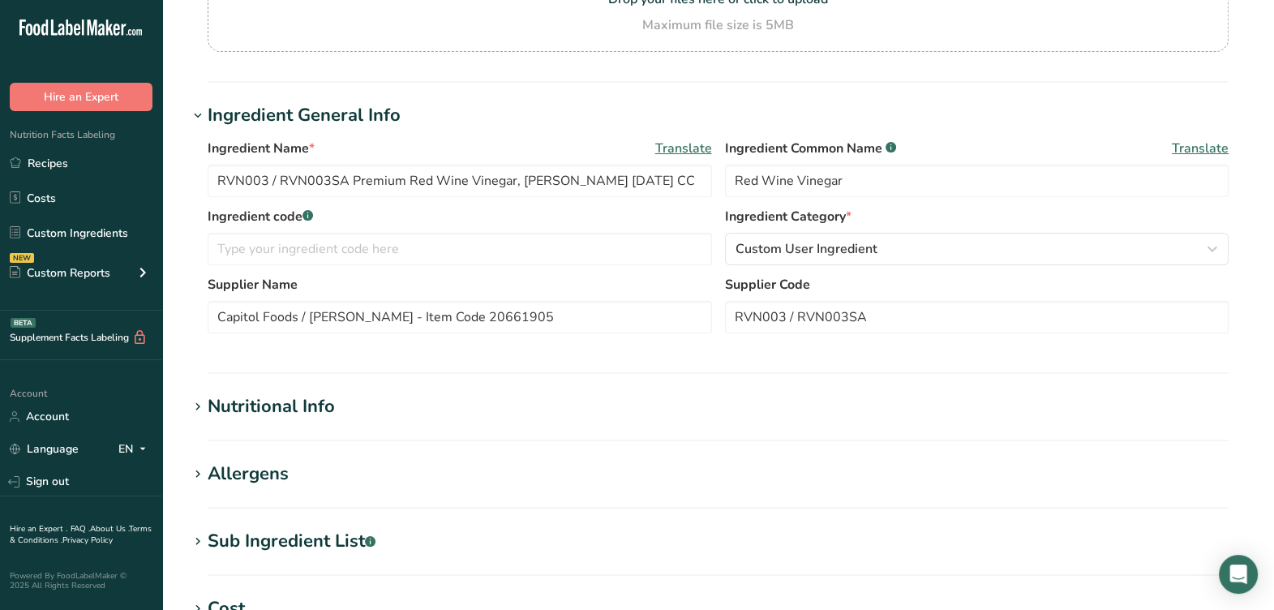
click at [953, 265] on div "Ingredient code .a-a{fill:#347362;}.b-a{fill:#fff;} Ingredient Category * Custo…" at bounding box center [718, 241] width 1021 height 68
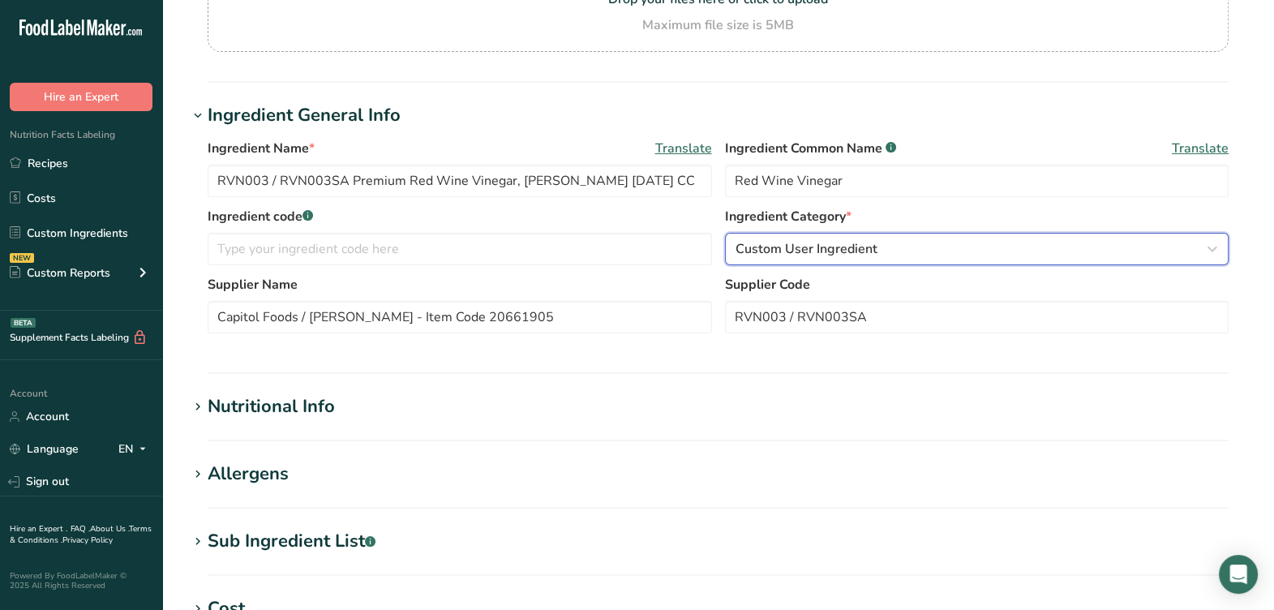
click at [955, 257] on div "Custom User Ingredient" at bounding box center [973, 248] width 474 height 19
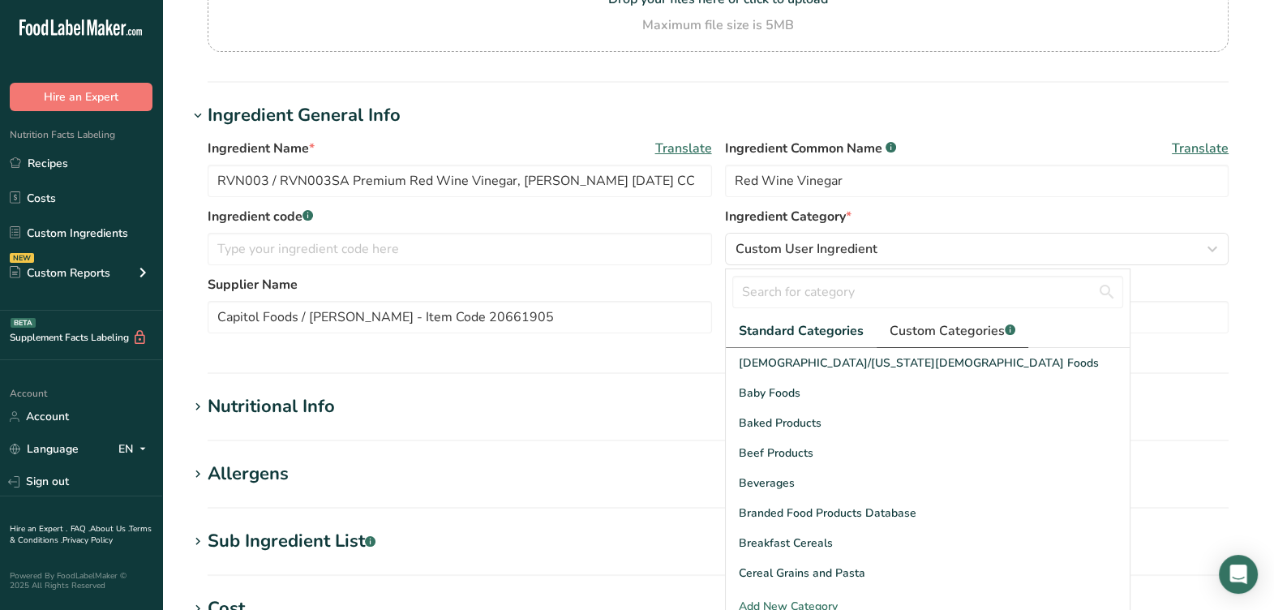
click at [965, 324] on span "Custom Categories .a-a{fill:#347362;}.b-a{fill:#fff;}" at bounding box center [953, 330] width 126 height 19
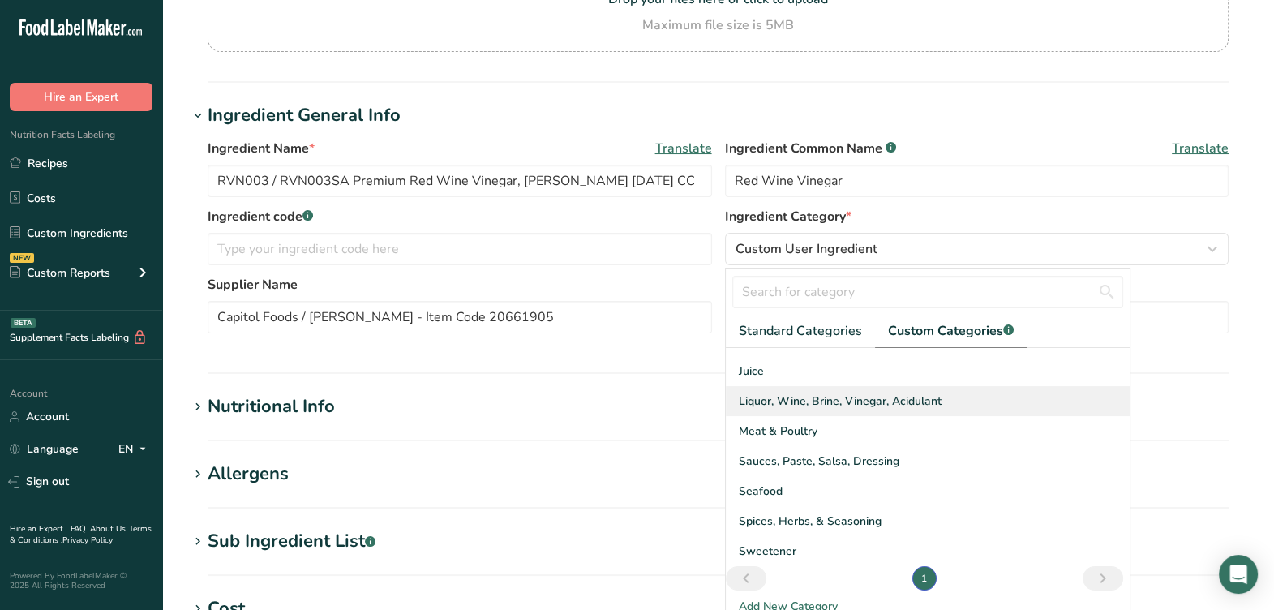
click at [836, 406] on span "Liquor, Wine, Brine, Vinegar, Acidulant" at bounding box center [840, 401] width 203 height 17
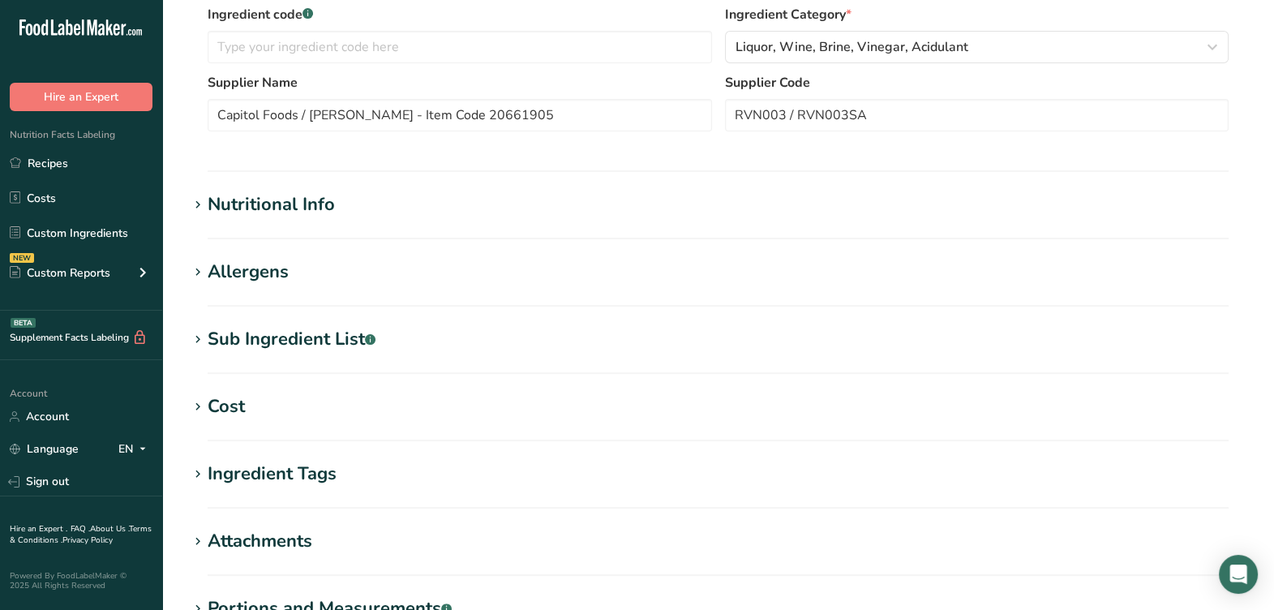
scroll to position [405, 0]
click at [276, 341] on div "Sub Ingredient List .a-a{fill:#347362;}.b-a{fill:#fff;}" at bounding box center [292, 338] width 168 height 27
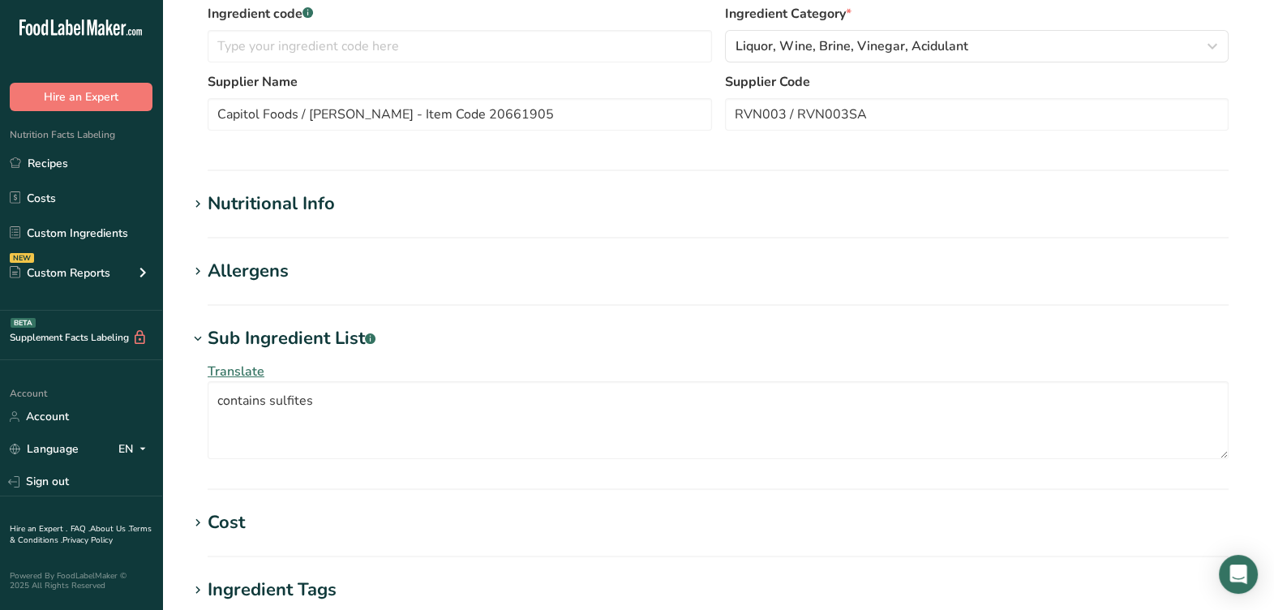
click at [276, 341] on div "Sub Ingredient List .a-a{fill:#347362;}.b-a{fill:#fff;}" at bounding box center [292, 338] width 168 height 27
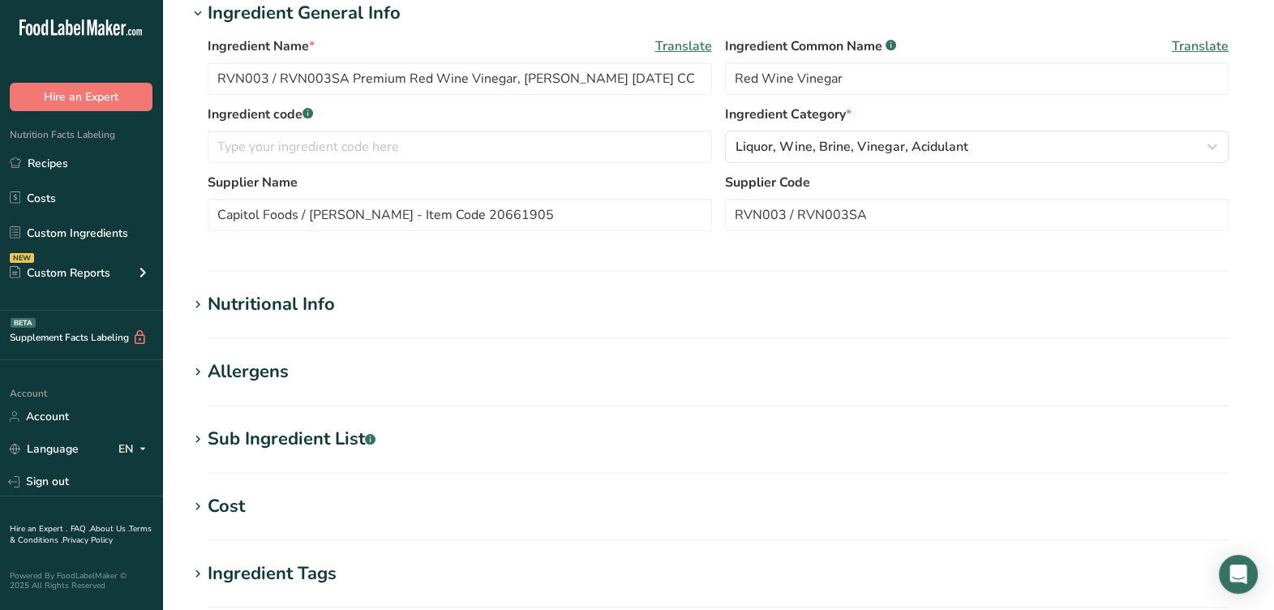
scroll to position [202, 0]
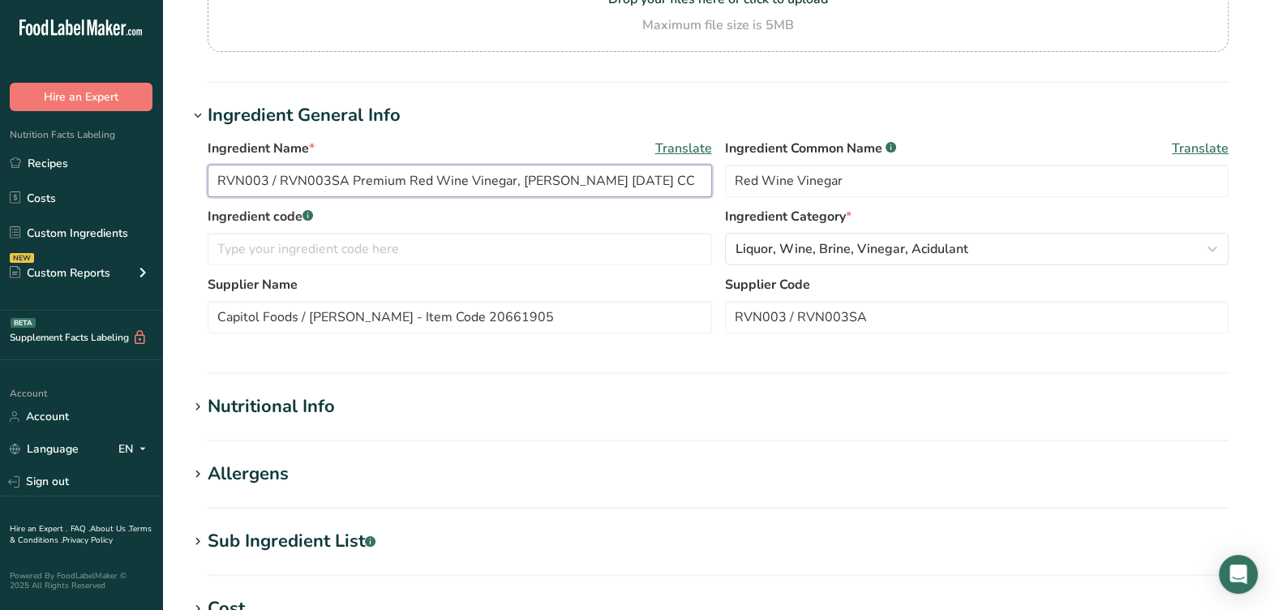
drag, startPoint x: 315, startPoint y: 187, endPoint x: 175, endPoint y: 203, distance: 140.4
click at [175, 202] on section "Edit RVN003 / RVN003SA Premium Red Wine Vinegar, Kerry-Fleischmann's 2-20-24 CC…" at bounding box center [718, 393] width 1112 height 1191
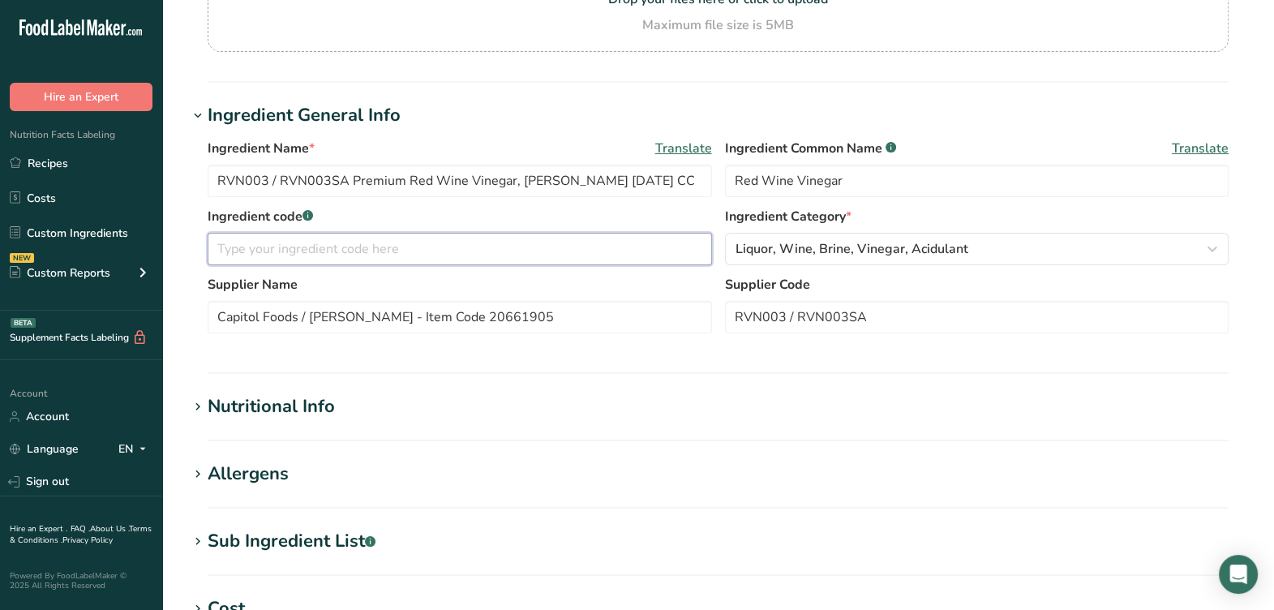
click at [512, 241] on input "text" at bounding box center [460, 249] width 504 height 32
paste input "RVN003 / RVN003SA"
type input "RVN003 / RVN003SA"
drag, startPoint x: 583, startPoint y: 314, endPoint x: 499, endPoint y: 322, distance: 84.7
click at [499, 322] on input "Capitol Foods / Kerry-Fleischmann's - Item Code 20661905" at bounding box center [460, 317] width 504 height 32
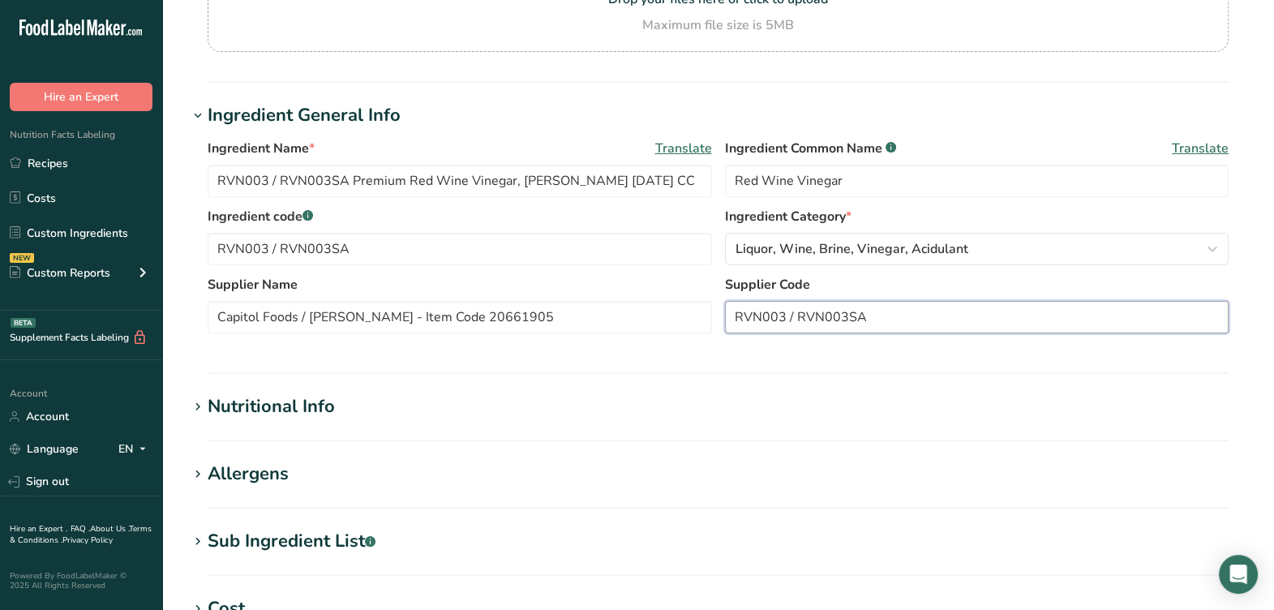
click at [882, 304] on input "RVN003 / RVN003SA" at bounding box center [977, 317] width 504 height 32
drag, startPoint x: 874, startPoint y: 316, endPoint x: 574, endPoint y: 324, distance: 300.2
click at [574, 324] on div "Supplier Name Capitol Foods / Kerry-Fleischmann's - Item Code 20661905 Supplier…" at bounding box center [718, 309] width 1021 height 68
type input "032014"
click at [573, 324] on input "Capitol Foods / Kerry-Fleischmann's - Item Code 20661905" at bounding box center [460, 317] width 504 height 32
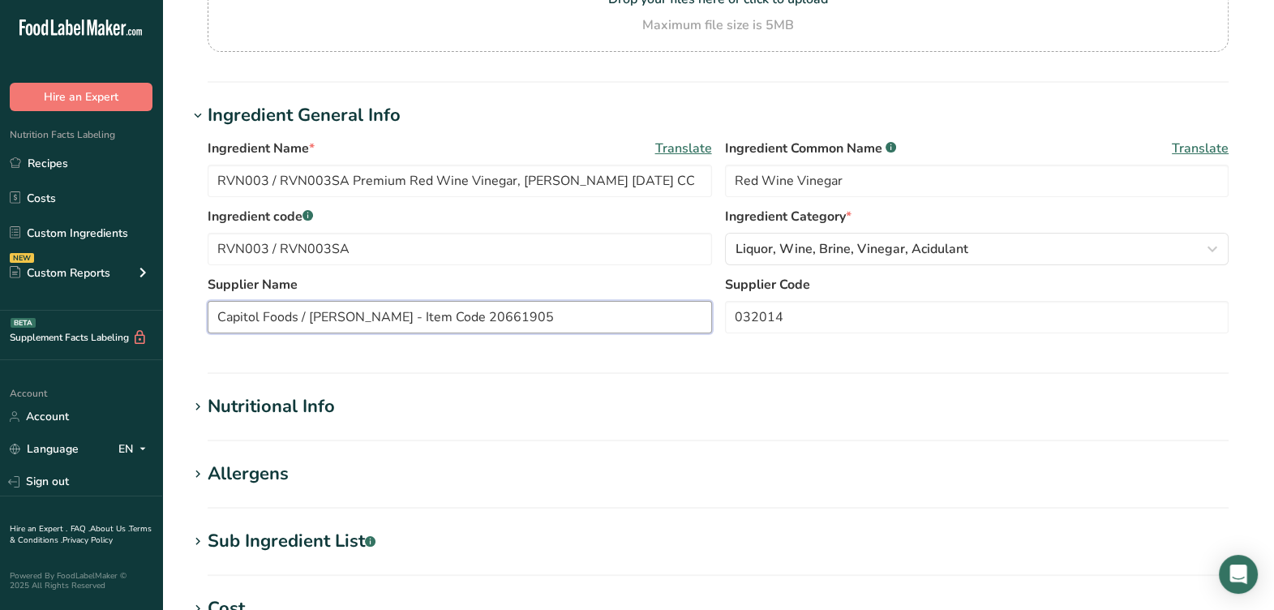
drag, startPoint x: 573, startPoint y: 324, endPoint x: 476, endPoint y: 302, distance: 99.9
click at [446, 311] on input "Capitol Foods / Kerry-Fleischmann's - Item Code 20661905" at bounding box center [460, 317] width 504 height 32
type input "Capitol Foods / Kerry-Fleischmann's"
click at [639, 362] on section "Ingredient General Info Ingredient Name * Translate RVN003 / RVN003SA Premium R…" at bounding box center [718, 238] width 1060 height 272
click at [658, 352] on section "Ingredient General Info Ingredient Name * Translate RVN003 / RVN003SA Premium R…" at bounding box center [718, 238] width 1060 height 272
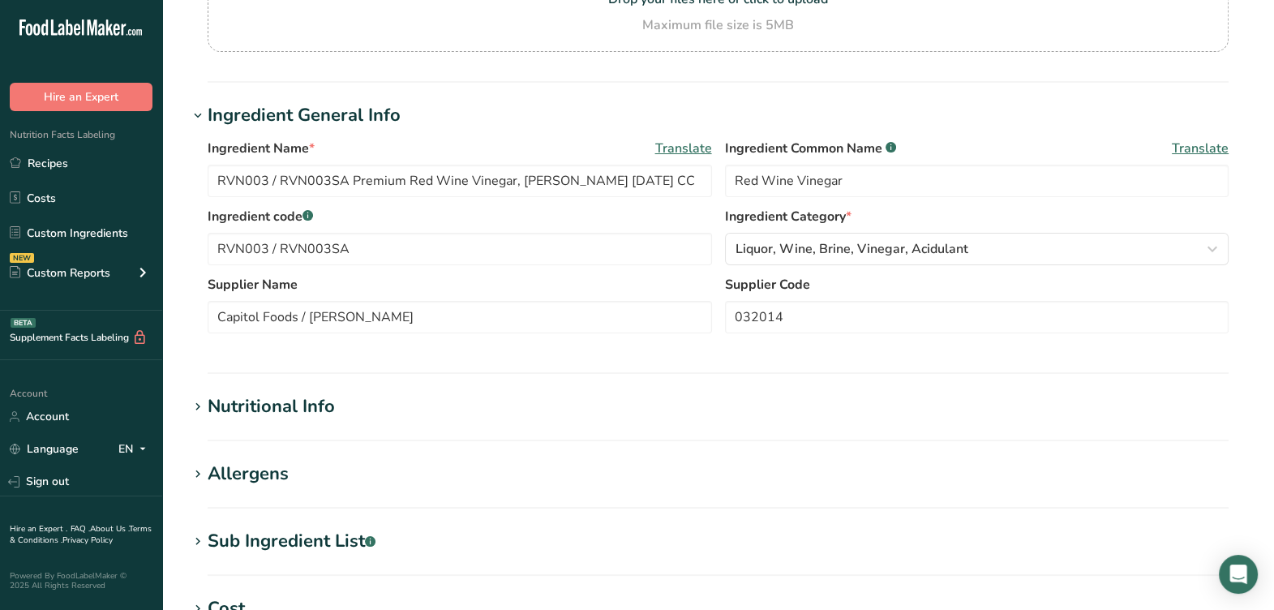
drag, startPoint x: 658, startPoint y: 352, endPoint x: 616, endPoint y: 367, distance: 44.1
click at [616, 367] on section "Ingredient General Info Ingredient Name * Translate RVN003 / RVN003SA Premium R…" at bounding box center [718, 238] width 1060 height 272
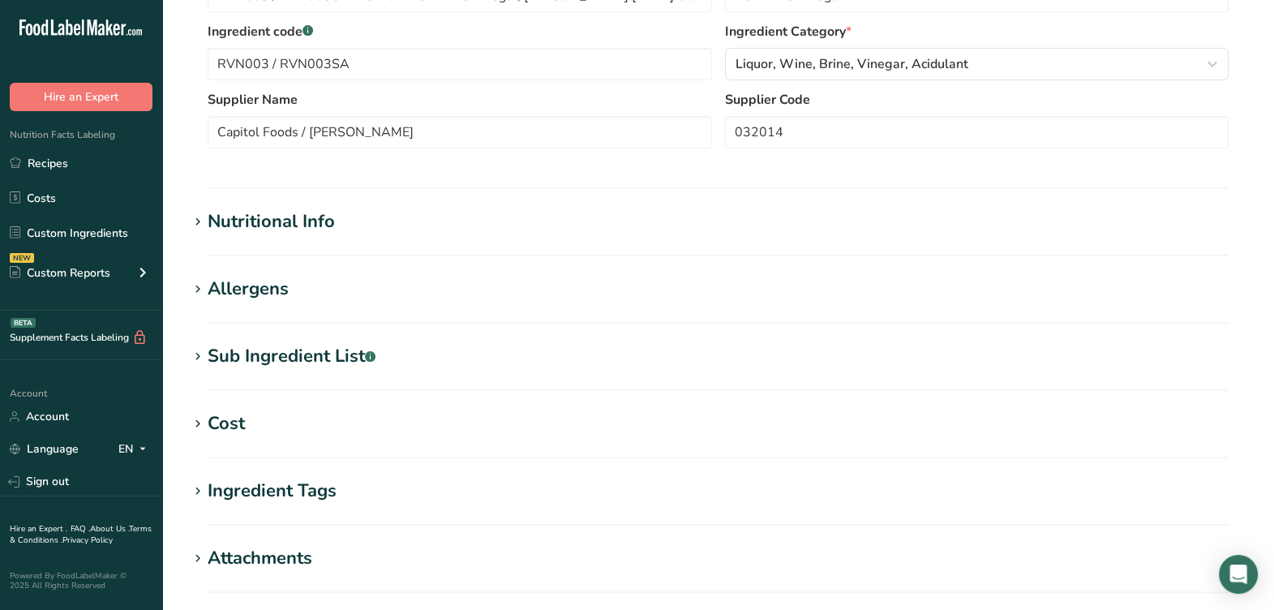
scroll to position [405, 0]
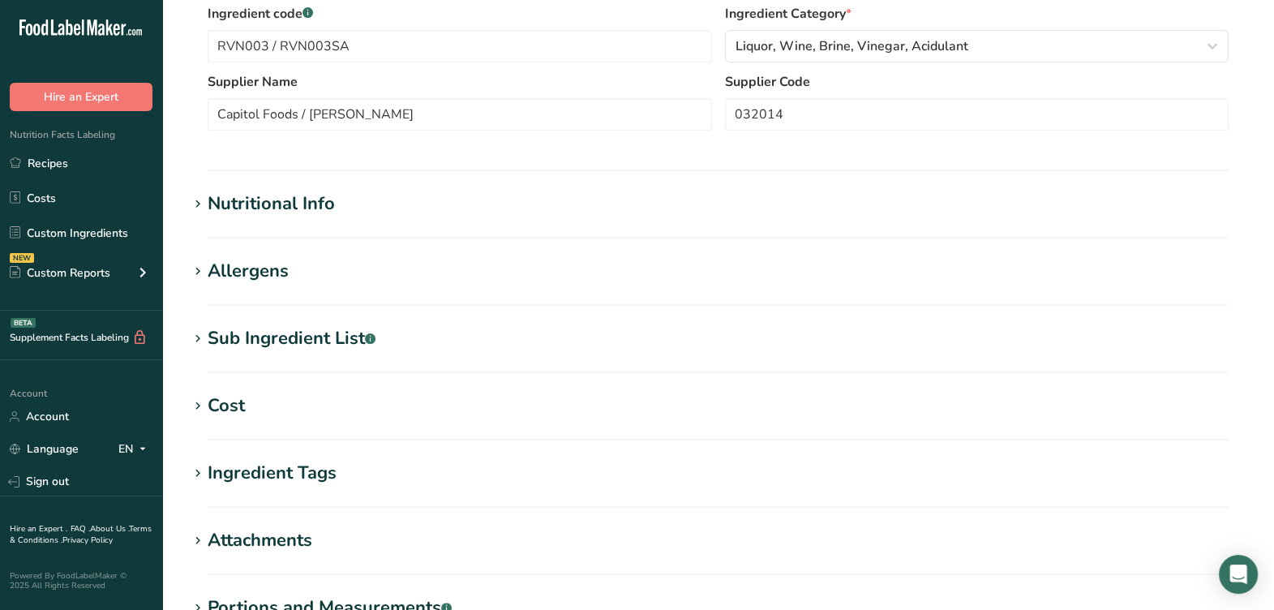
click at [320, 199] on div "Nutritional Info" at bounding box center [271, 204] width 127 height 27
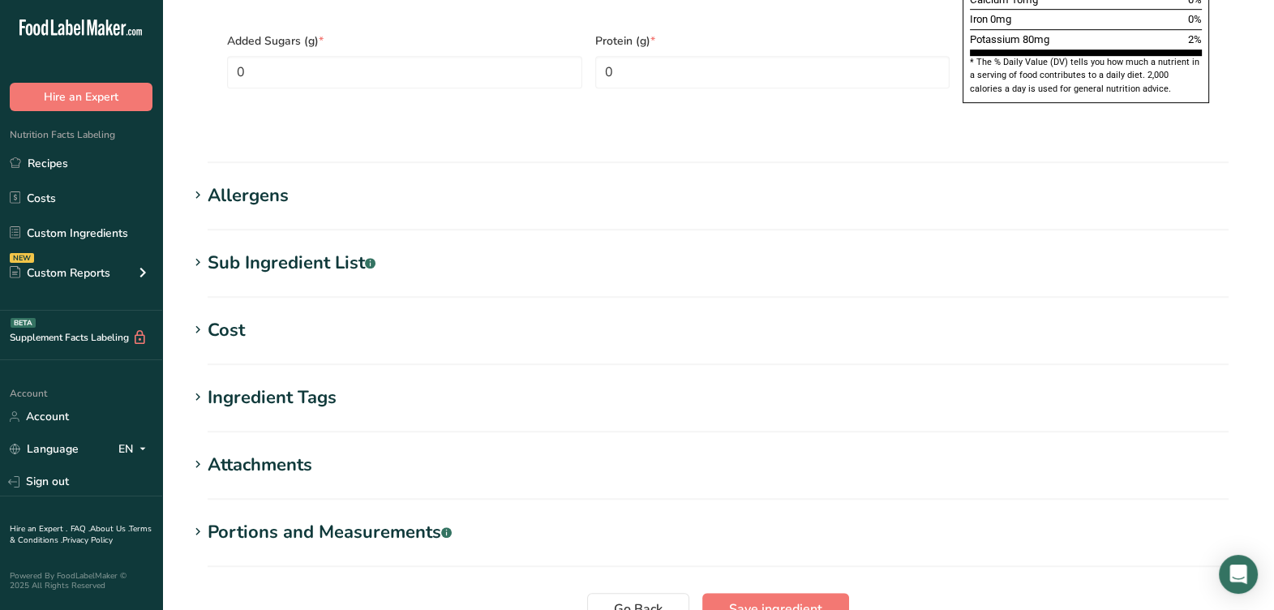
scroll to position [1349, 0]
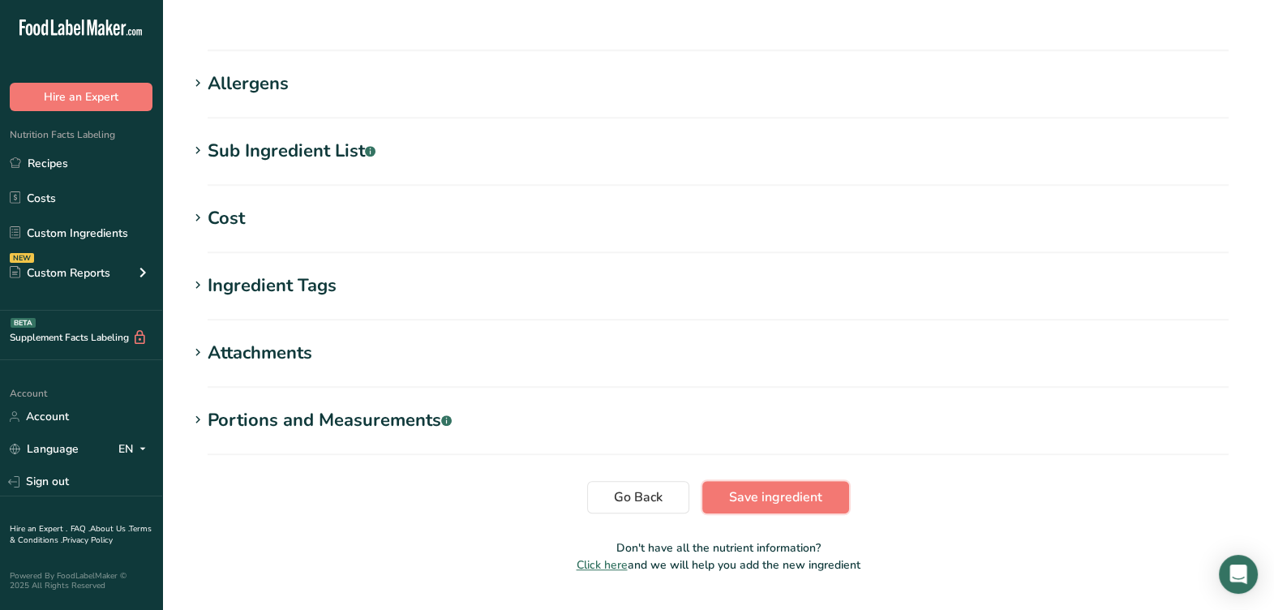
click at [769, 487] on span "Save ingredient" at bounding box center [775, 496] width 93 height 19
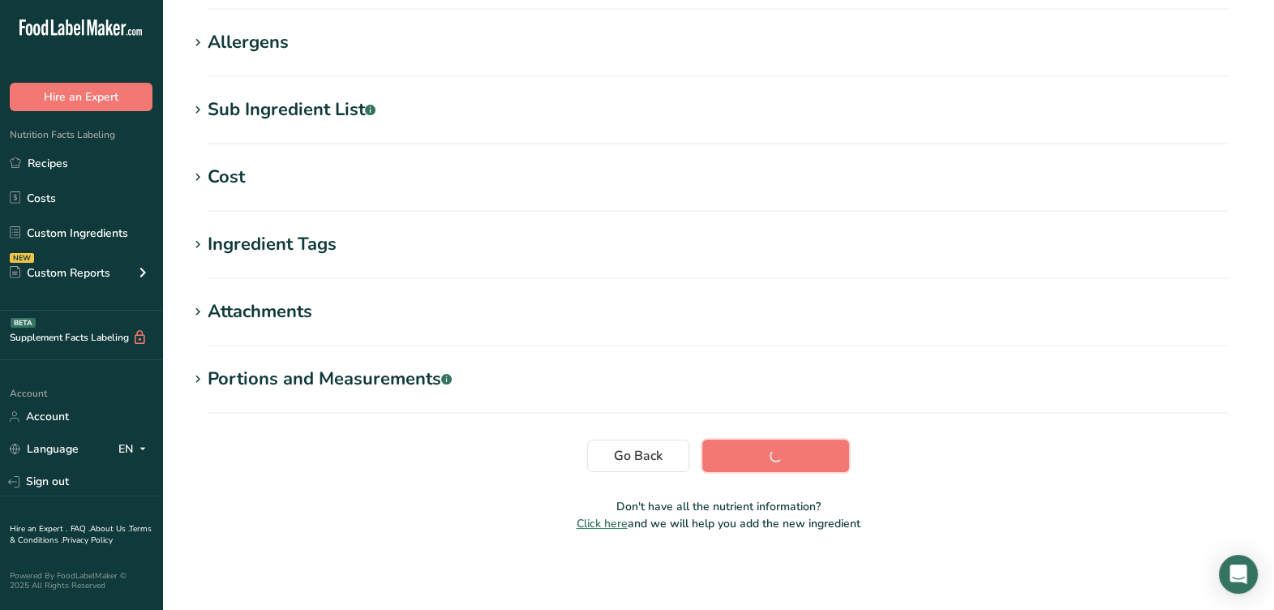
scroll to position [247, 0]
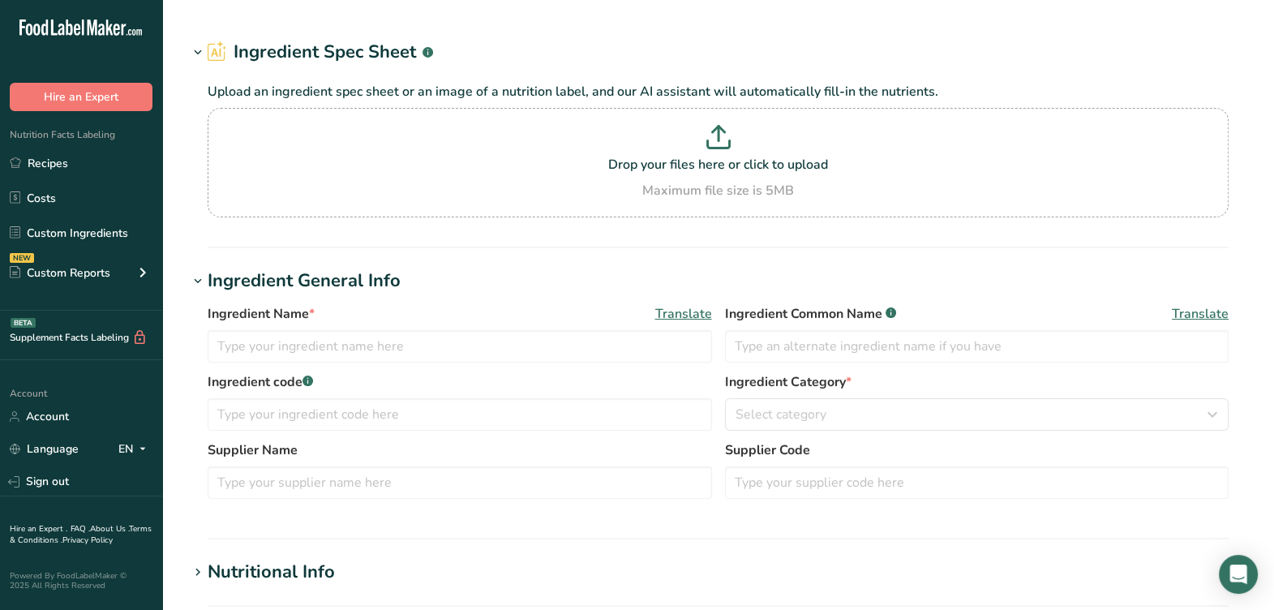
type input "5044 - ROL001SA Non-GMO 75/25 Expeller Canola/EVOO,[GEOGRAPHIC_DATA] Vegetable …"
type input "Oil Blend"
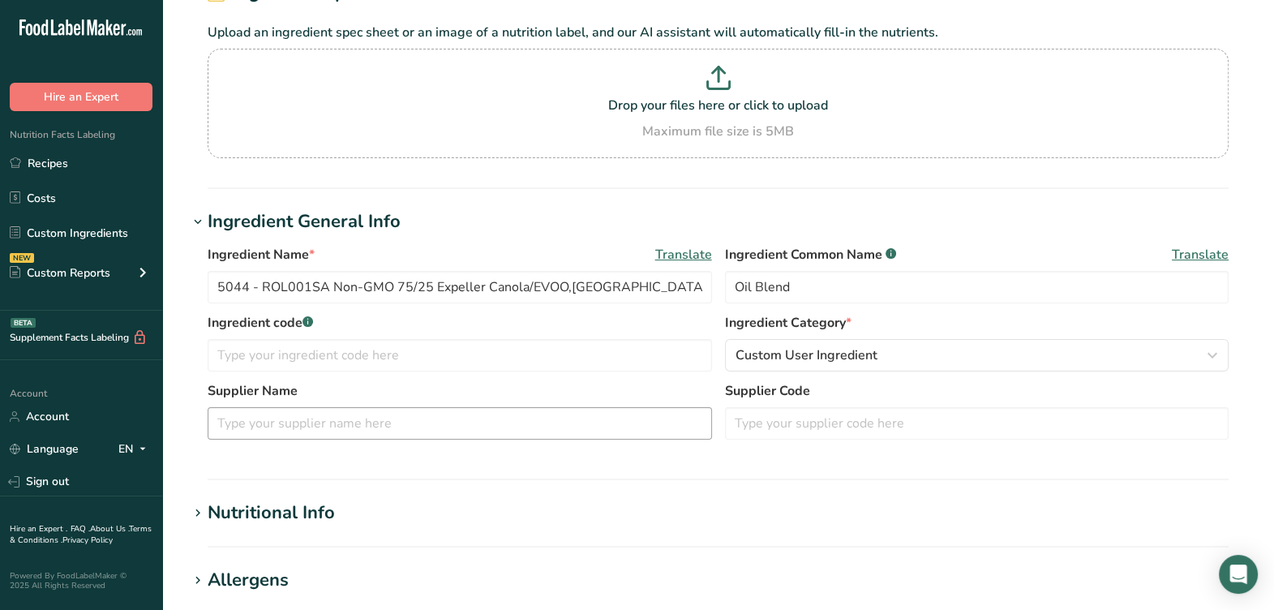
scroll to position [101, 0]
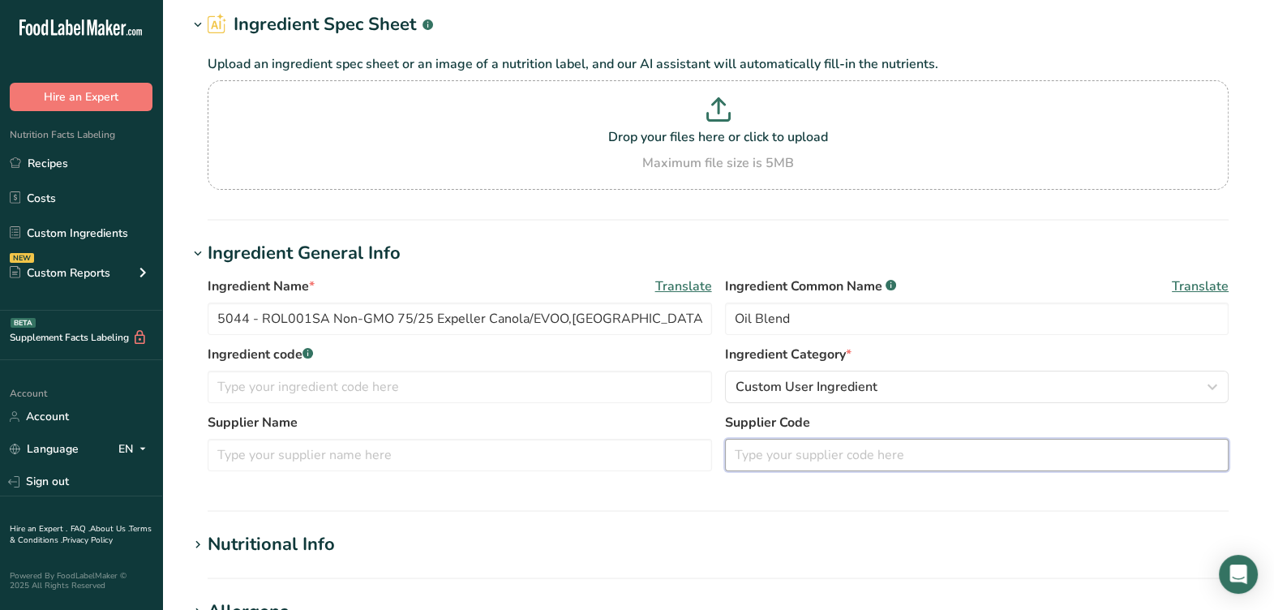
click at [840, 457] on input "text" at bounding box center [977, 455] width 504 height 32
type input "#5044"
click at [263, 323] on input "5044 - ROL001SA Non-GMO 75/25 Expeller Canola/EVOO,[GEOGRAPHIC_DATA] Vegetable …" at bounding box center [460, 319] width 504 height 32
type input "ROL001SA Non-GMO 75/25 Expeller Canola/EVOO,[GEOGRAPHIC_DATA] Vegetable Oils [D…"
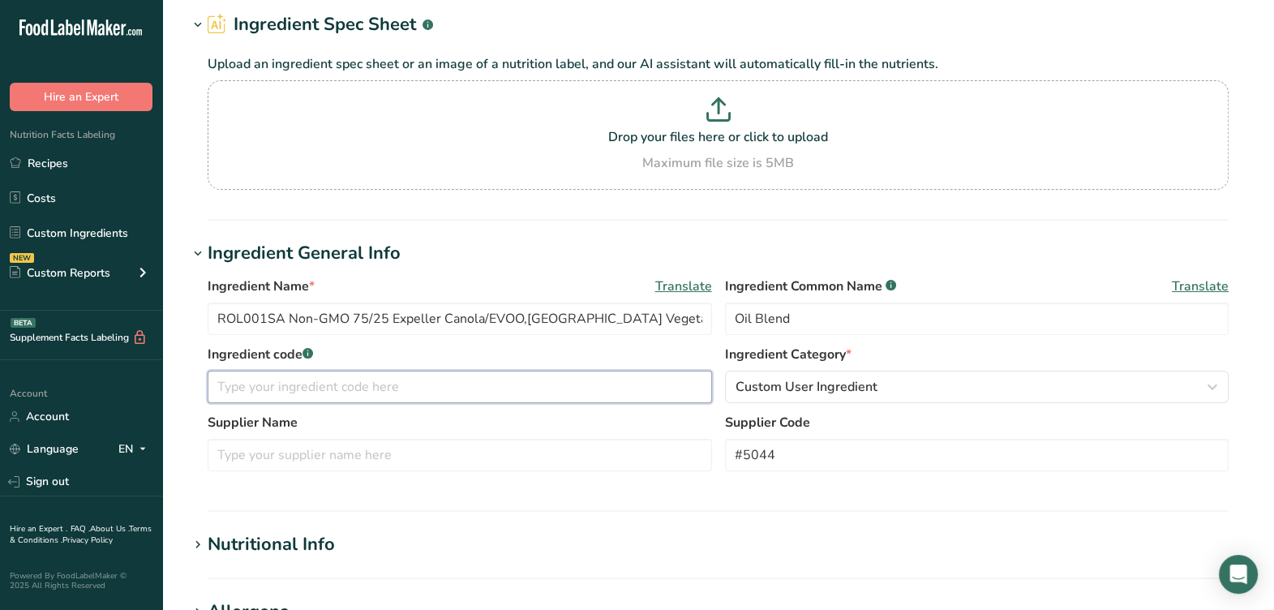
click at [239, 381] on input "text" at bounding box center [460, 387] width 504 height 32
paste input "ROL001SA"
type input "ROL001SA"
drag, startPoint x: 523, startPoint y: 321, endPoint x: 531, endPoint y: 320, distance: 8.3
click at [530, 320] on input "ROL001SA Non-GMO 75/25 Expeller Canola/EVOO,[GEOGRAPHIC_DATA] Vegetable Oils [D…" at bounding box center [460, 319] width 504 height 32
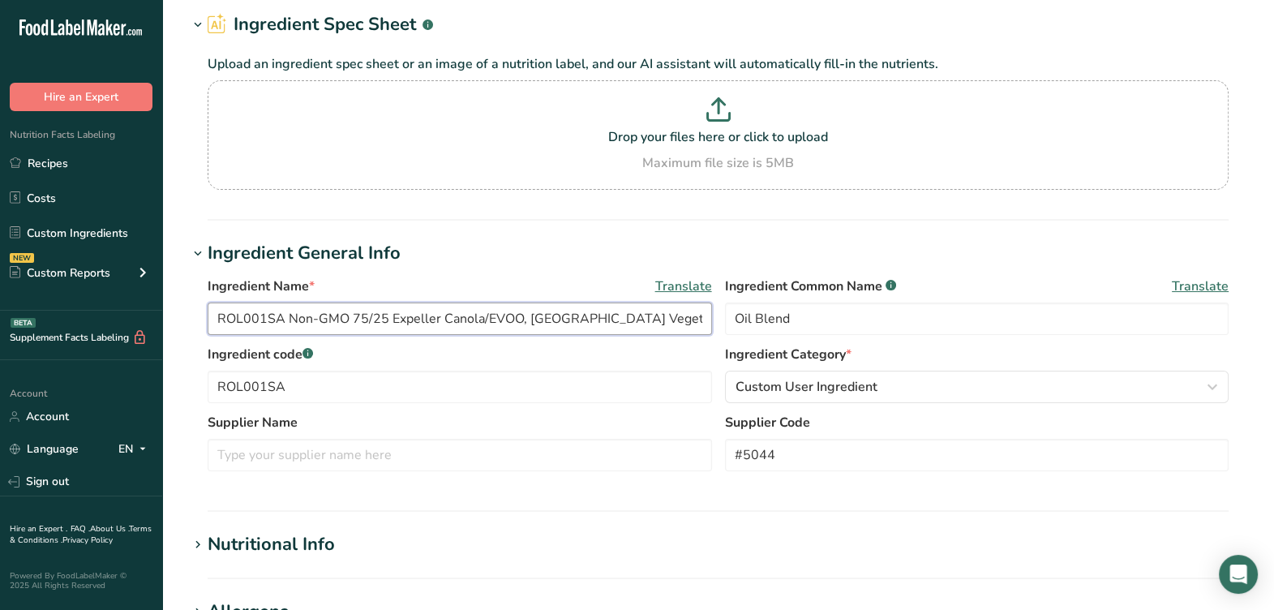
drag, startPoint x: 527, startPoint y: 317, endPoint x: 673, endPoint y: 308, distance: 146.3
click at [673, 308] on input "ROL001SA Non-GMO 75/25 Expeller Canola/EVOO, [GEOGRAPHIC_DATA] Vegetable Oils […" at bounding box center [460, 319] width 504 height 32
type input "ROL001SA Non-GMO 75/25 Expeller Canola/EVOO, [GEOGRAPHIC_DATA] Vegetable Oils […"
click at [487, 444] on input "text" at bounding box center [460, 455] width 504 height 32
paste input "Columbus Vegetable Oils"
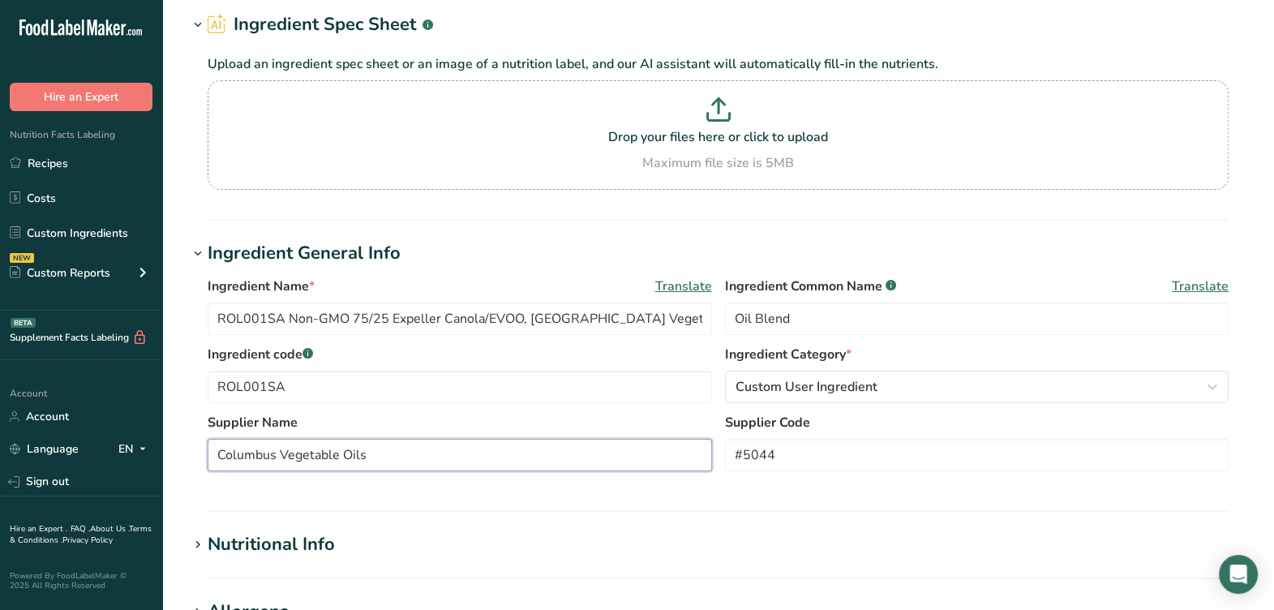
type input "Columbus Vegetable Oils"
drag, startPoint x: 547, startPoint y: 319, endPoint x: 913, endPoint y: 308, distance: 365.9
click at [913, 308] on div "Ingredient Name * Translate ROL001SA Non-GMO 75/25 Expeller Canola/EVOO, Columb…" at bounding box center [718, 311] width 1021 height 68
click at [666, 351] on label "Ingredient code .a-a{fill:#347362;}.b-a{fill:#fff;}" at bounding box center [460, 354] width 504 height 19
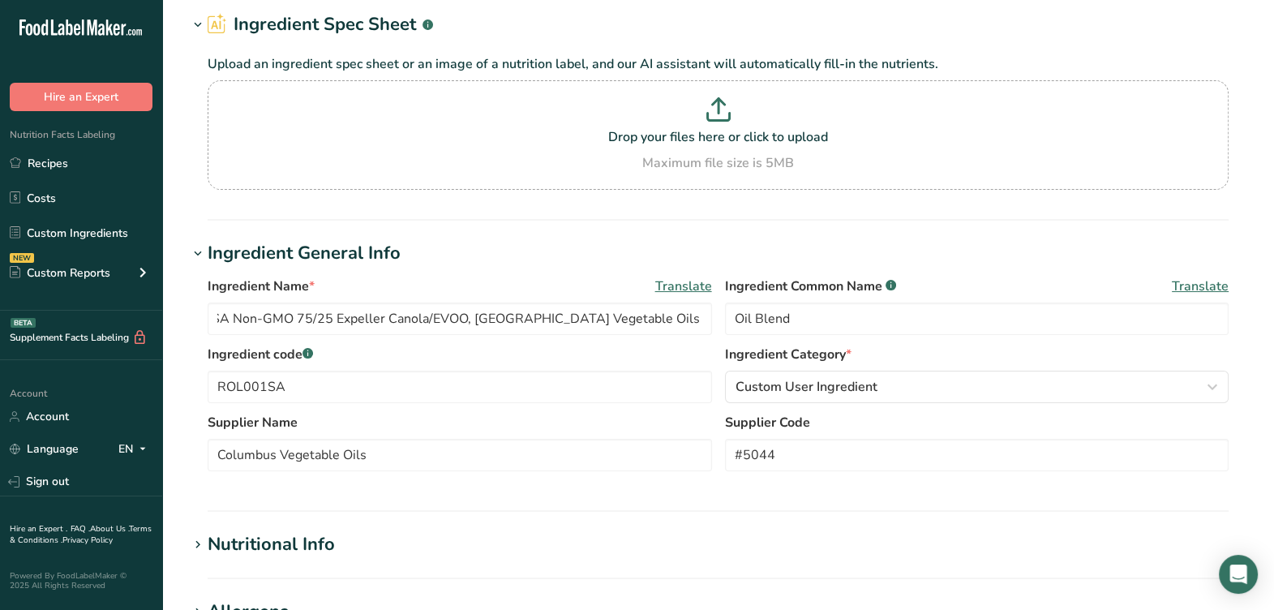
scroll to position [0, 0]
click at [549, 322] on input "ROL001SA Non-GMO 75/25 Expeller Canola/EVOO, [GEOGRAPHIC_DATA] Vegetable Oils […" at bounding box center [460, 319] width 504 height 32
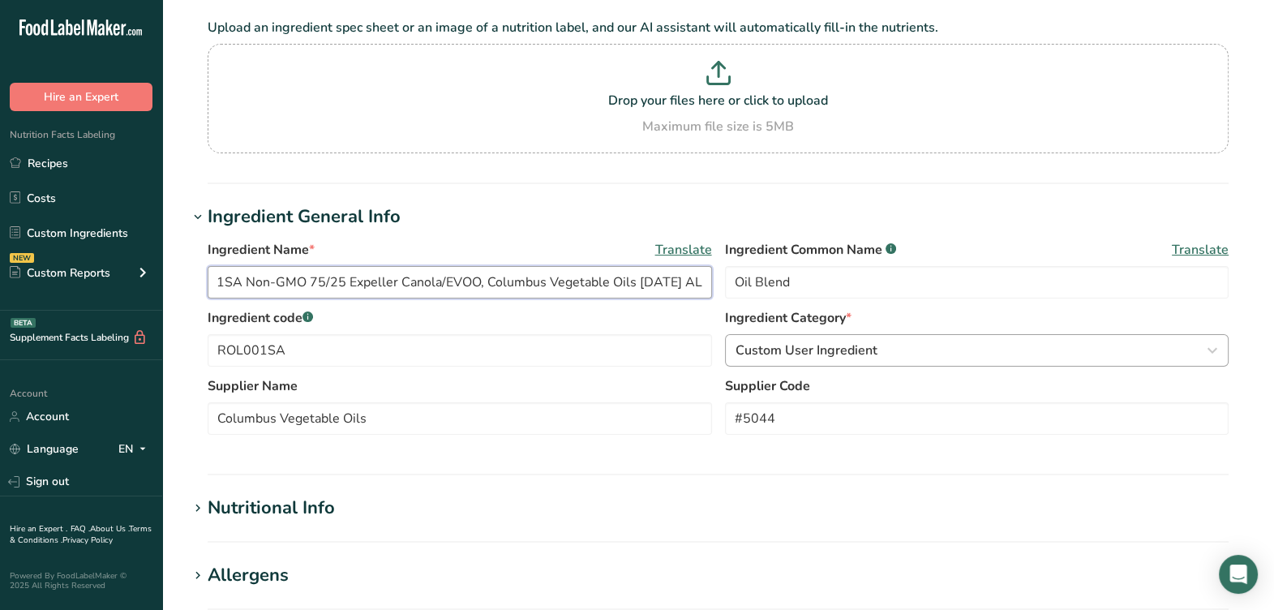
scroll to position [0, 53]
click at [637, 298] on input "ROL001SA Non-GMO 75/25 Expeller Canola/EVOO, Columbus Vegetable Oils [DATE] AL" at bounding box center [460, 282] width 504 height 32
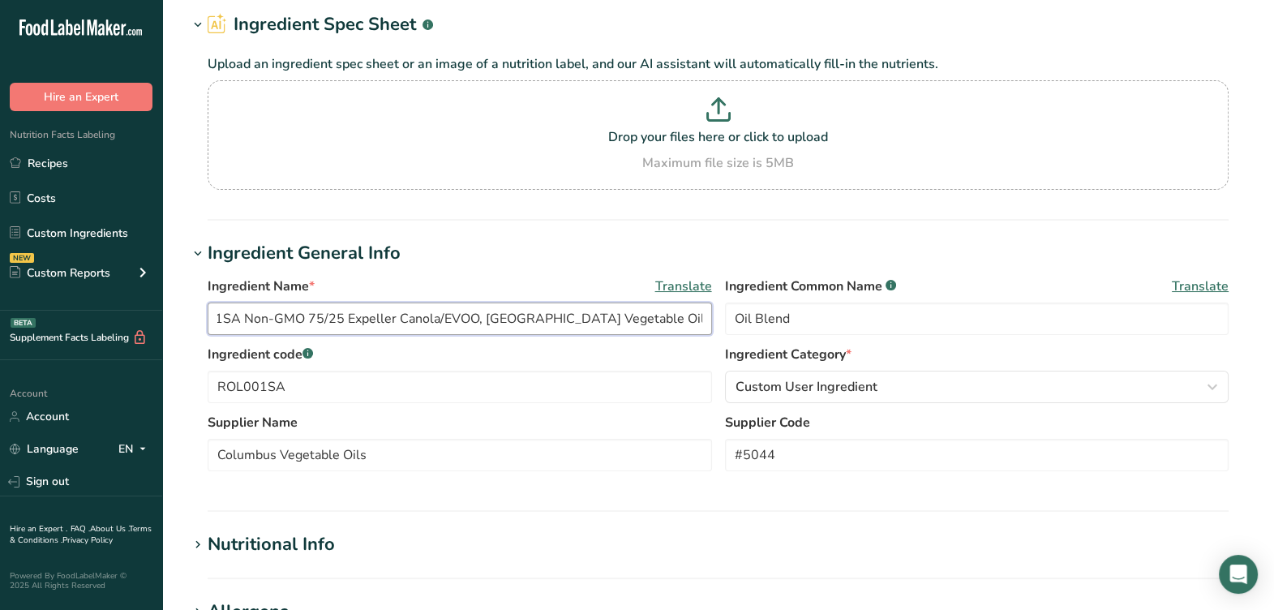
type input "ROL001SA Non-GMO 75/25 Expeller Canola/EVOO, [GEOGRAPHIC_DATA] Vegetable Oils […"
click at [704, 362] on label "Ingredient code .a-a{fill:#347362;}.b-a{fill:#fff;}" at bounding box center [460, 354] width 504 height 19
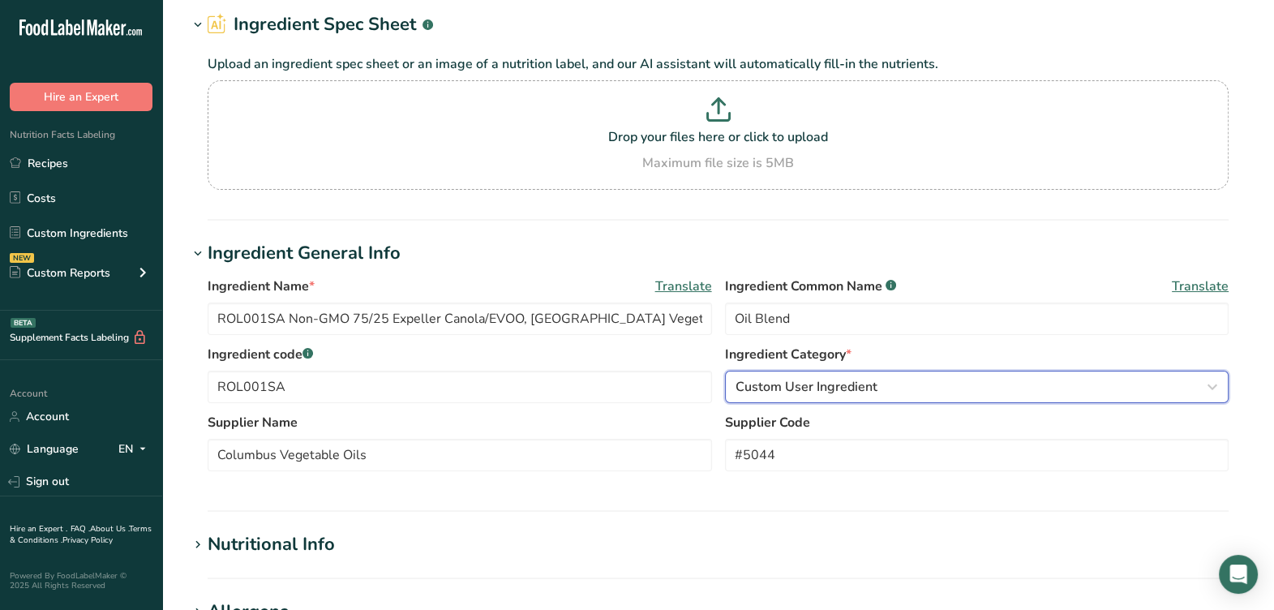
click at [928, 391] on div "Custom User Ingredient" at bounding box center [973, 386] width 474 height 19
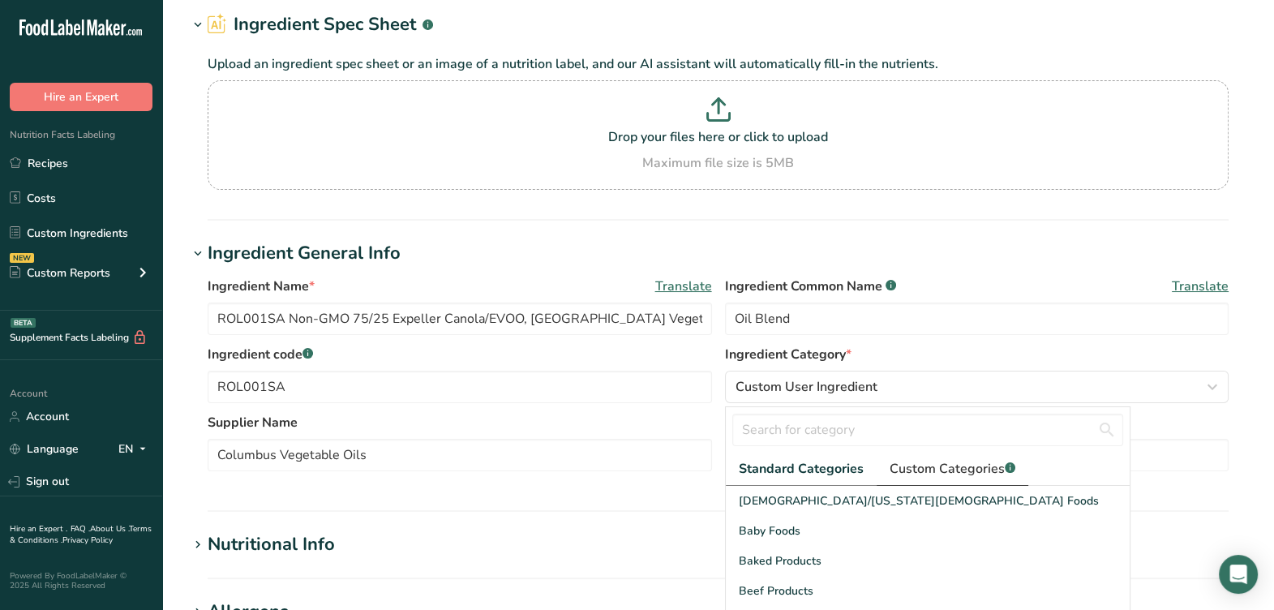
click at [908, 470] on span "Custom Categories .a-a{fill:#347362;}.b-a{fill:#fff;}" at bounding box center [953, 468] width 126 height 19
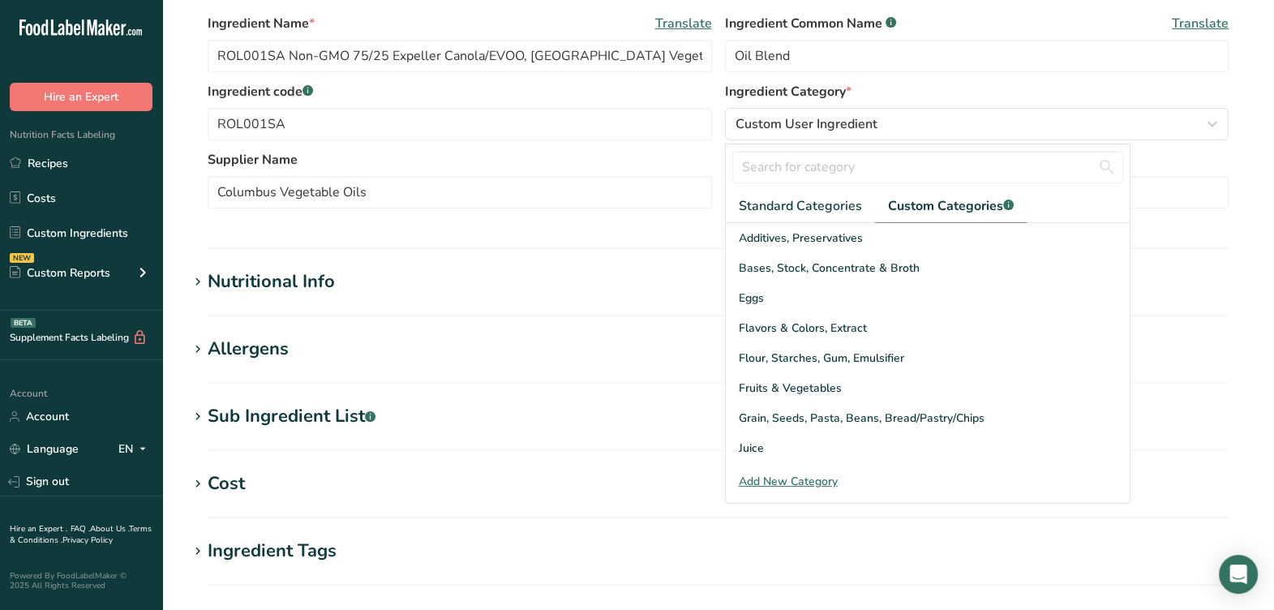
scroll to position [405, 0]
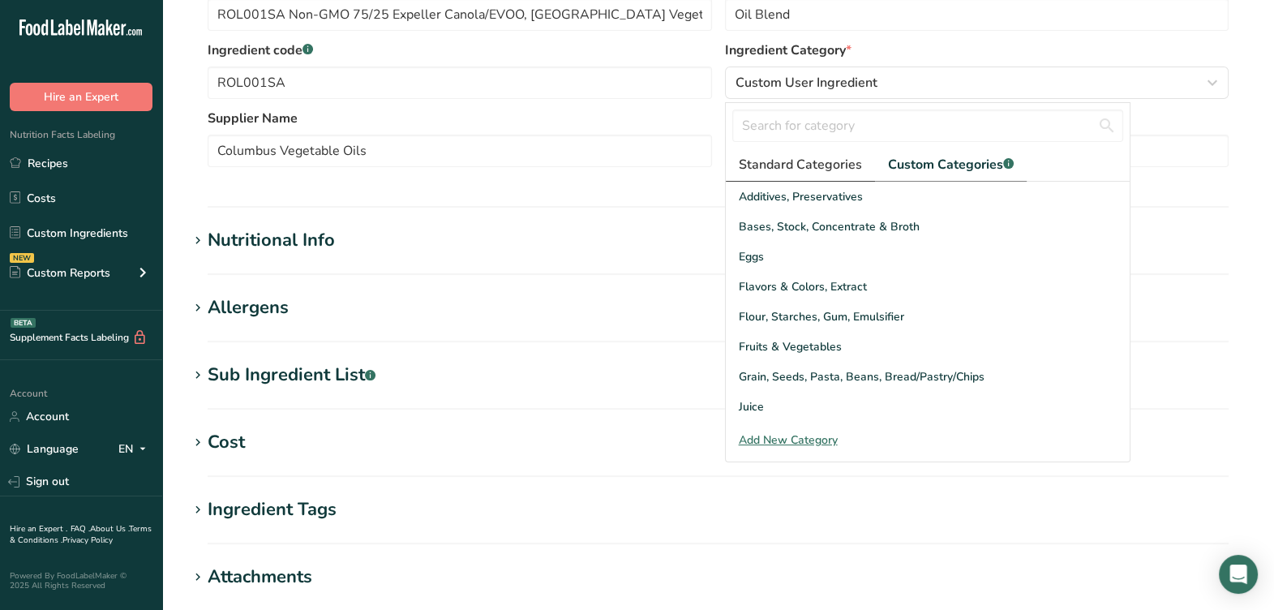
click at [813, 167] on span "Standard Categories" at bounding box center [800, 164] width 123 height 19
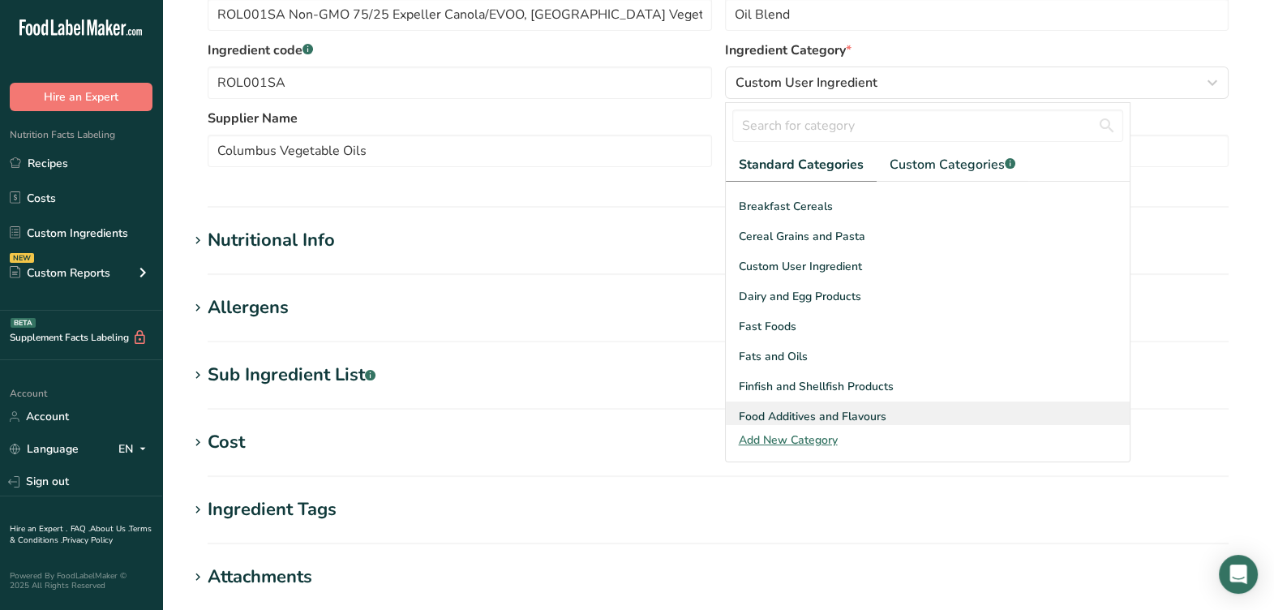
scroll to position [202, 0]
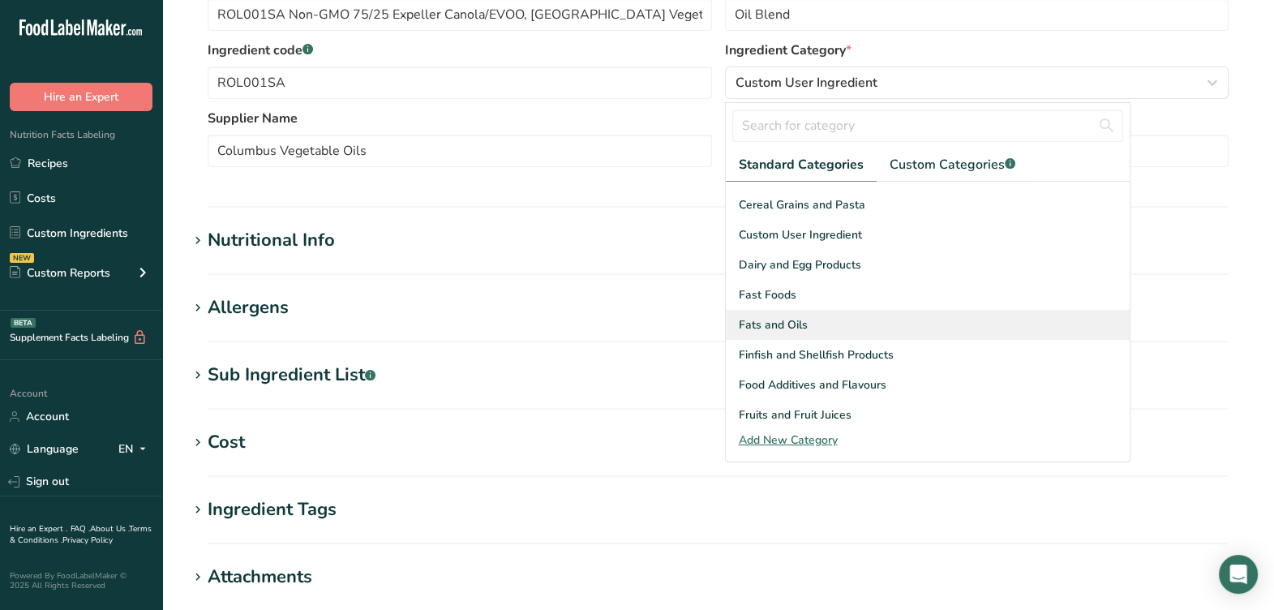
click at [786, 324] on span "Fats and Oils" at bounding box center [773, 324] width 69 height 17
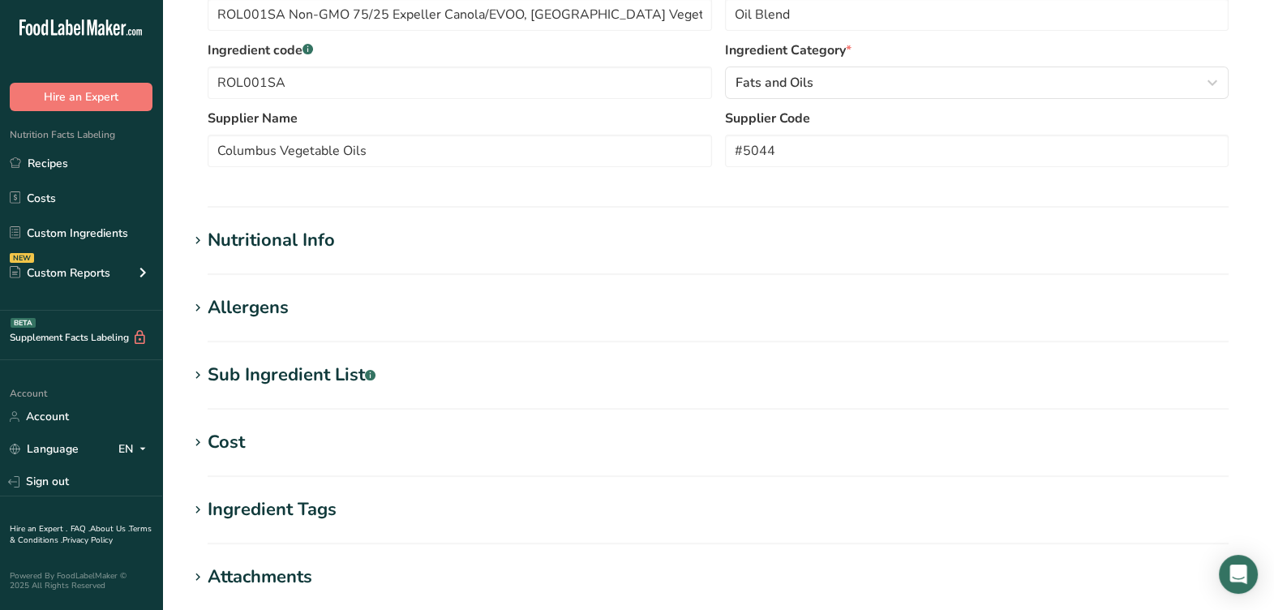
click at [713, 239] on h1 "Nutritional Info" at bounding box center [718, 240] width 1060 height 27
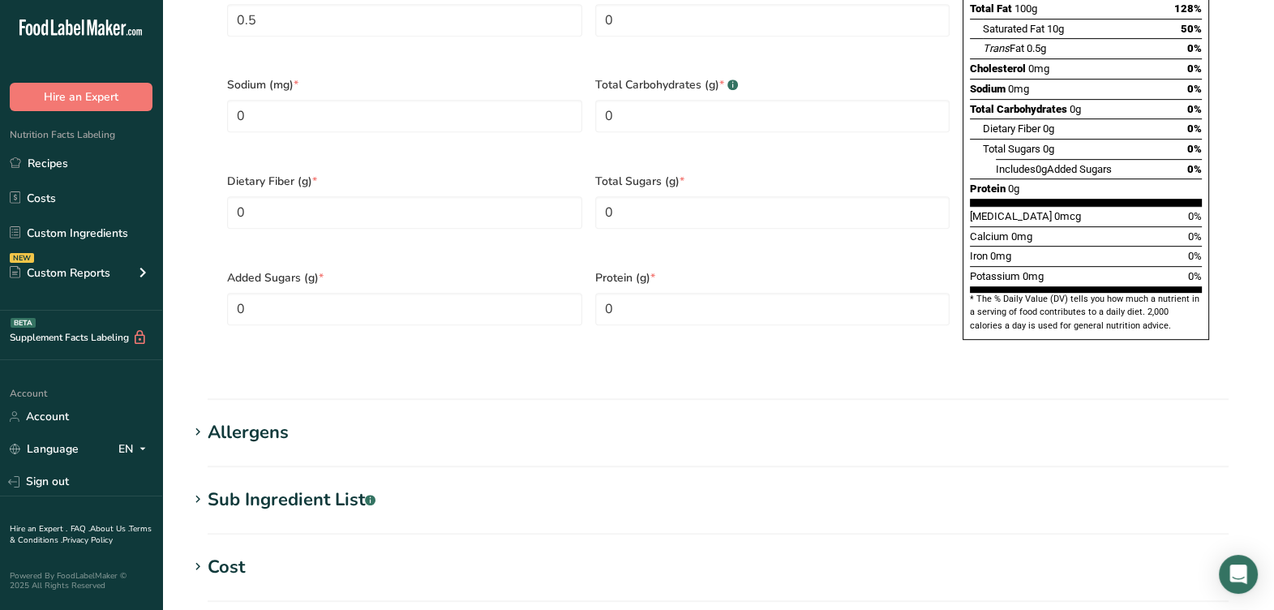
scroll to position [1317, 0]
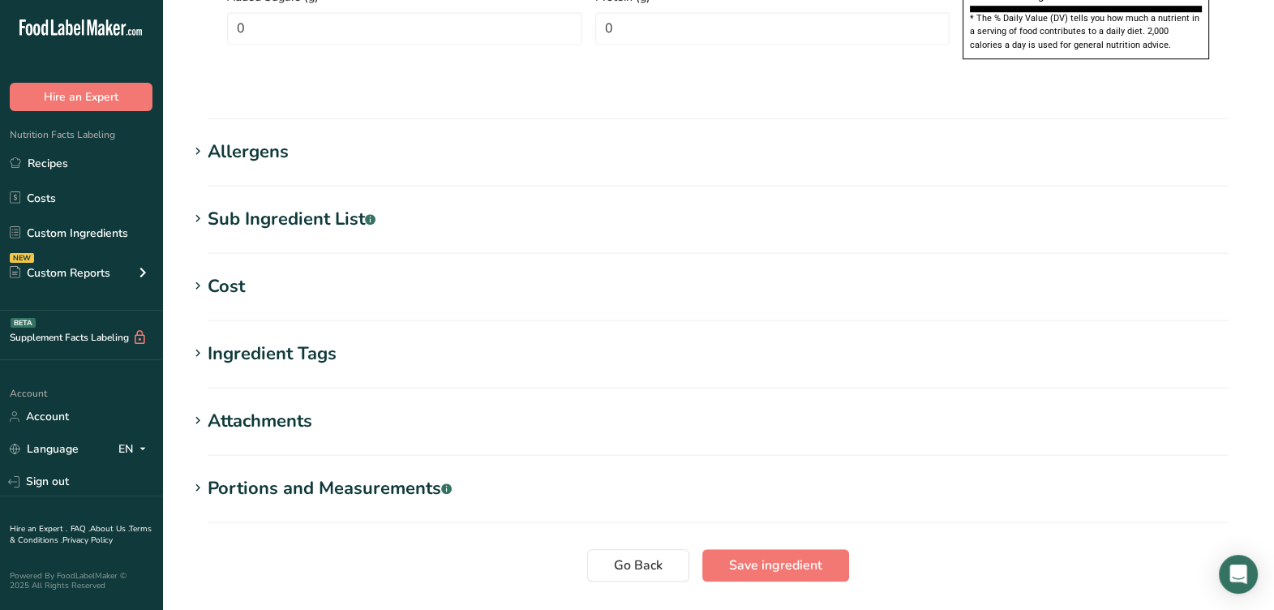
click at [320, 206] on div "Sub Ingredient List .a-a{fill:#347362;}.b-a{fill:#fff;}" at bounding box center [292, 219] width 168 height 27
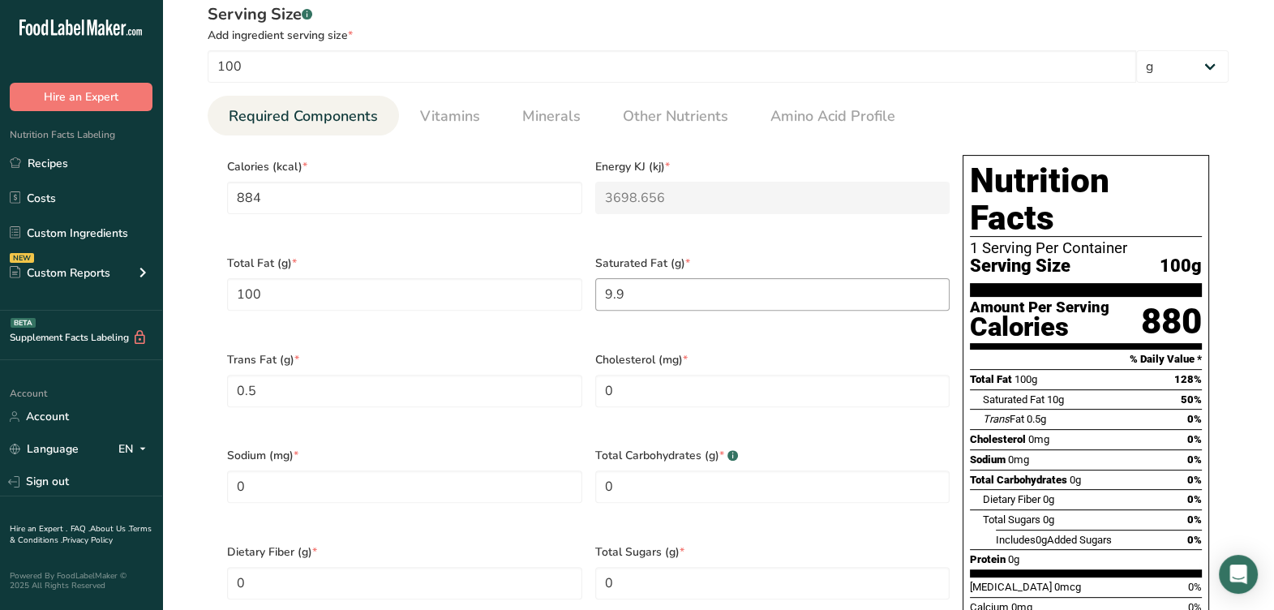
scroll to position [709, 0]
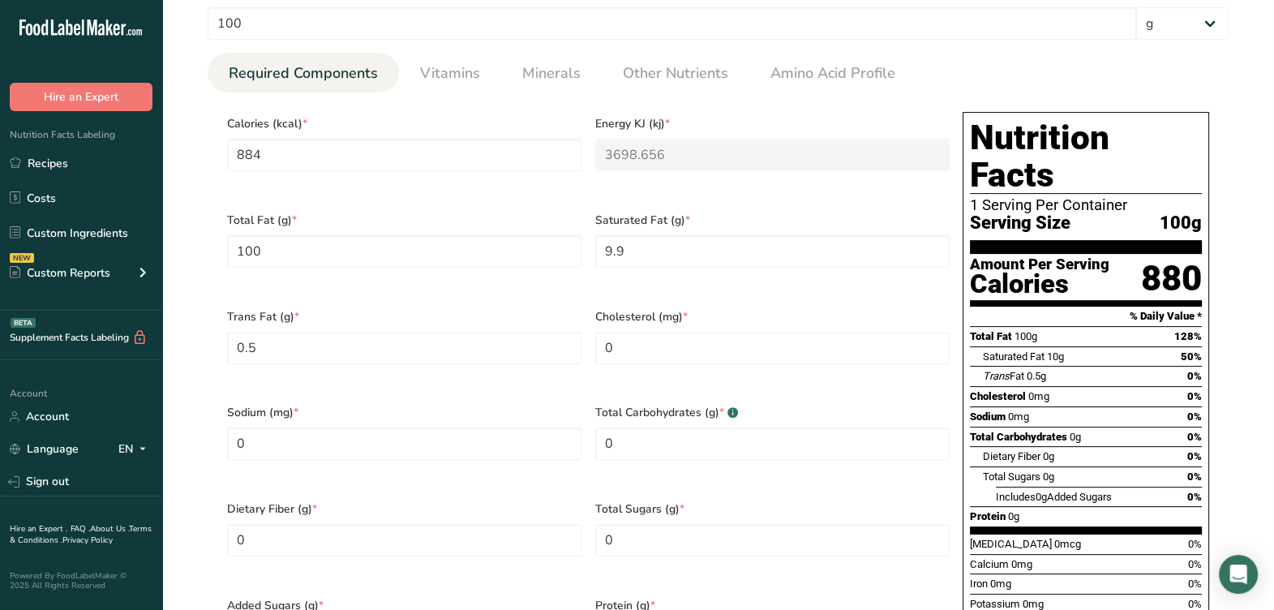
click at [658, 298] on div "[MEDICAL_DATA] (mg) * 0" at bounding box center [773, 346] width 368 height 97
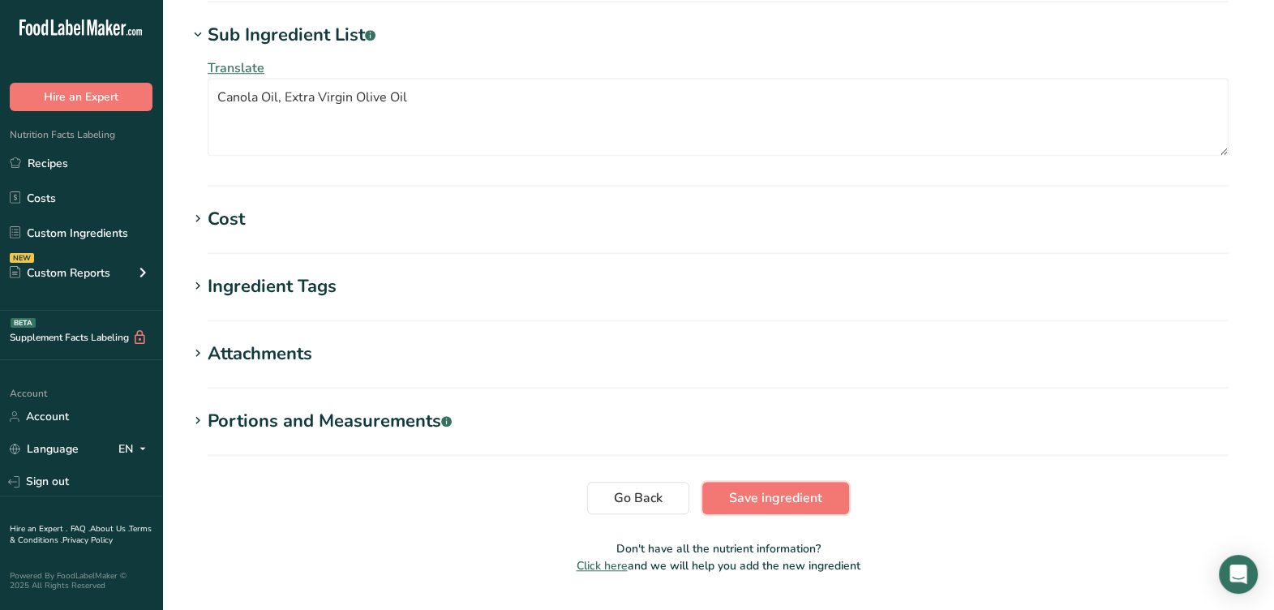
click at [815, 488] on span "Save ingredient" at bounding box center [775, 497] width 93 height 19
